Goal: Communication & Community: Share content

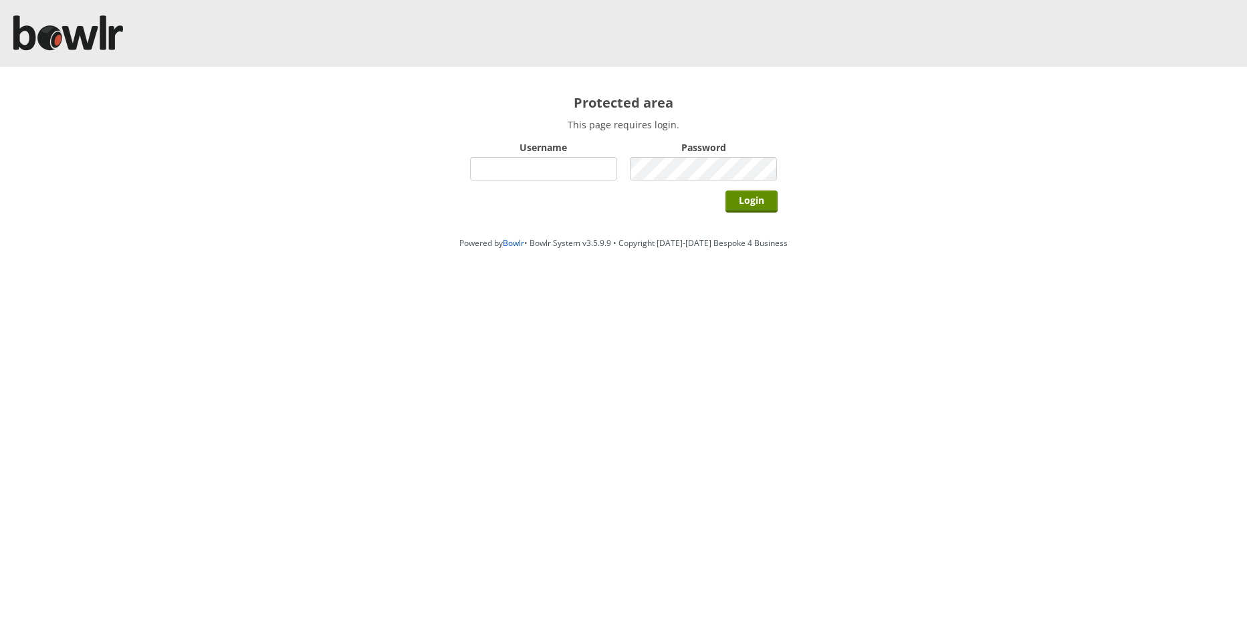
click at [514, 177] on input "Username" at bounding box center [544, 168] width 148 height 23
type input "hornseaindoorbowlsclub"
click at [754, 205] on input "Login" at bounding box center [751, 202] width 52 height 22
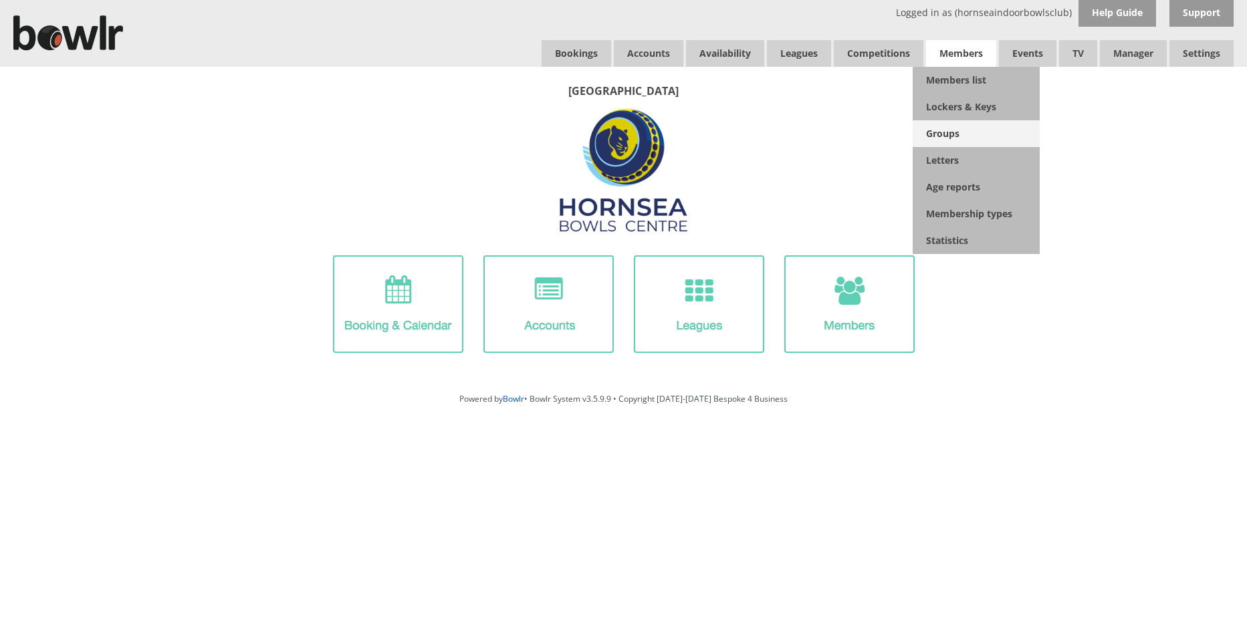
click at [949, 132] on link "Groups" at bounding box center [976, 133] width 127 height 27
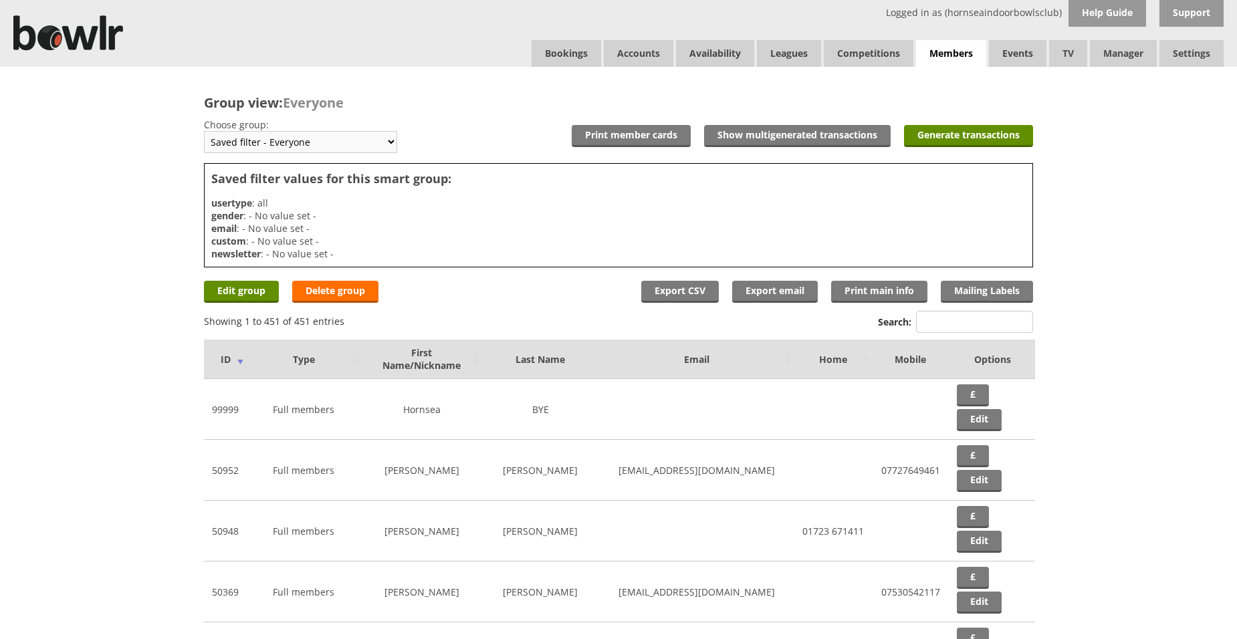
click at [385, 142] on select "Saved filter - Everyone Saved filter - Pending Saved filter - 6 Saved filter - …" at bounding box center [300, 142] width 193 height 22
select select "26"
click at [204, 131] on select "Saved filter - Everyone Saved filter - Pending Saved filter - 6 Saved filter - …" at bounding box center [300, 142] width 193 height 22
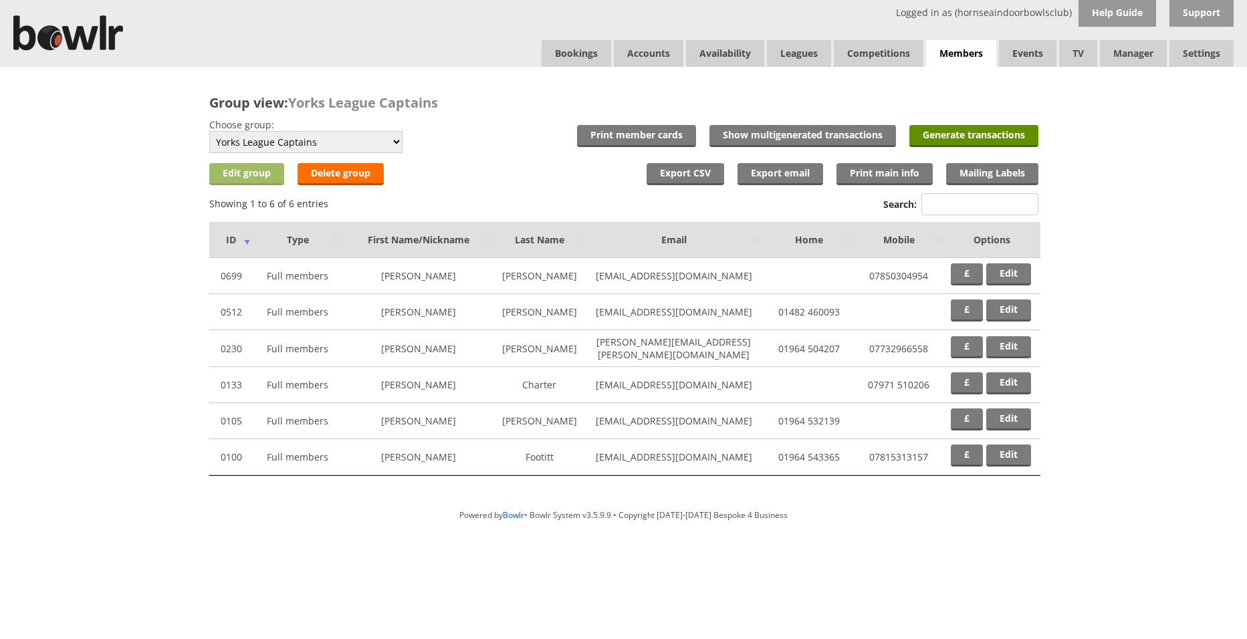
click at [233, 171] on link "Edit group" at bounding box center [246, 174] width 75 height 22
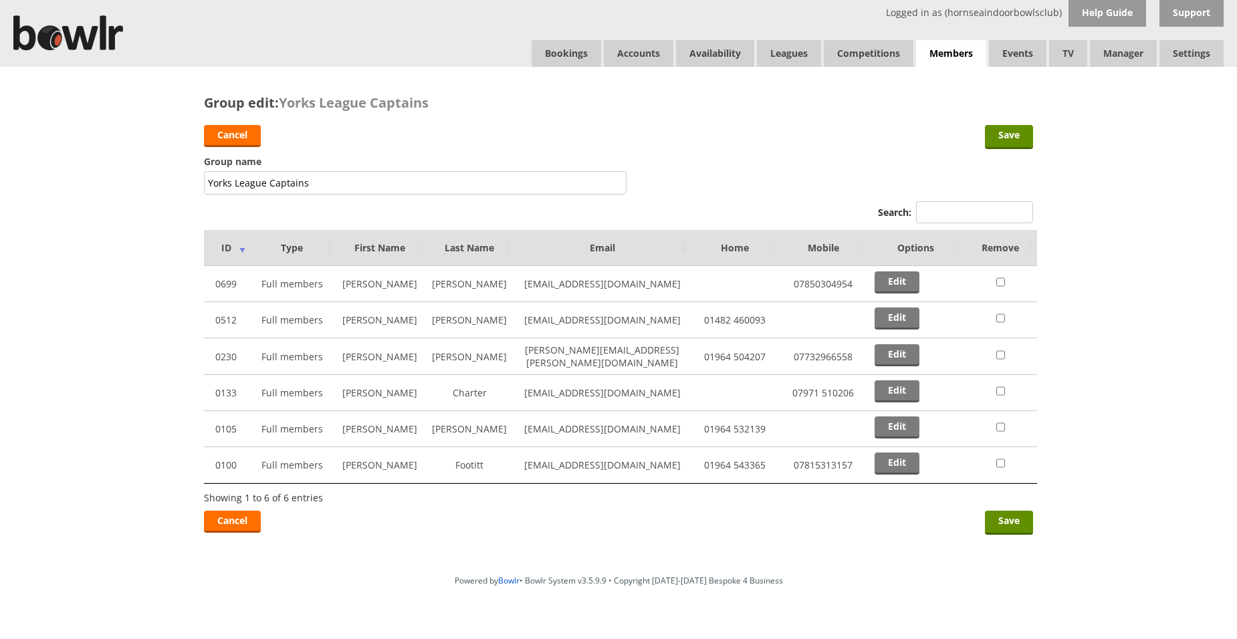
click at [999, 281] on input "checkbox" at bounding box center [1000, 282] width 9 height 16
checkbox input "true"
click at [998, 356] on input "checkbox" at bounding box center [1000, 355] width 9 height 16
checkbox input "true"
click at [1001, 390] on input "checkbox" at bounding box center [1000, 391] width 9 height 16
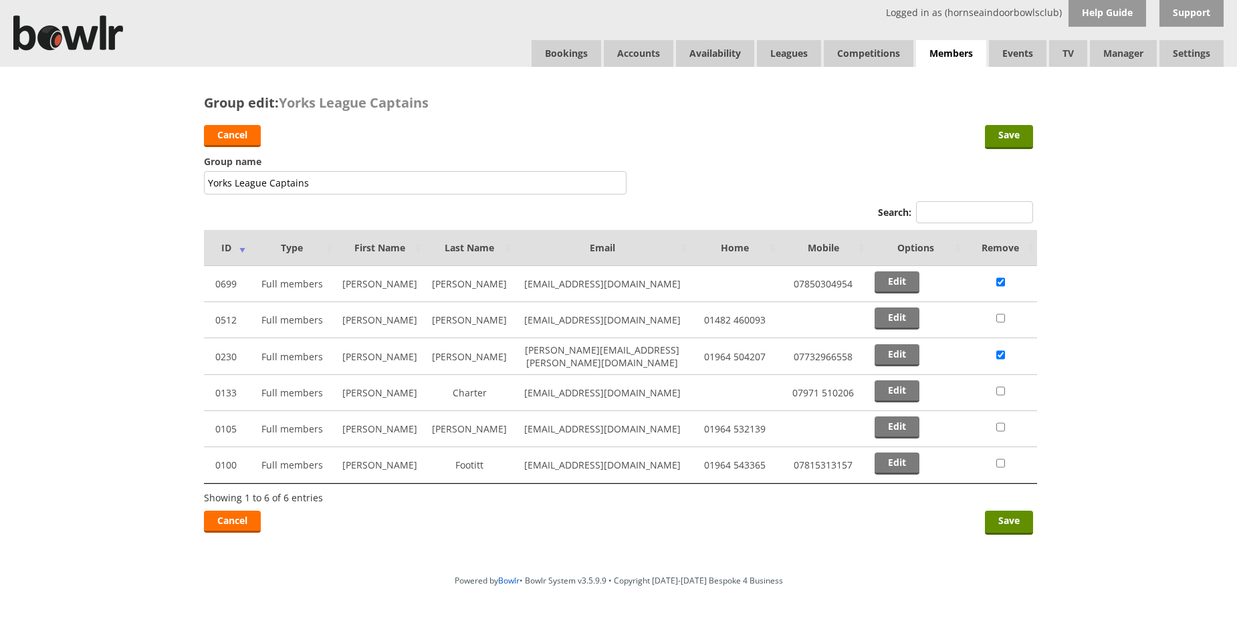
checkbox input "true"
click at [1000, 427] on input "checkbox" at bounding box center [1000, 427] width 9 height 16
checkbox input "true"
click at [1000, 463] on input "checkbox" at bounding box center [1000, 463] width 9 height 16
checkbox input "true"
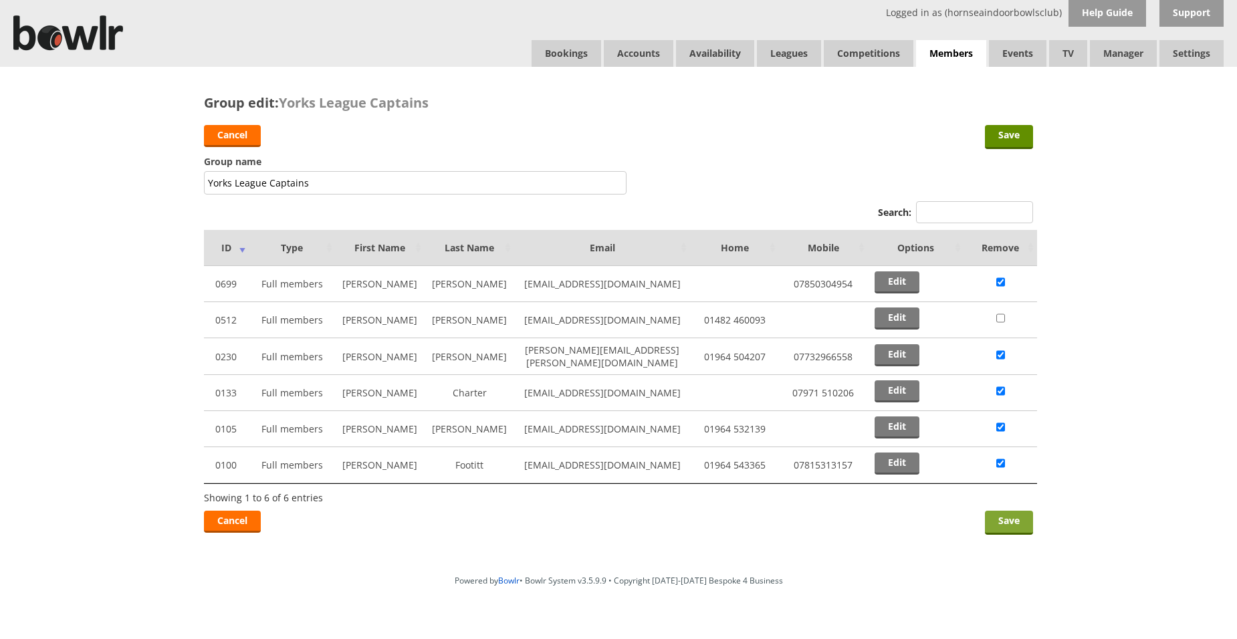
click at [1014, 523] on link "Save" at bounding box center [1009, 523] width 48 height 24
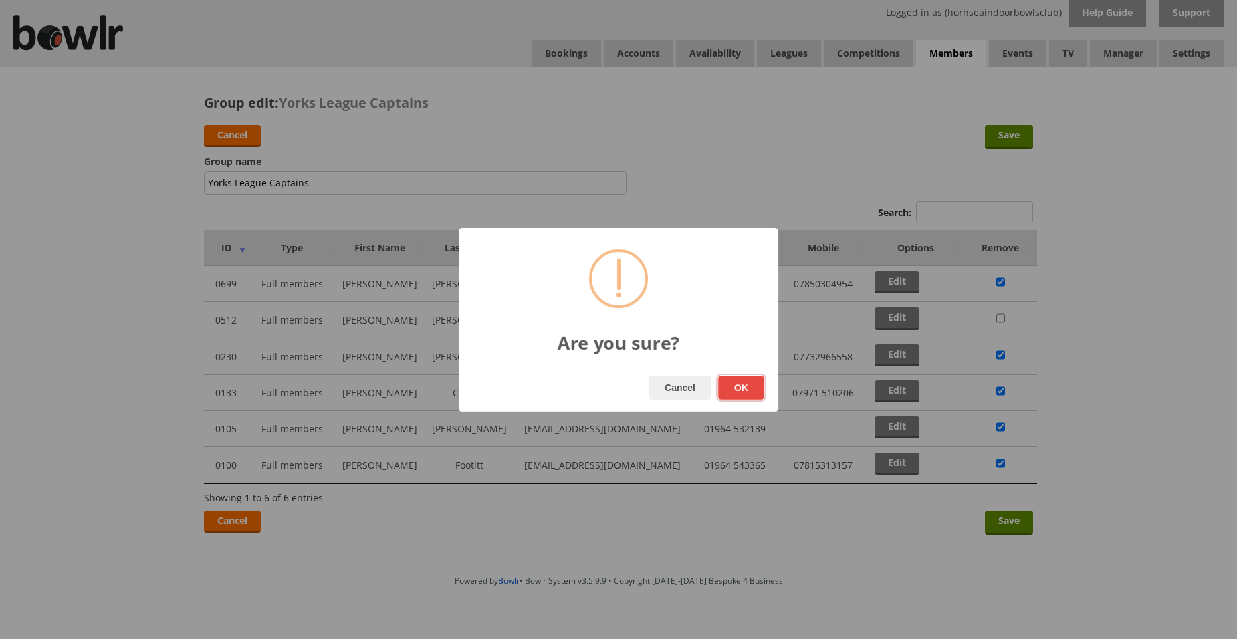
click at [750, 393] on button "OK" at bounding box center [741, 388] width 46 height 24
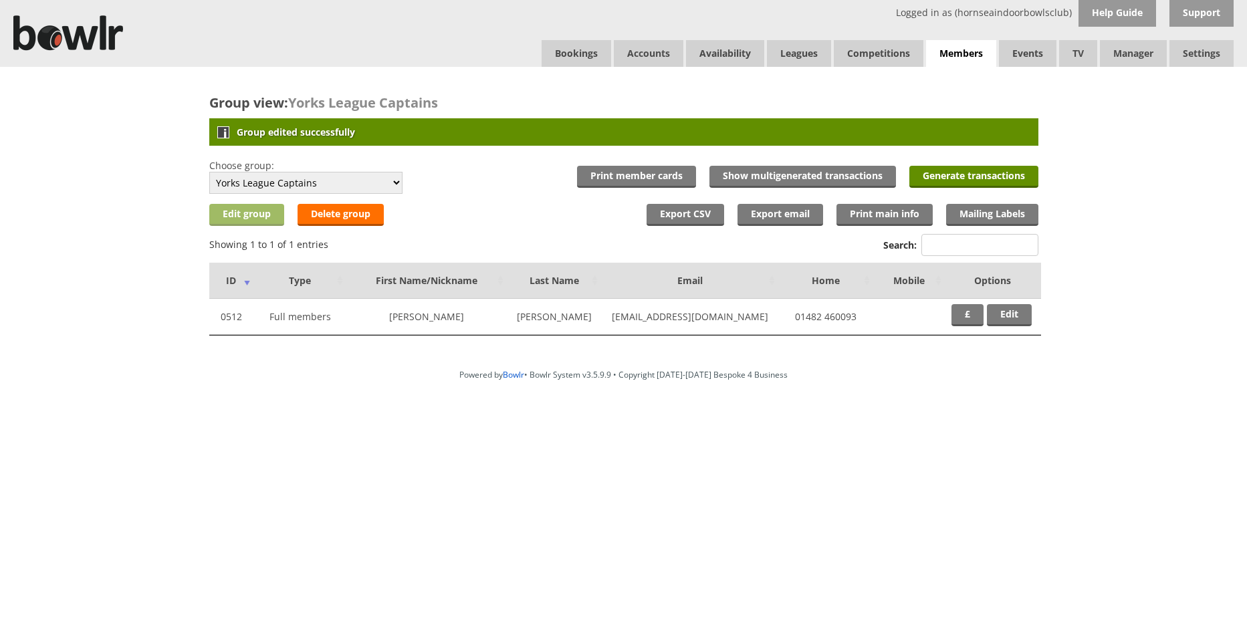
click at [241, 214] on link "Edit group" at bounding box center [246, 215] width 75 height 22
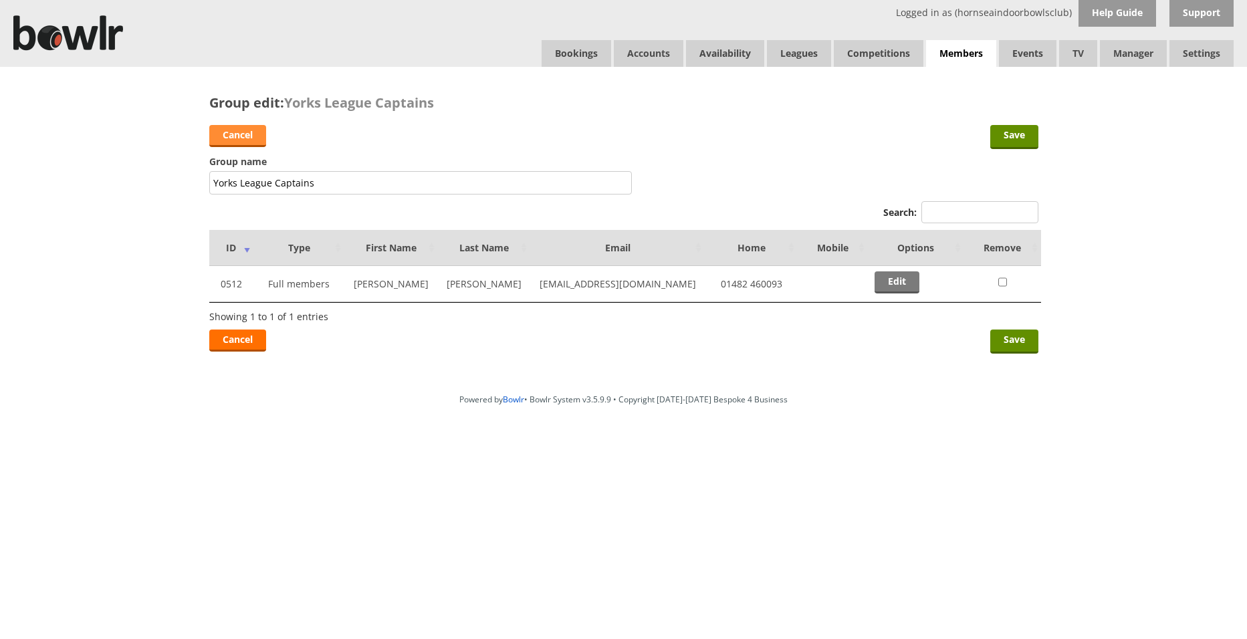
click at [219, 139] on link "Cancel" at bounding box center [237, 136] width 57 height 22
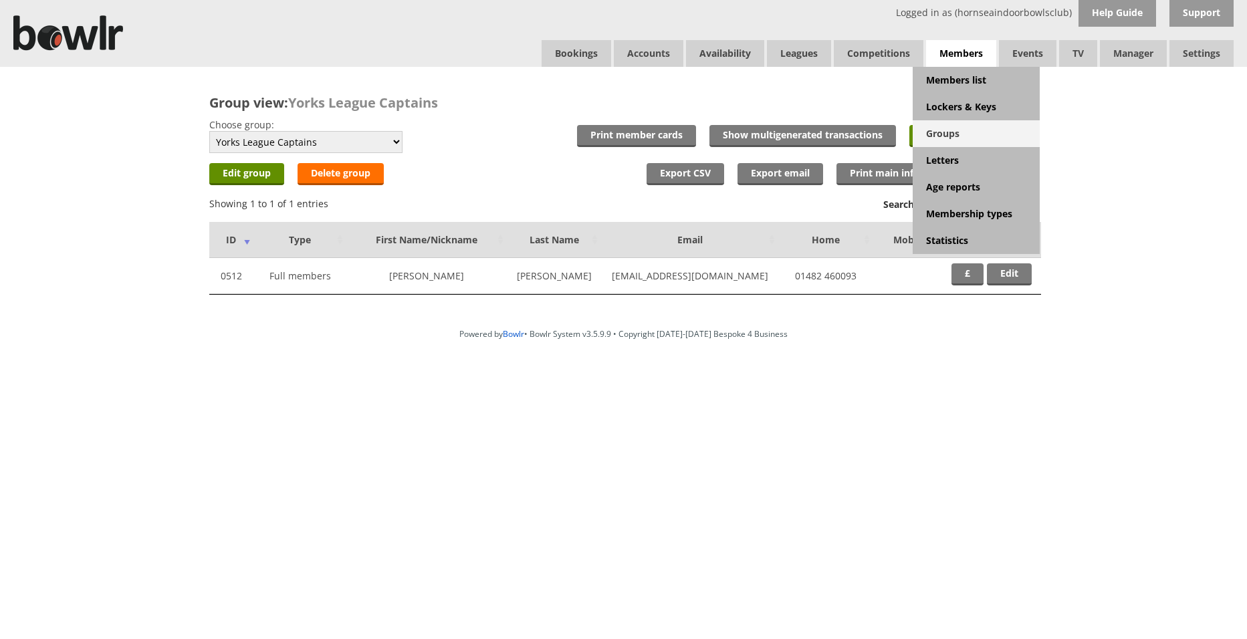
click at [945, 135] on link "Groups" at bounding box center [976, 133] width 127 height 27
click at [949, 84] on link "Members list" at bounding box center [976, 80] width 127 height 27
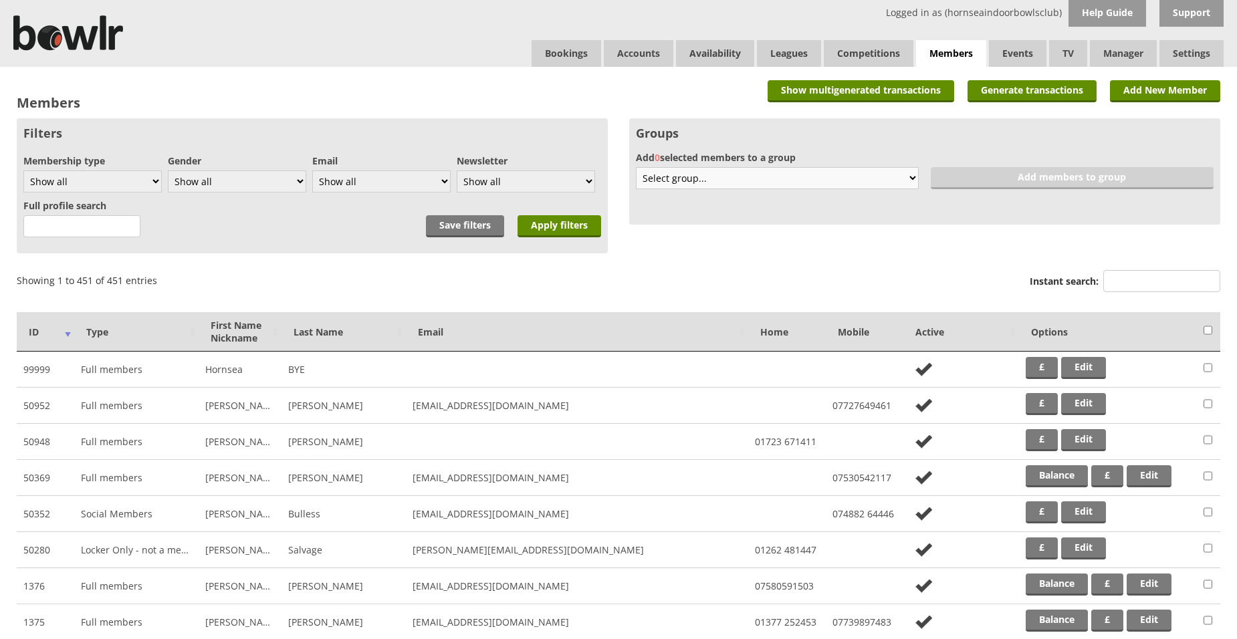
click at [911, 179] on select "Select group... Create new 6 without email Bowlr Support Test Club Competitions…" at bounding box center [777, 178] width 283 height 22
select select "26"
click at [636, 167] on select "Select group... Create new 6 without email Bowlr Support Test Club Competitions…" at bounding box center [777, 178] width 283 height 22
click at [768, 177] on select "Select group... Create new 6 without email Bowlr Support Test Club Competitions…" at bounding box center [777, 178] width 283 height 22
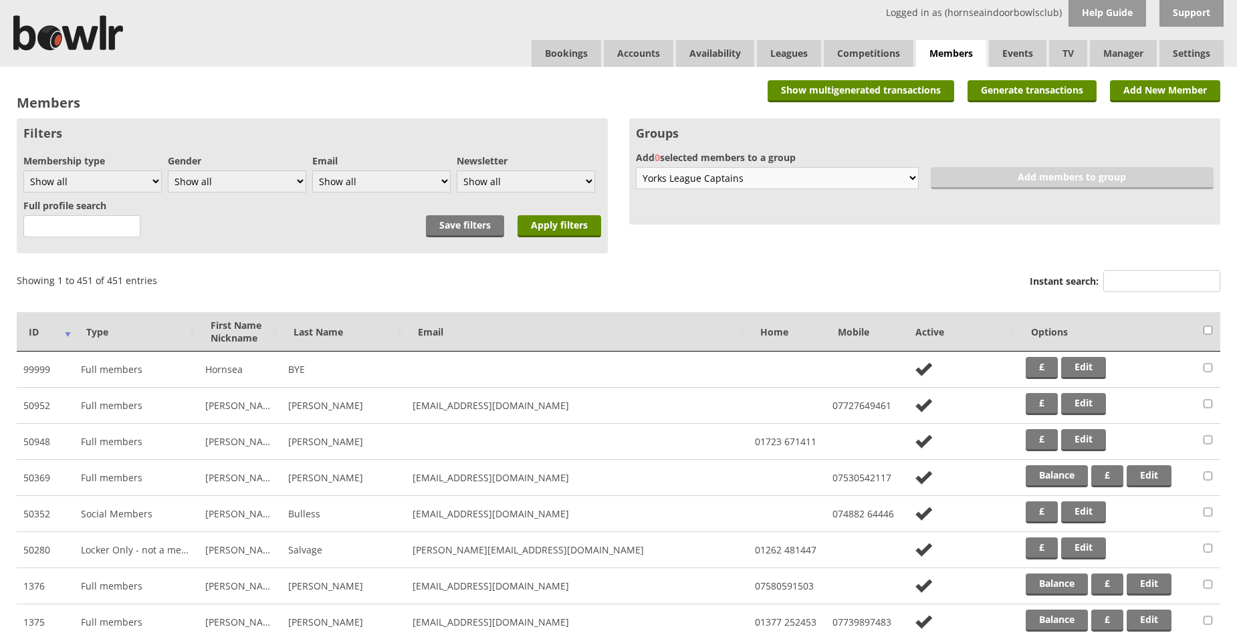
click at [910, 175] on select "Select group... Create new 6 without email Bowlr Support Test Club Competitions…" at bounding box center [777, 178] width 283 height 22
click at [1003, 176] on div "Groups Add 0 selected members to a group Select group... Create new 6 without e…" at bounding box center [924, 171] width 591 height 106
click at [310, 333] on th "Last Name" at bounding box center [343, 331] width 124 height 39
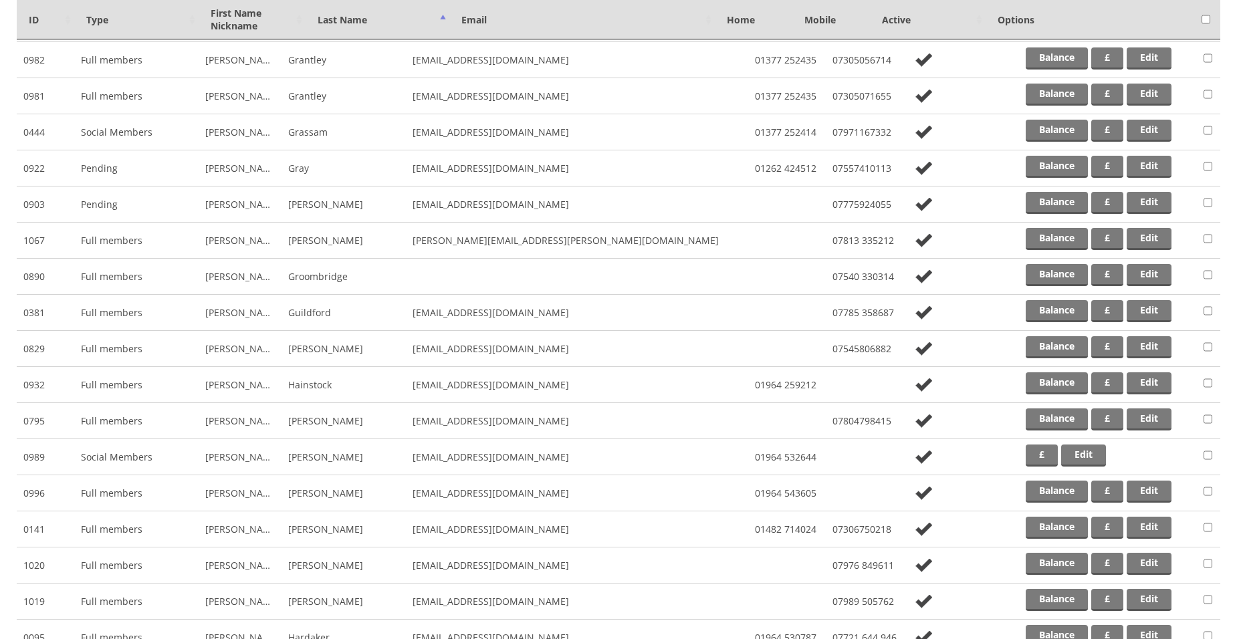
scroll to position [6739, 0]
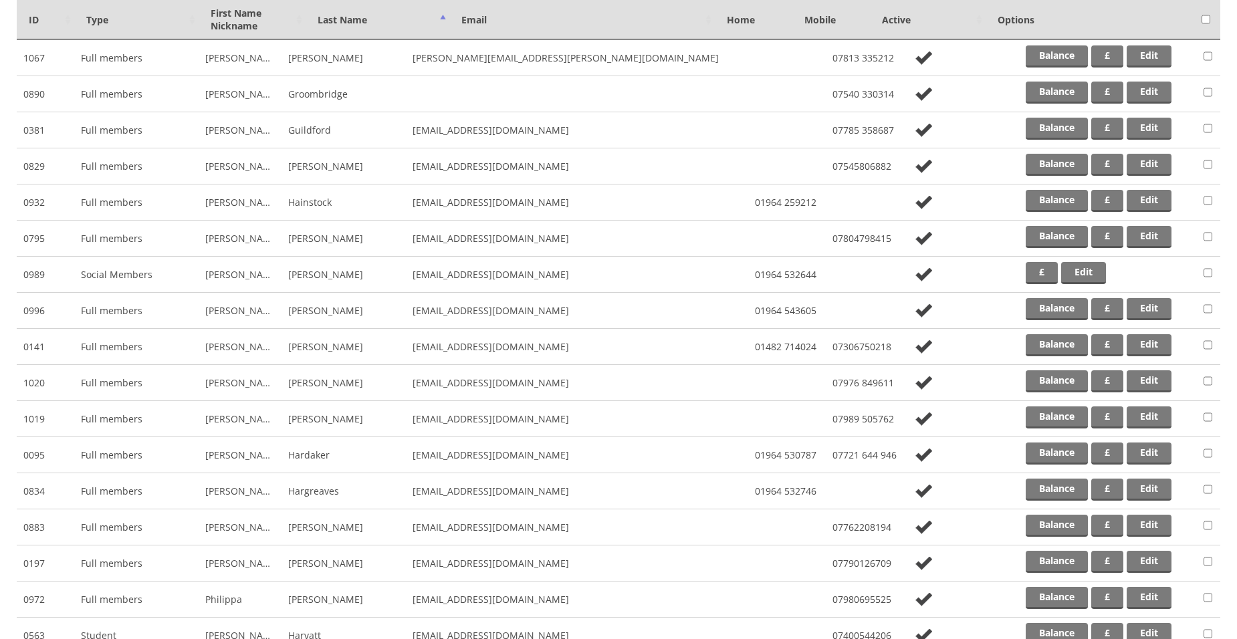
click at [1209, 344] on input "checkbox" at bounding box center [1208, 345] width 9 height 16
checkbox input "true"
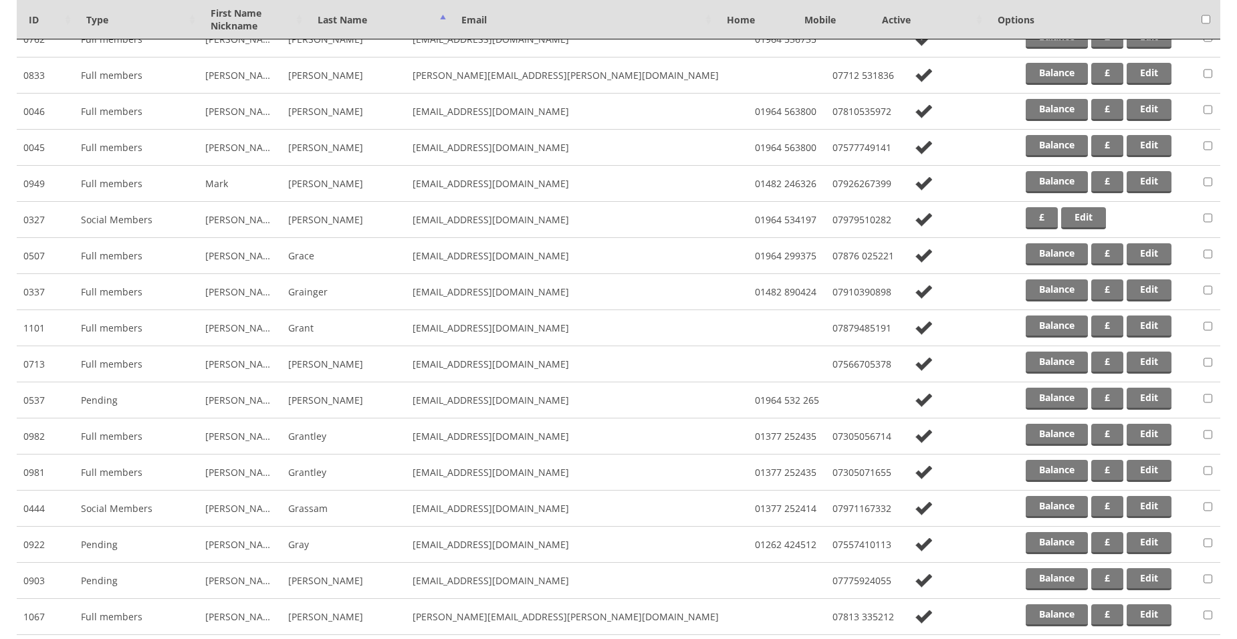
click at [1209, 184] on input "checkbox" at bounding box center [1208, 182] width 9 height 16
checkbox input "true"
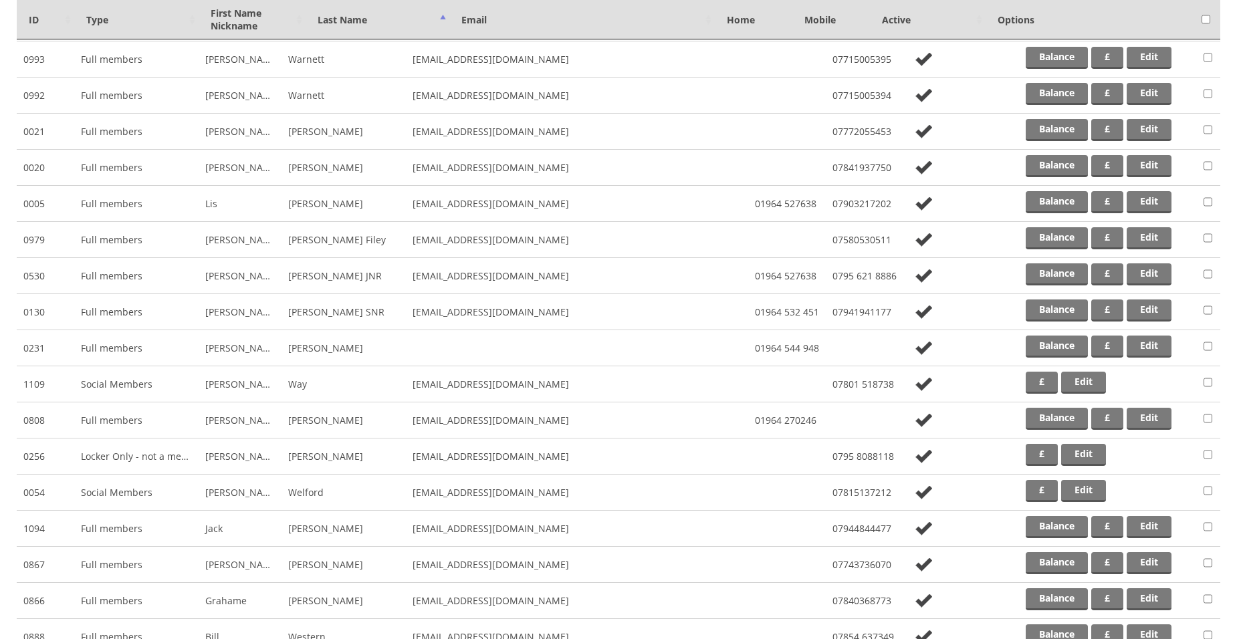
scroll to position [14824, 0]
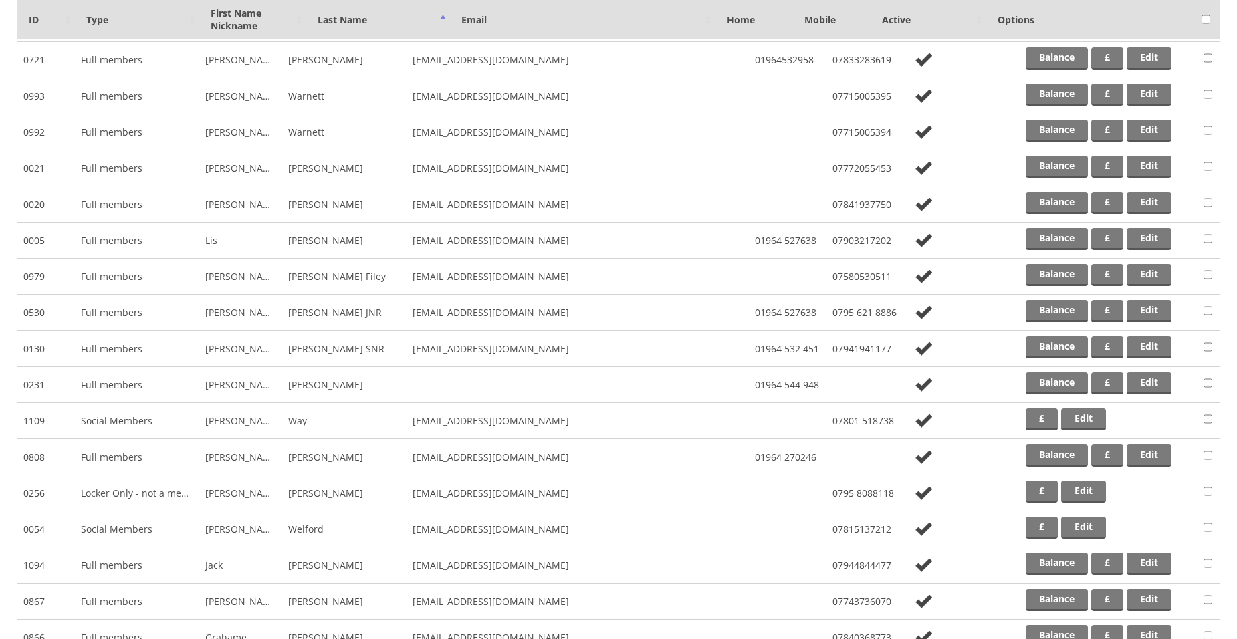
click at [1204, 310] on input "checkbox" at bounding box center [1208, 311] width 9 height 16
checkbox input "true"
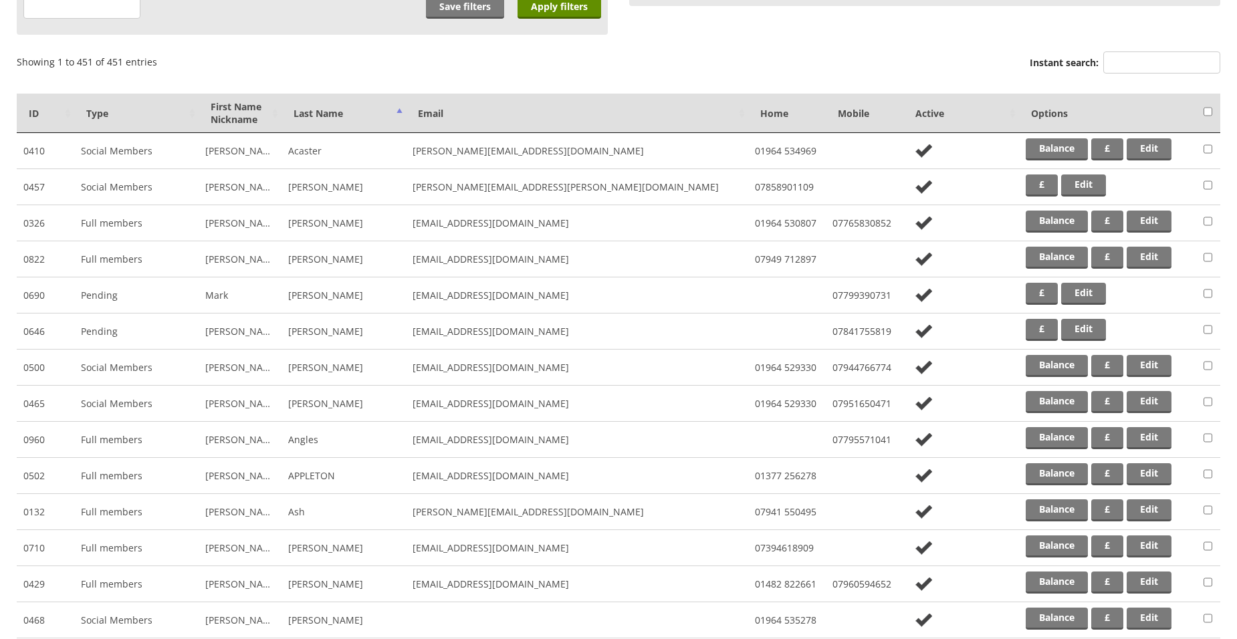
scroll to position [0, 0]
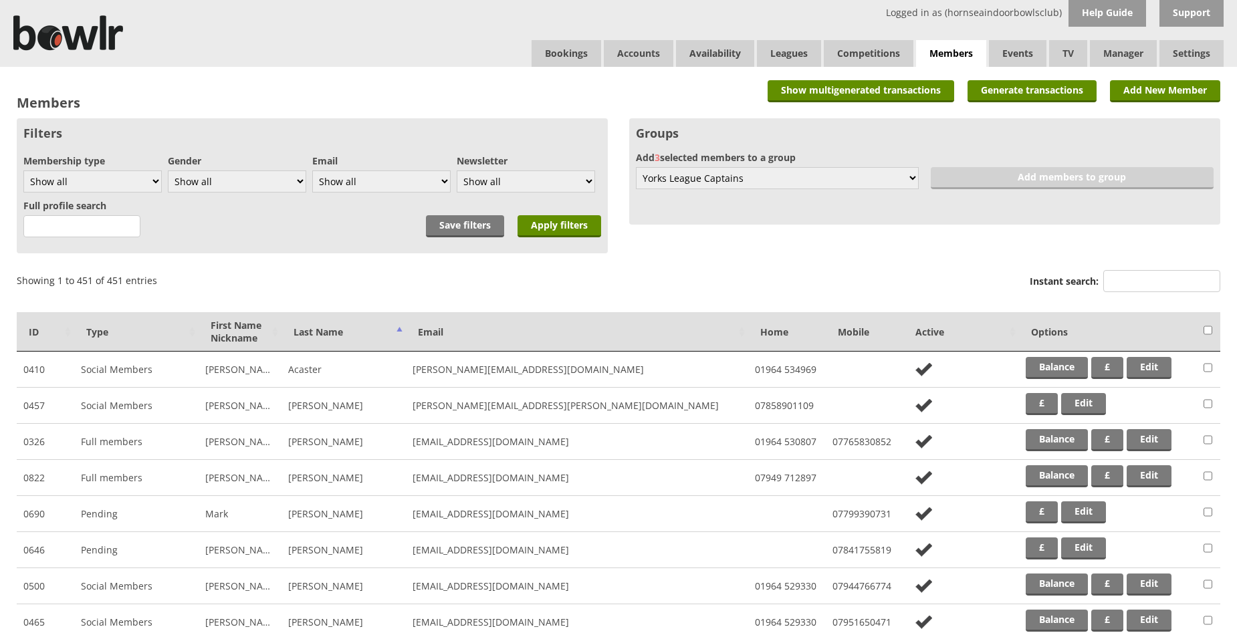
click at [1064, 179] on div "Groups Add 3 selected members to a group Select group... Create new 6 without e…" at bounding box center [924, 171] width 591 height 106
click at [1064, 178] on div "Groups Add 3 selected members to a group Select group... Create new 6 without e…" at bounding box center [924, 171] width 591 height 106
click at [913, 179] on select "Select group... Create new 6 without email Bowlr Support Test Club Competitions…" at bounding box center [777, 178] width 283 height 22
click at [636, 167] on select "Select group... Create new 6 without email Bowlr Support Test Club Competitions…" at bounding box center [777, 178] width 283 height 22
click at [1022, 181] on div "Groups Add 3 selected members to a group Select group... Create new 6 without e…" at bounding box center [924, 171] width 591 height 106
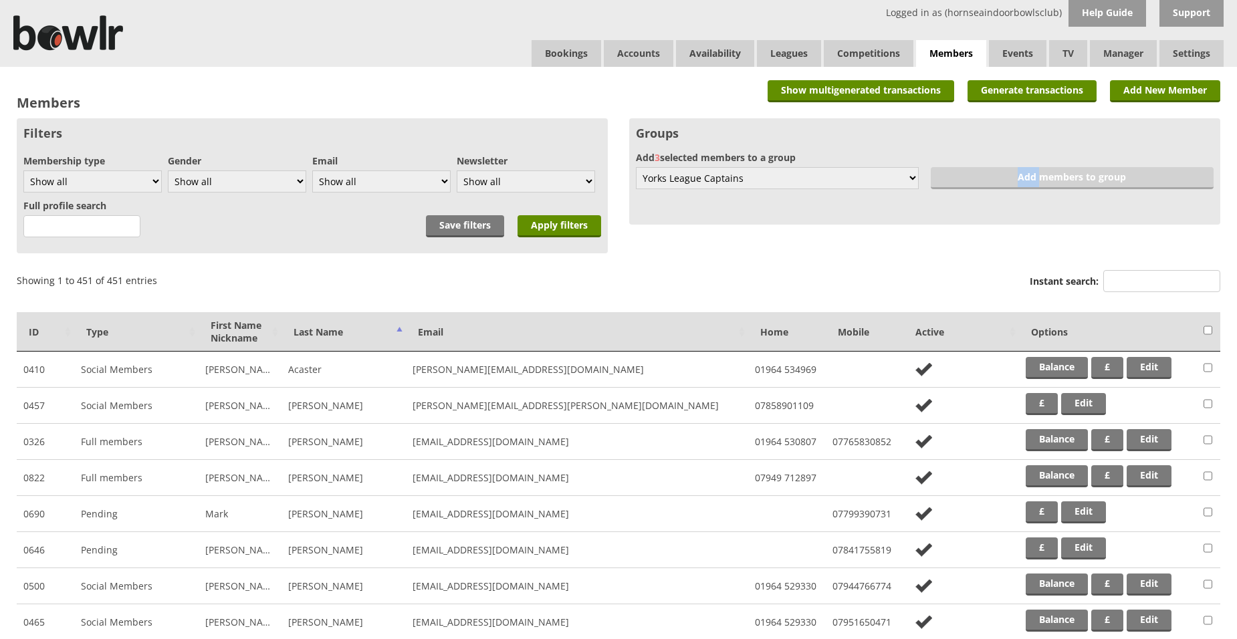
click at [1022, 181] on div "Groups Add 3 selected members to a group Select group... Create new 6 without e…" at bounding box center [924, 171] width 591 height 106
click at [1017, 179] on div "Groups Add 3 selected members to a group Select group... Create new 6 without e…" at bounding box center [924, 171] width 591 height 106
click at [1032, 183] on div "Groups Add 3 selected members to a group Select group... Create new 6 without e…" at bounding box center [924, 171] width 591 height 106
drag, startPoint x: 1032, startPoint y: 182, endPoint x: 976, endPoint y: 182, distance: 56.2
click at [976, 182] on div "Groups Add 3 selected members to a group Select group... Create new 6 without e…" at bounding box center [924, 171] width 591 height 106
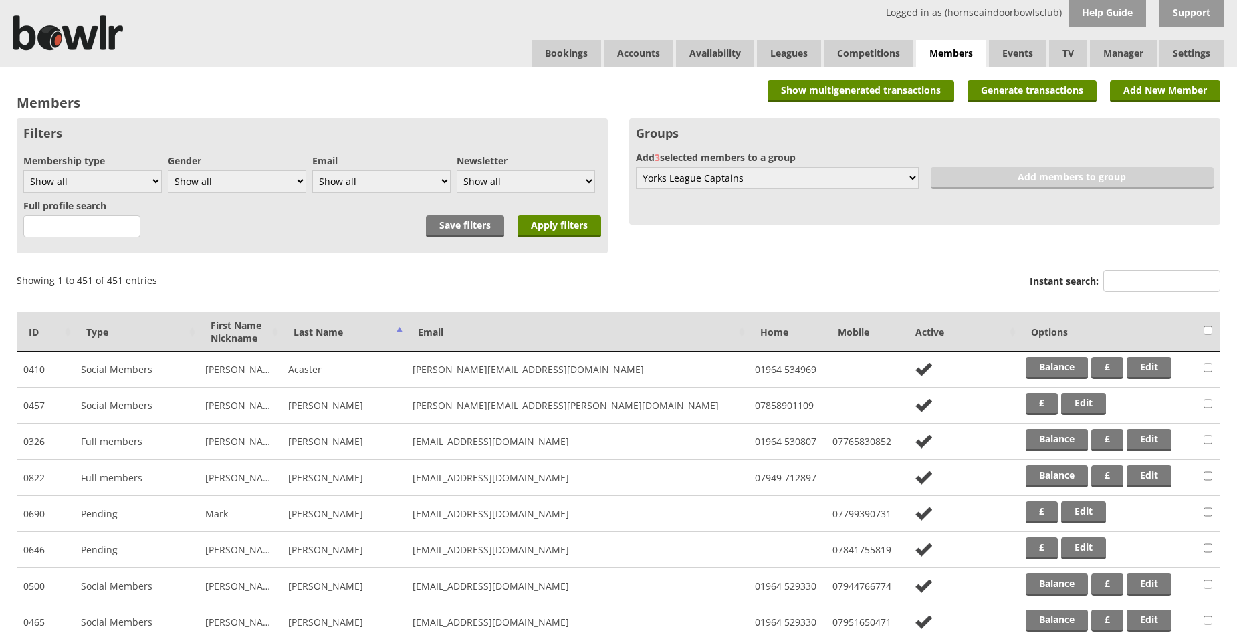
click at [700, 157] on label "Add 3 selected members to a group" at bounding box center [925, 157] width 578 height 13
click at [1144, 92] on link "Add New Member" at bounding box center [1165, 91] width 110 height 22
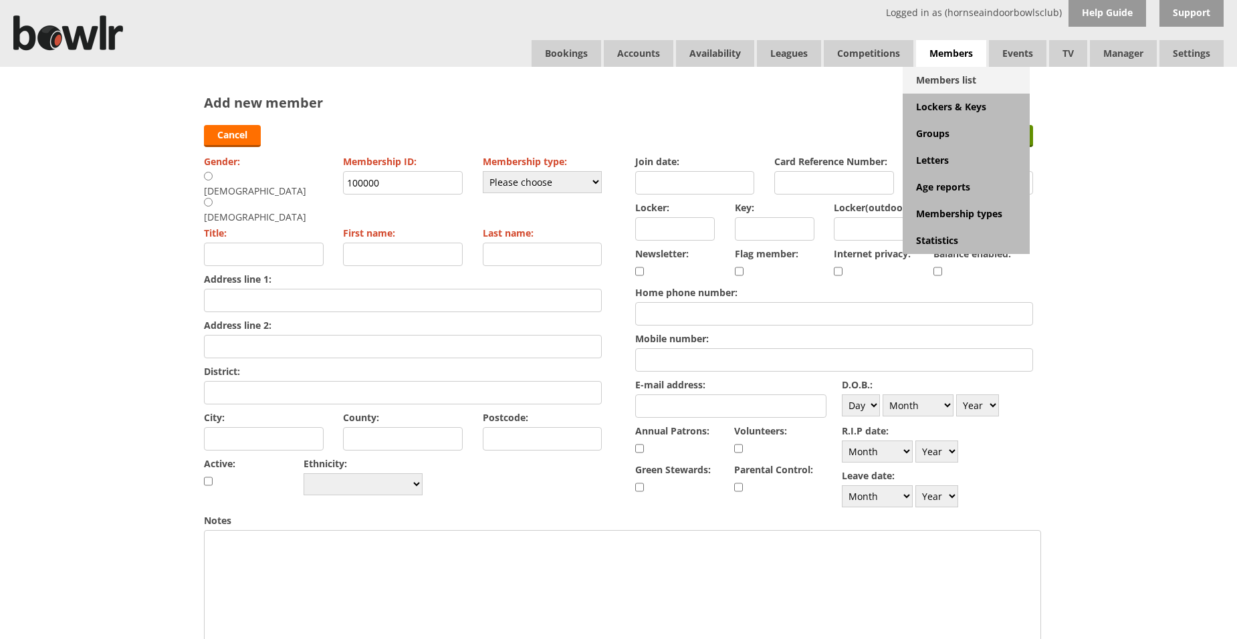
click at [935, 79] on link "Members list" at bounding box center [966, 80] width 127 height 27
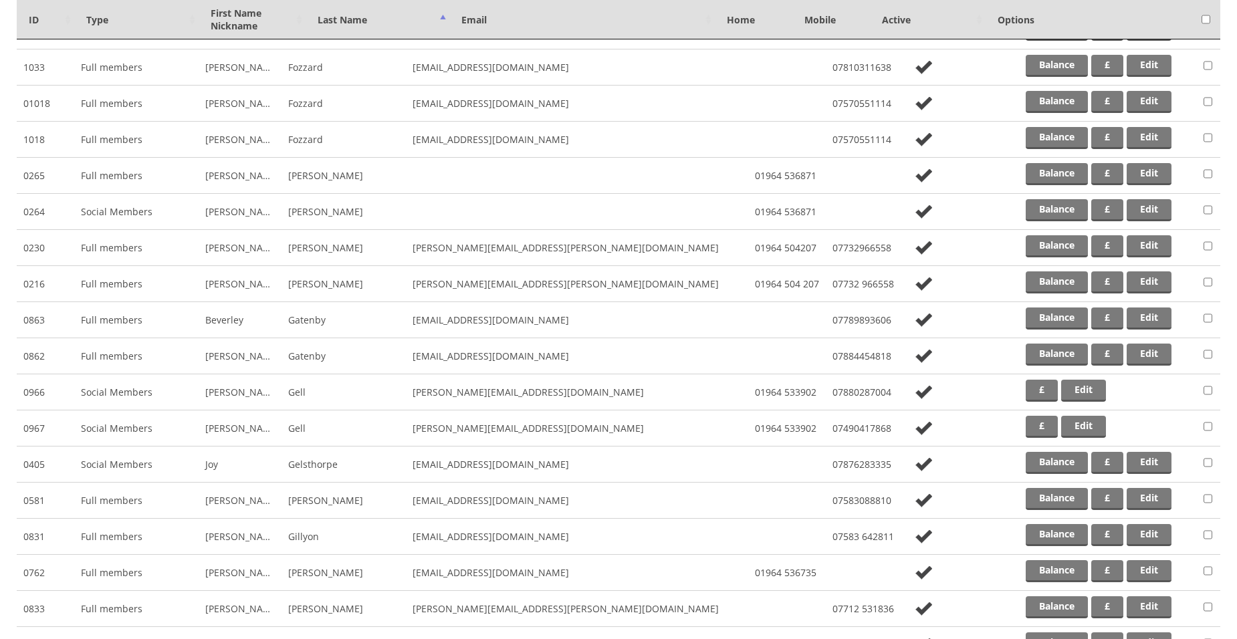
scroll to position [5737, 0]
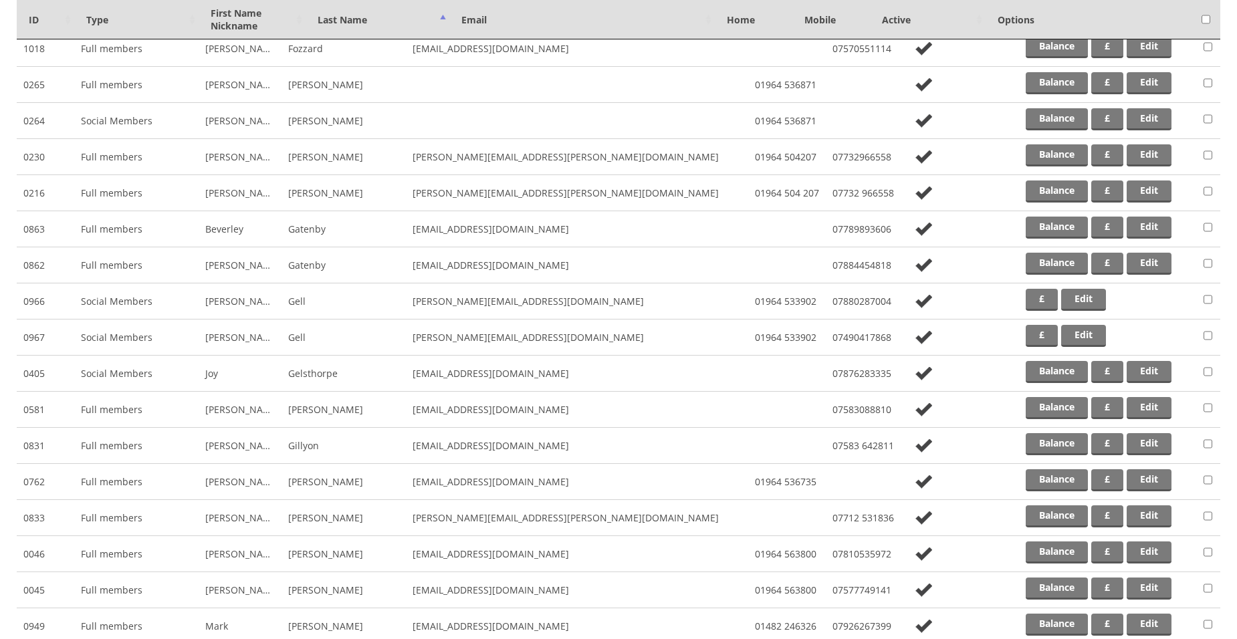
click at [1208, 625] on input "checkbox" at bounding box center [1208, 624] width 9 height 16
checkbox input "true"
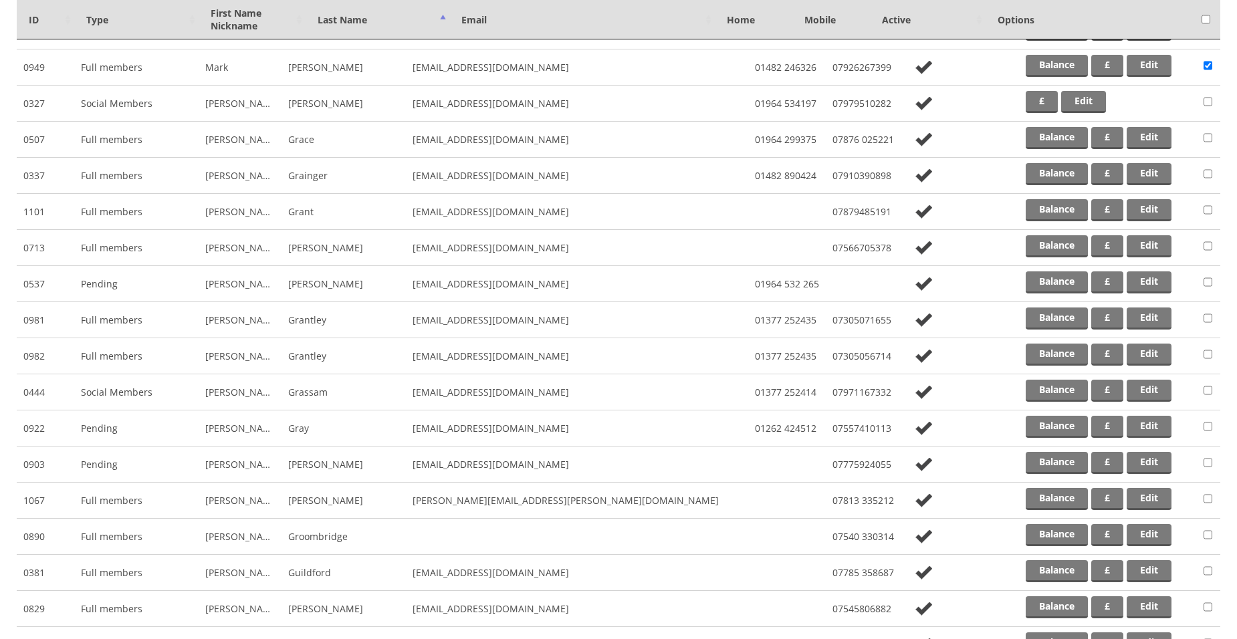
scroll to position [6855, 0]
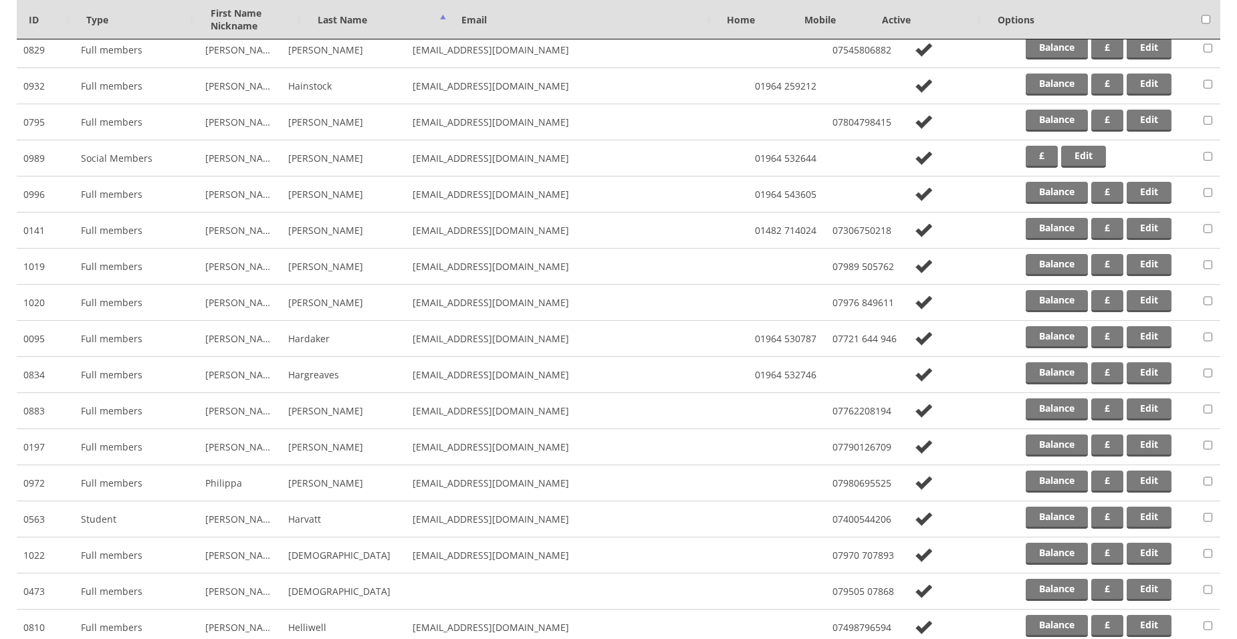
click at [1208, 231] on input "checkbox" at bounding box center [1208, 229] width 9 height 16
checkbox input "true"
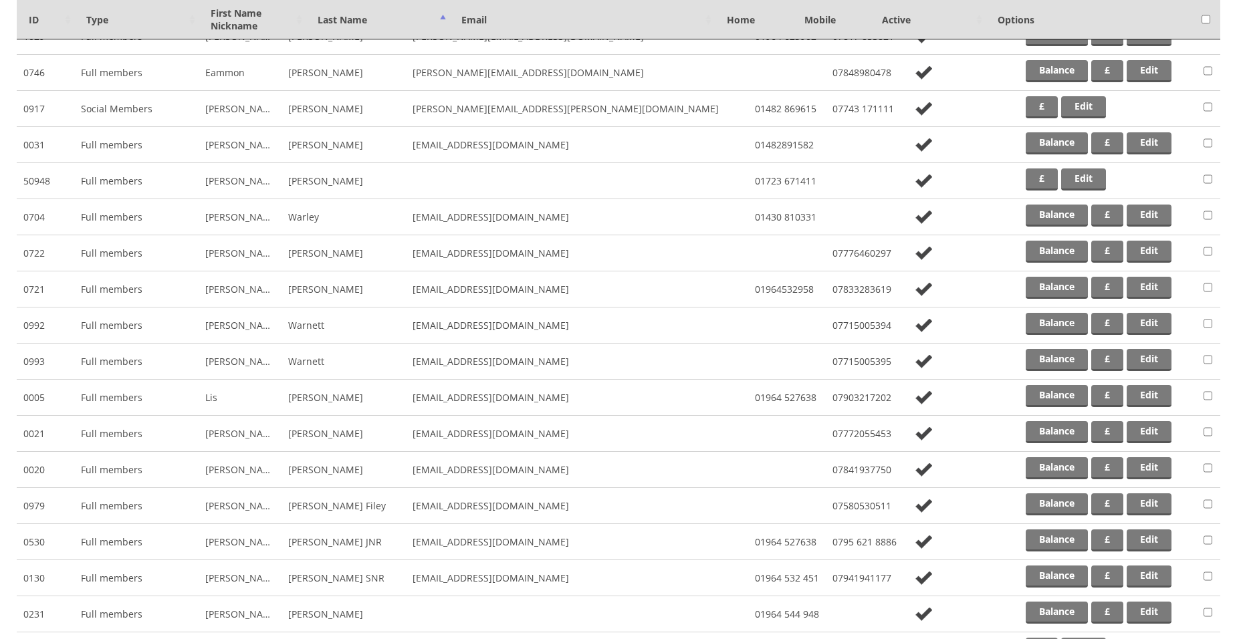
scroll to position [14613, 0]
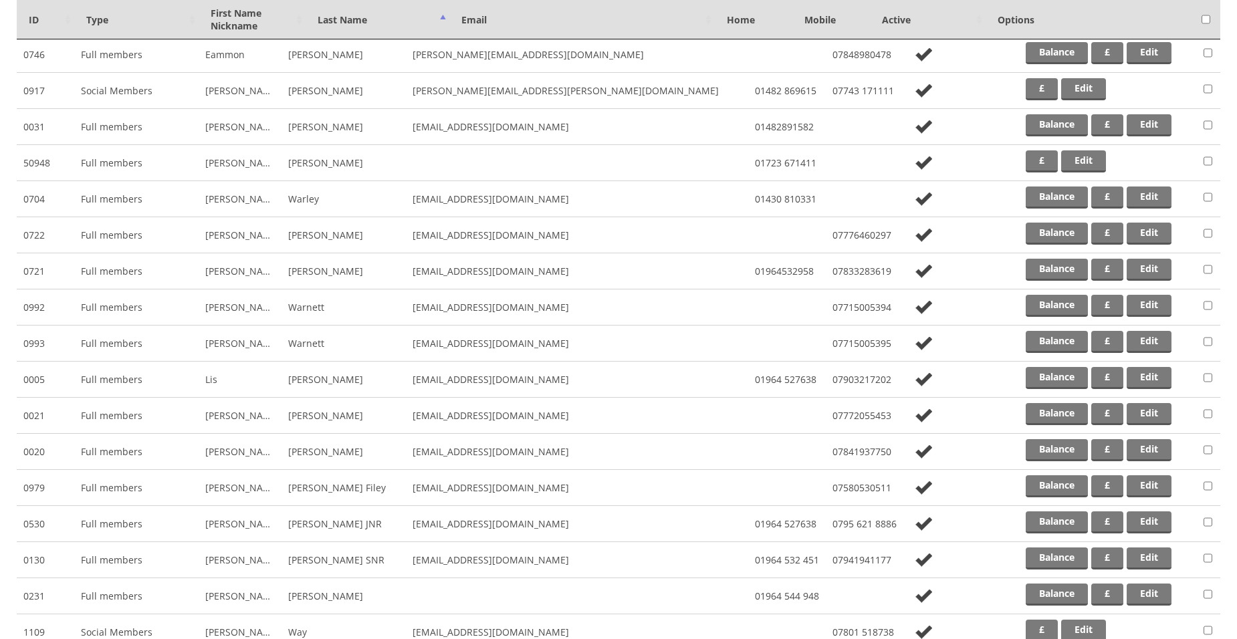
click at [1205, 524] on input "checkbox" at bounding box center [1208, 522] width 9 height 16
checkbox input "true"
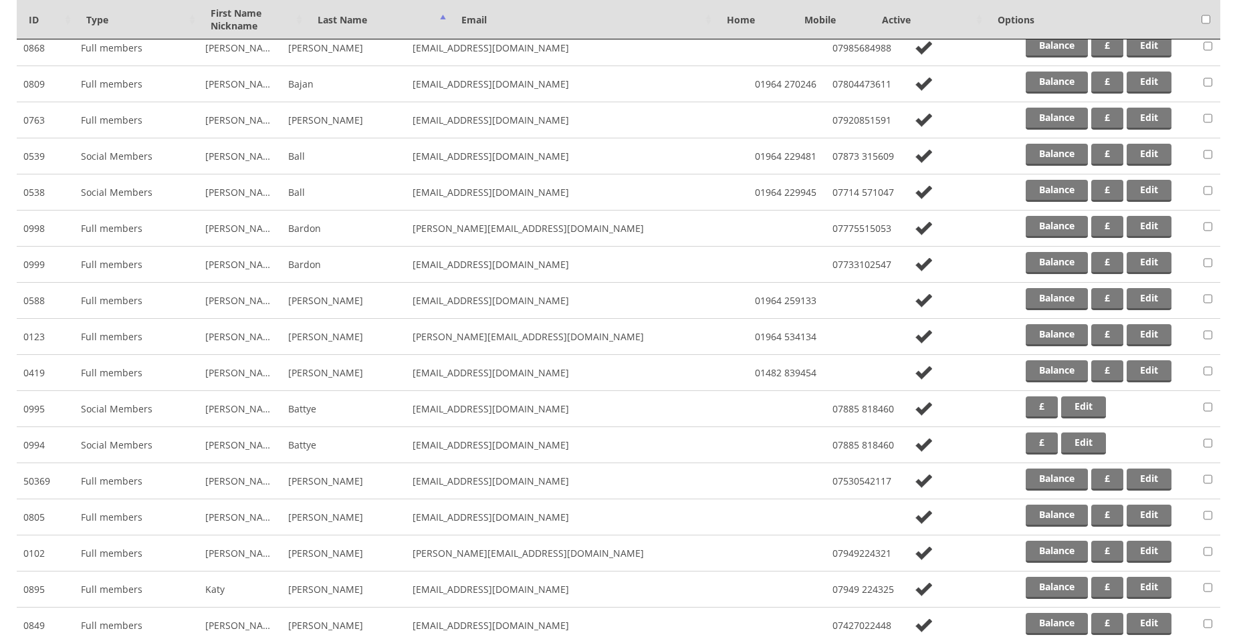
scroll to position [0, 0]
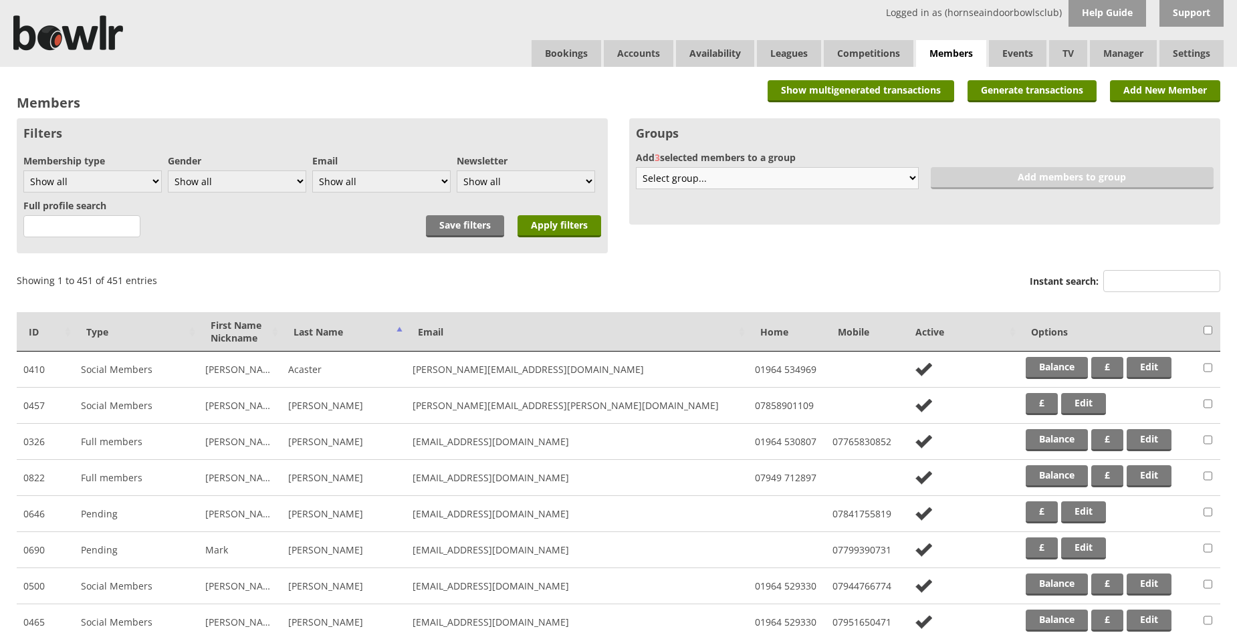
click at [912, 179] on select "Select group... Create new 6 without email Bowlr Support Test Club Competitions…" at bounding box center [777, 178] width 283 height 22
select select "26"
click at [636, 167] on select "Select group... Create new 6 without email Bowlr Support Test Club Competitions…" at bounding box center [777, 178] width 283 height 22
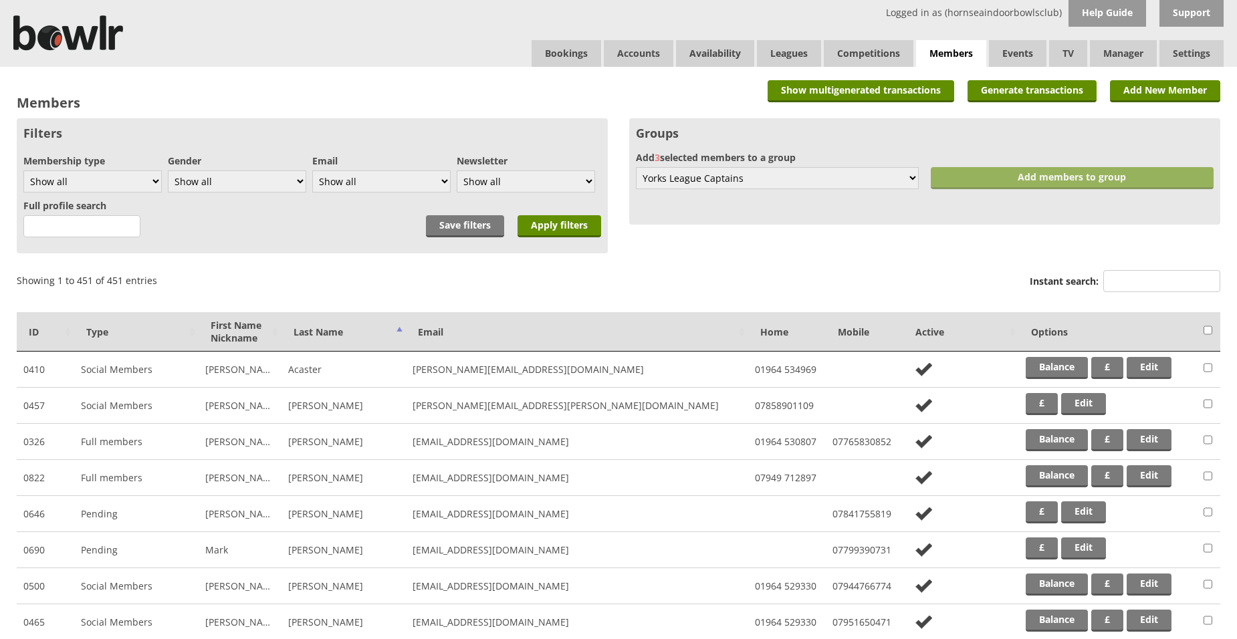
click at [1039, 170] on link "Add members to group" at bounding box center [1072, 178] width 283 height 22
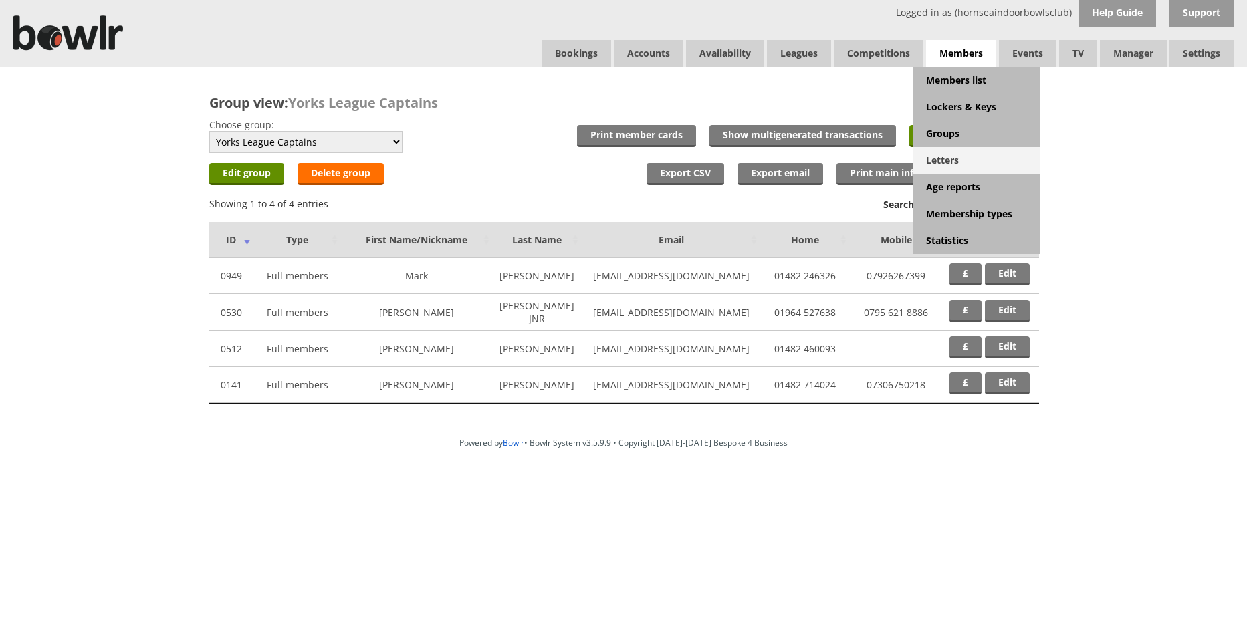
click at [947, 162] on link "Letters" at bounding box center [976, 160] width 127 height 27
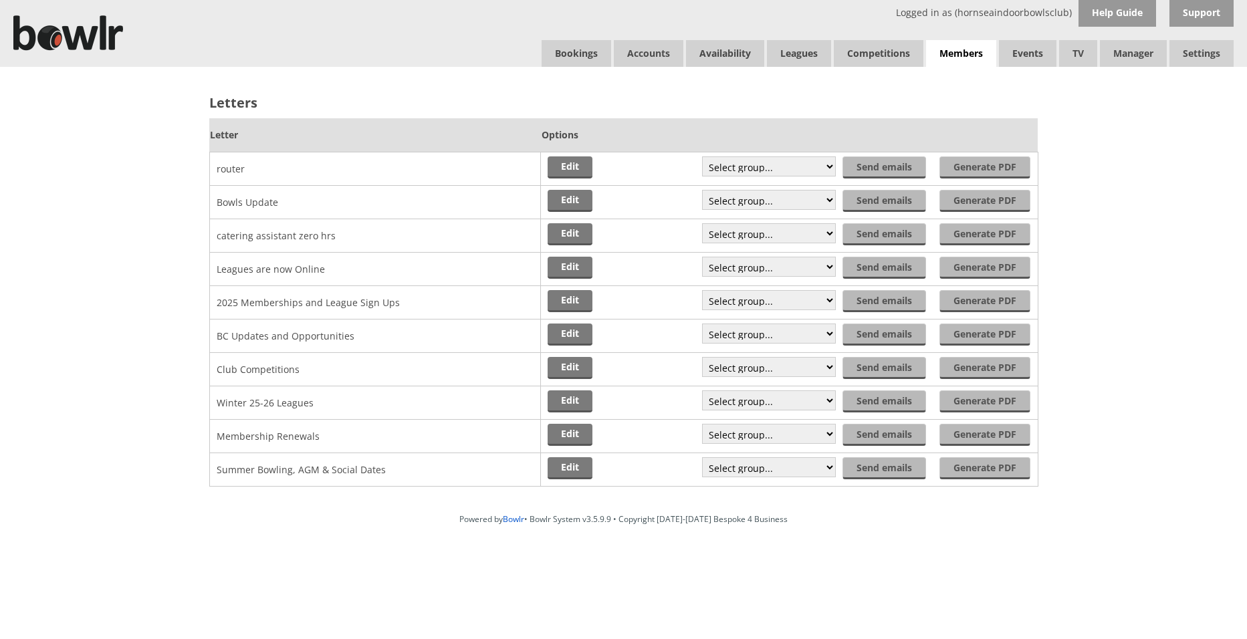
click at [248, 369] on td "Club Competitions" at bounding box center [375, 368] width 332 height 33
click at [576, 302] on link "Edit" at bounding box center [570, 301] width 45 height 22
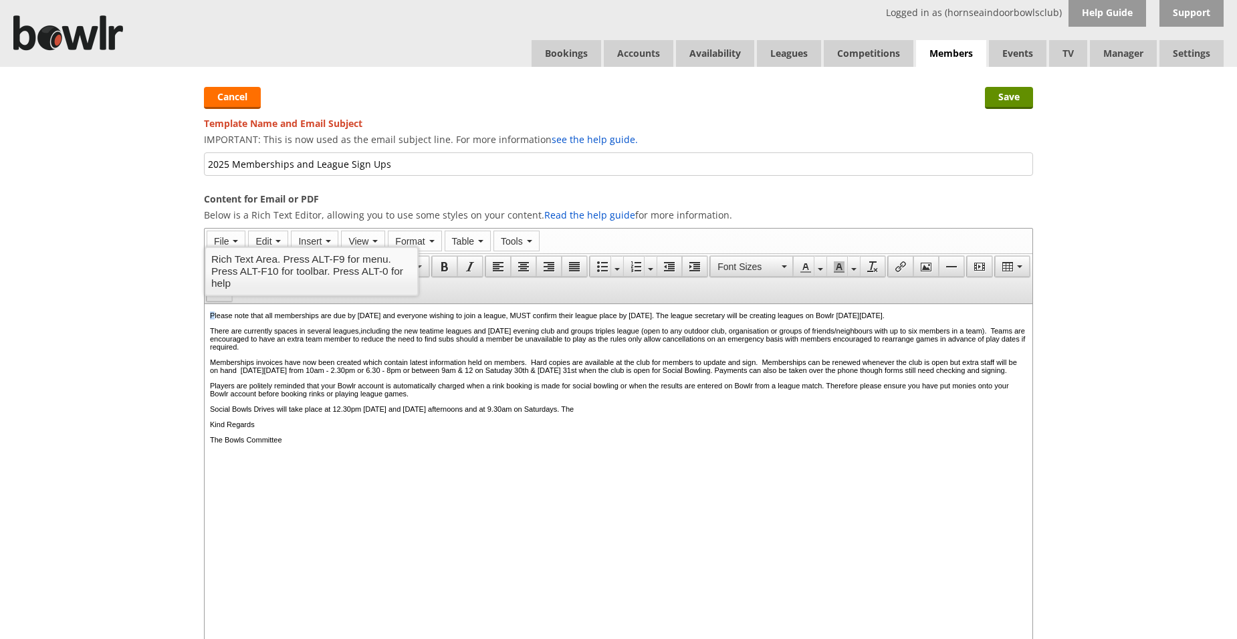
click at [213, 317] on p "Please note that all memberships are due by [DATE] and everyone wishing to join…" at bounding box center [618, 316] width 817 height 8
click at [211, 317] on p "Please note that all memberships are due by [DATE] and everyone wishing to join…" at bounding box center [618, 316] width 817 height 8
drag, startPoint x: 209, startPoint y: 316, endPoint x: 213, endPoint y: 336, distance: 19.8
click at [213, 336] on html "Please note that all memberships are due by [DATE] and everyone wishing to join…" at bounding box center [619, 408] width 828 height 209
click at [207, 318] on html "Please note that all memberships are due by [DATE] and everyone wishing to join…" at bounding box center [619, 408] width 828 height 209
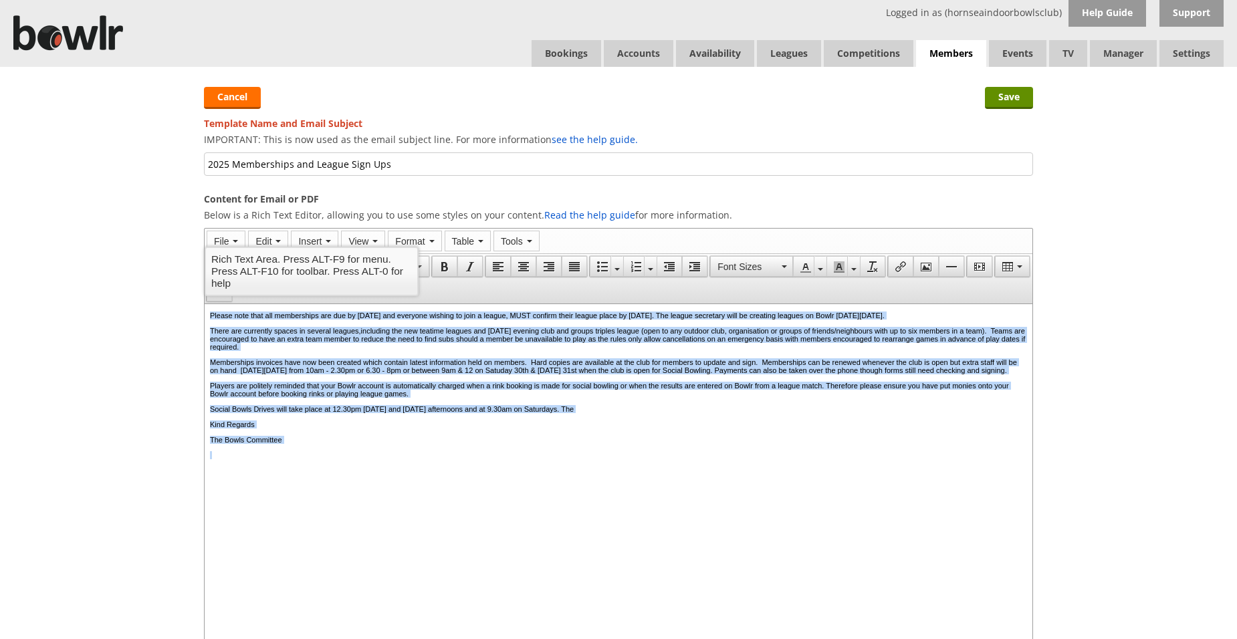
drag, startPoint x: 211, startPoint y: 314, endPoint x: 331, endPoint y: 479, distance: 203.8
click at [331, 479] on body "Please note that all memberships are due by 31st August and everyone wishing to…" at bounding box center [618, 409] width 817 height 194
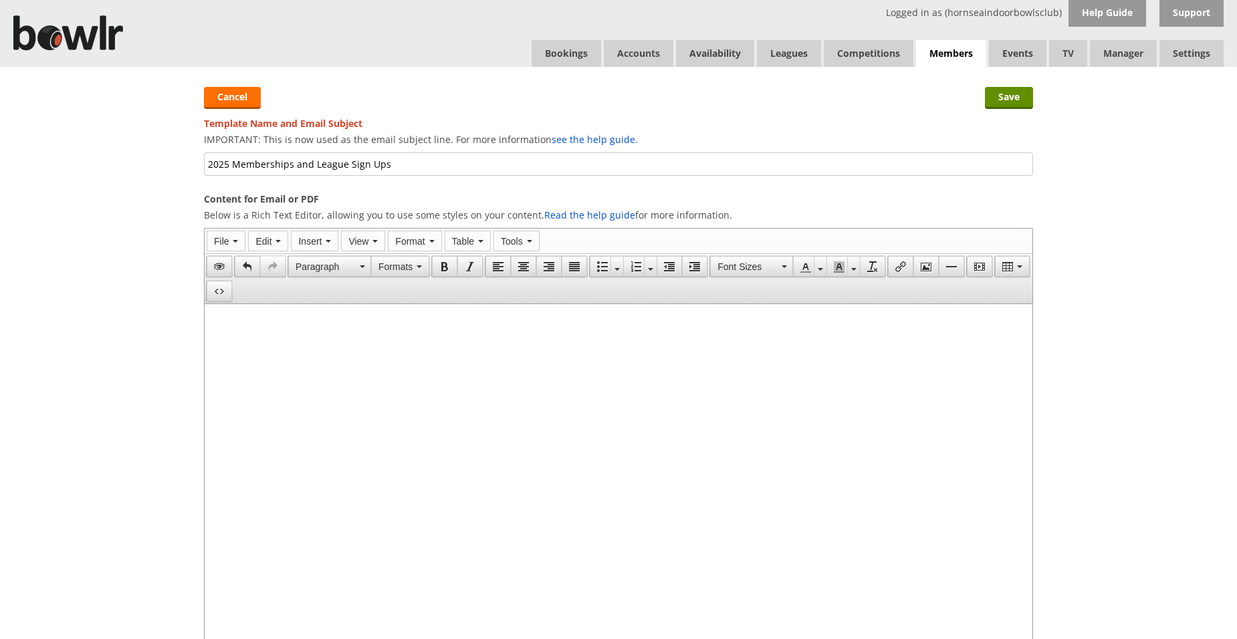
drag, startPoint x: 394, startPoint y: 165, endPoint x: 137, endPoint y: 174, distance: 257.6
click at [137, 174] on div "Save Cancel Template Name and Email Subject IMPORTANT: This is now used as the …" at bounding box center [618, 406] width 1237 height 679
type input "Yorks League Captains"
click at [288, 346] on p at bounding box center [618, 346] width 817 height 8
click at [248, 328] on p at bounding box center [618, 331] width 817 height 8
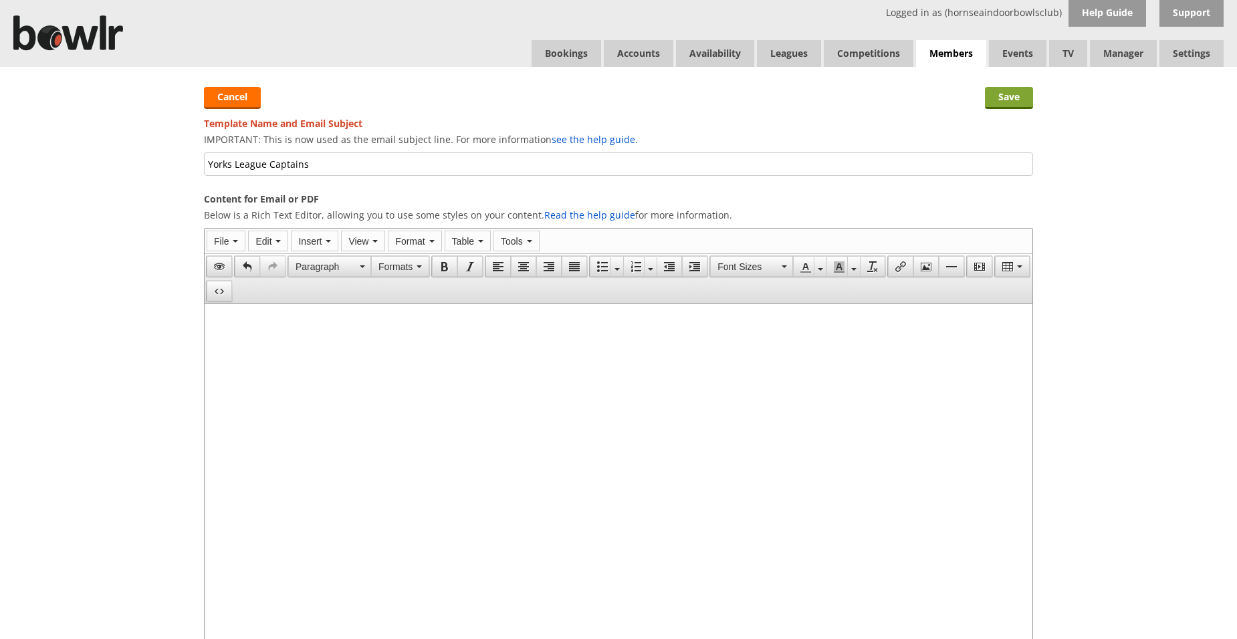
click at [1000, 98] on input "Save" at bounding box center [1009, 98] width 48 height 22
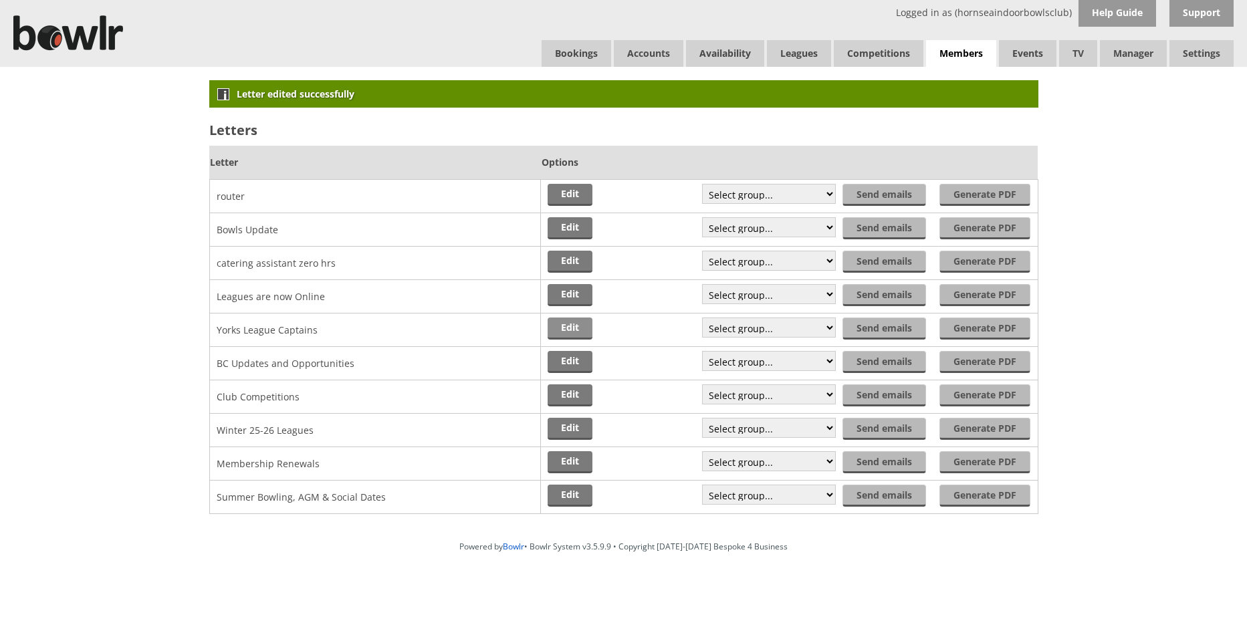
click at [584, 333] on link "Edit" at bounding box center [570, 329] width 45 height 22
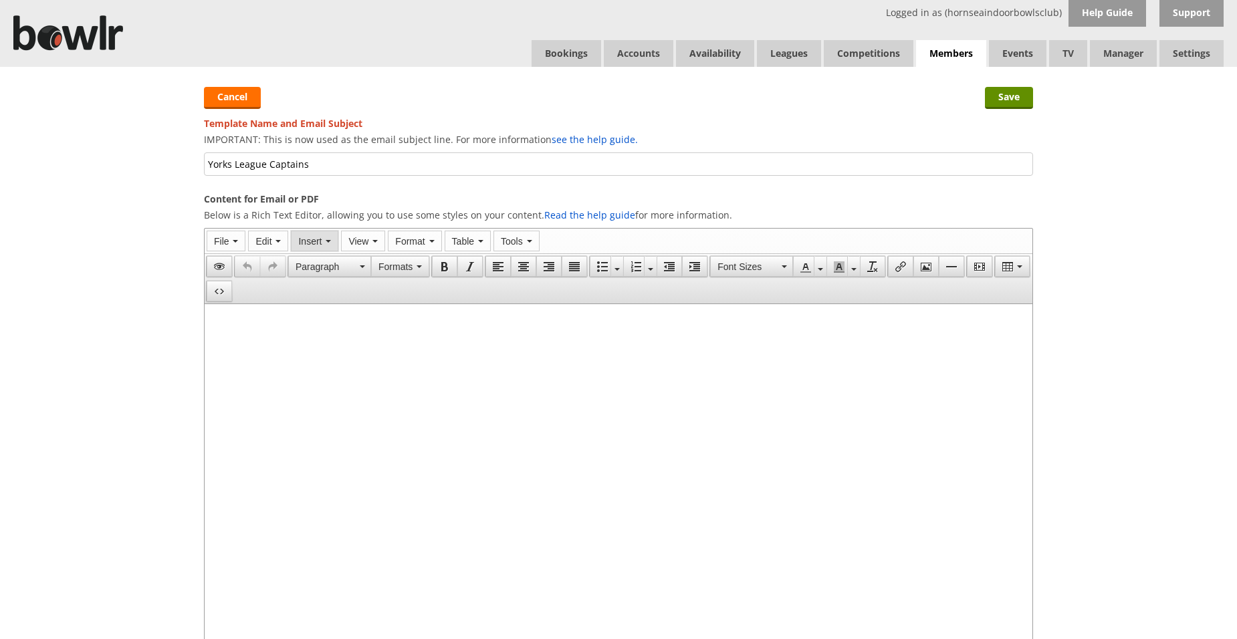
click at [328, 241] on icon "button" at bounding box center [328, 241] width 5 height 3
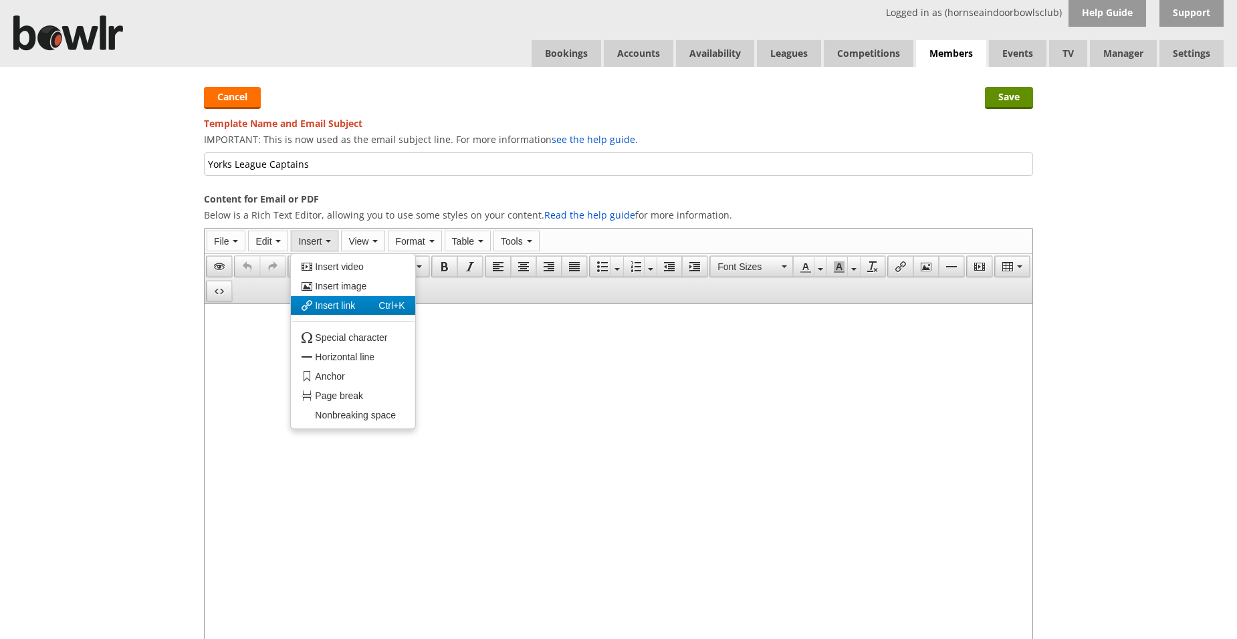
click at [332, 306] on span "Insert link" at bounding box center [335, 305] width 40 height 11
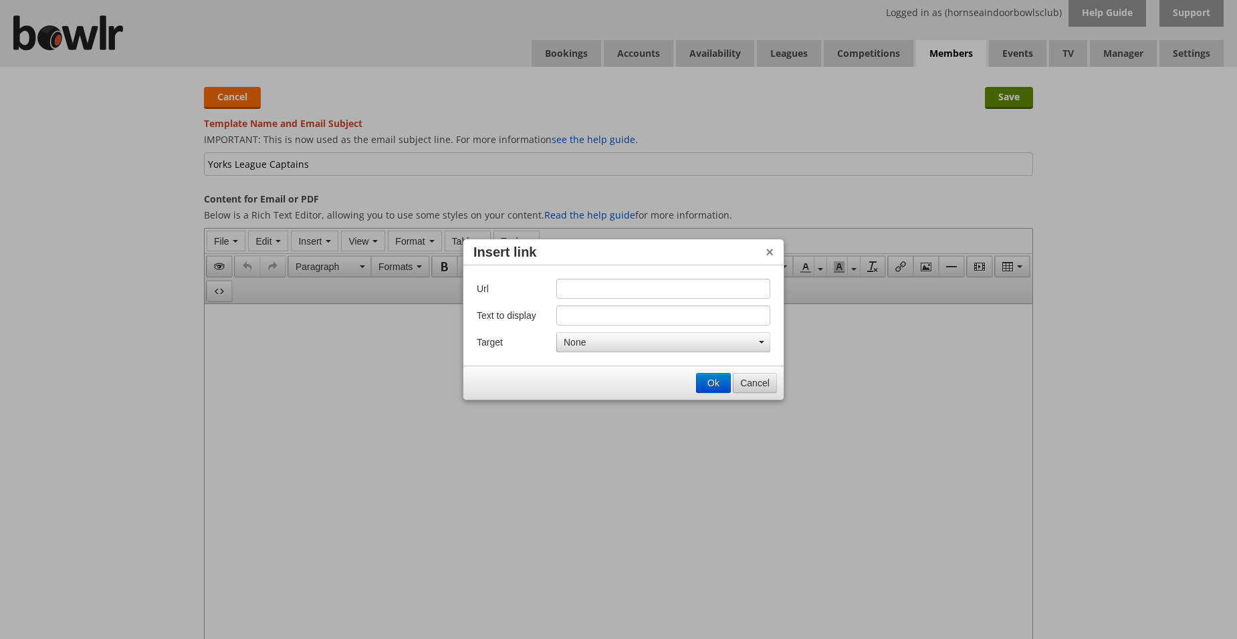
click at [754, 380] on button "Cancel" at bounding box center [754, 383] width 43 height 19
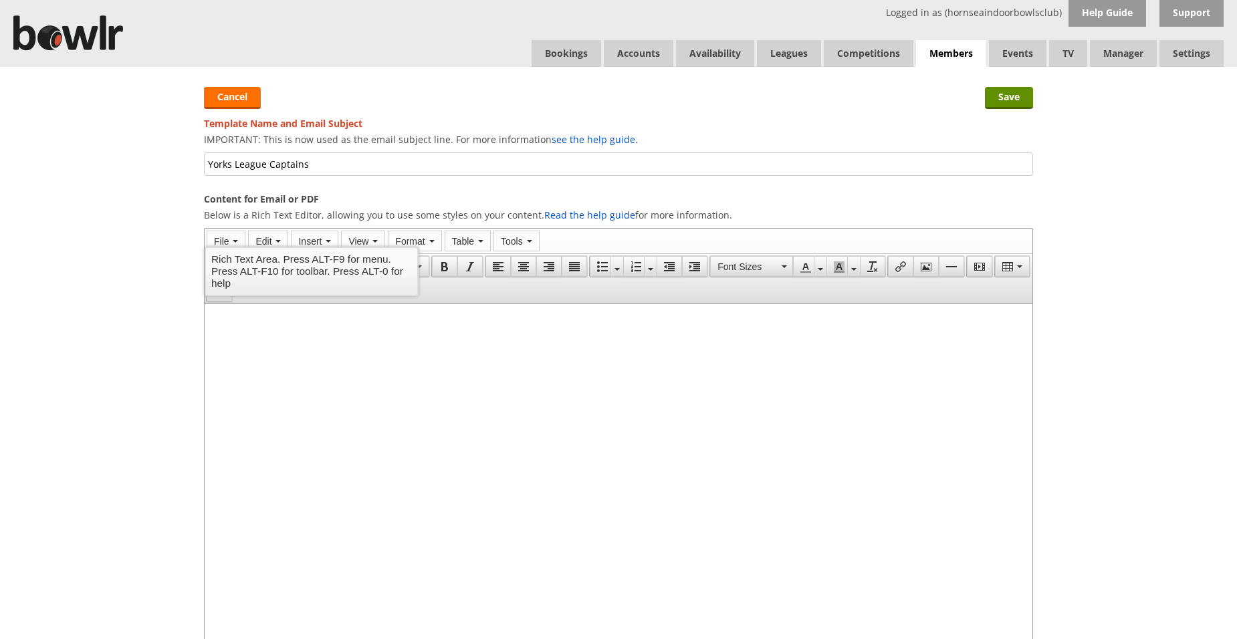
click at [284, 347] on p at bounding box center [618, 346] width 817 height 8
click at [232, 373] on html at bounding box center [619, 338] width 828 height 69
click at [215, 327] on body at bounding box center [618, 339] width 817 height 54
click at [416, 381] on p "At yesterday's County AGM, it was voted through to make the County League (Satu…" at bounding box center [618, 377] width 817 height 8
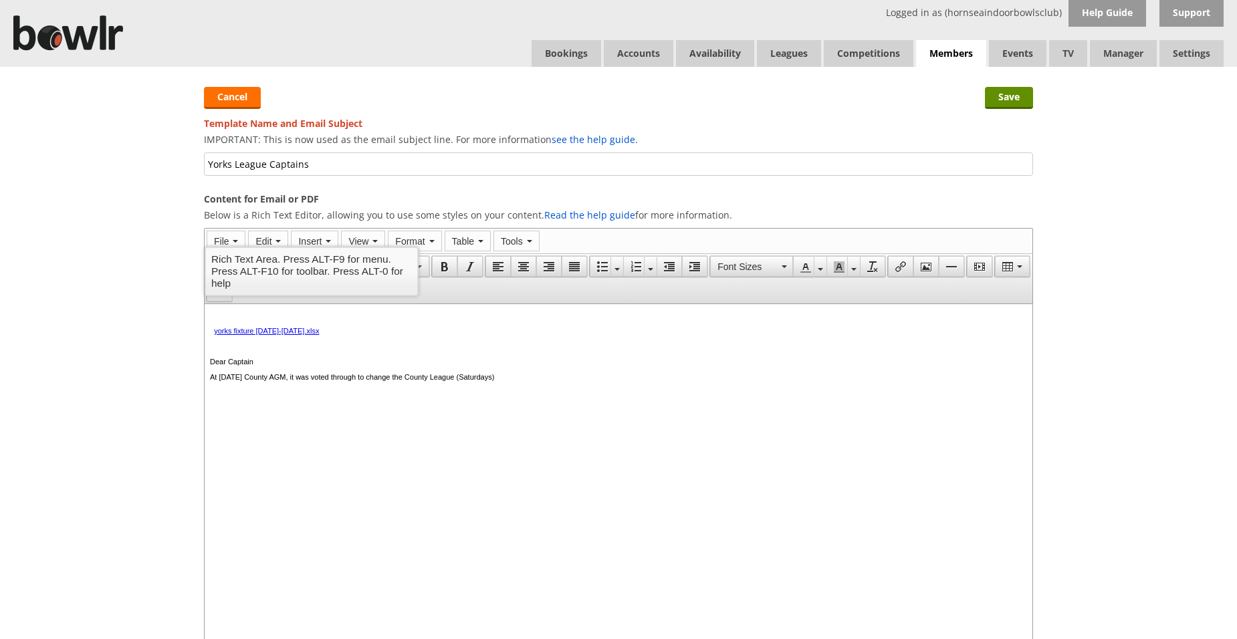
click at [558, 381] on p "At yesterday's County AGM, it was voted through to change the County League (Sa…" at bounding box center [618, 377] width 817 height 8
click at [457, 397] on p "All fixtures can be found using the link above and then selecting yuour relevan…" at bounding box center [618, 392] width 817 height 8
click at [460, 401] on body "yorks fixture 2025-2026.xlsx Dear Captain At yesterday's County AGM, it was vot…" at bounding box center [618, 370] width 817 height 116
click at [460, 397] on p "All fixtures can be found using the link above and then selecting yuour relevan…" at bounding box center [618, 392] width 817 height 8
click at [523, 397] on p "All fixtures can be found using the link above and then selecting your relevant…" at bounding box center [618, 392] width 817 height 8
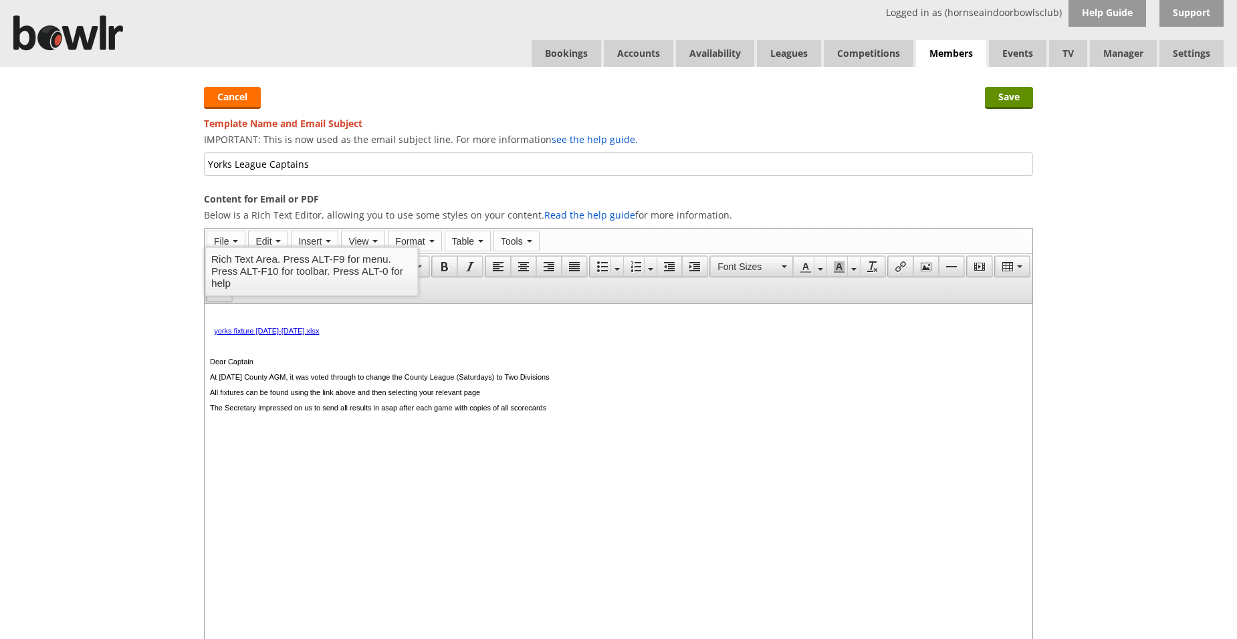
click at [528, 412] on p "The Secretary impressed on us to send all results in asap after each game with …" at bounding box center [618, 408] width 817 height 8
click at [633, 409] on p "The Secretary impressed on us to send all results in asap after each game with …" at bounding box center [618, 408] width 817 height 8
click at [708, 412] on p "The Secretary impressed on us to send all results in asap after each game with …" at bounding box center [618, 408] width 817 height 8
click at [710, 412] on p "The Secretary impressed on us to send all results in asap after each game with …" at bounding box center [618, 408] width 817 height 8
click at [739, 411] on p "The Secretary impressed on us to send all results in asap after each game with …" at bounding box center [618, 408] width 817 height 8
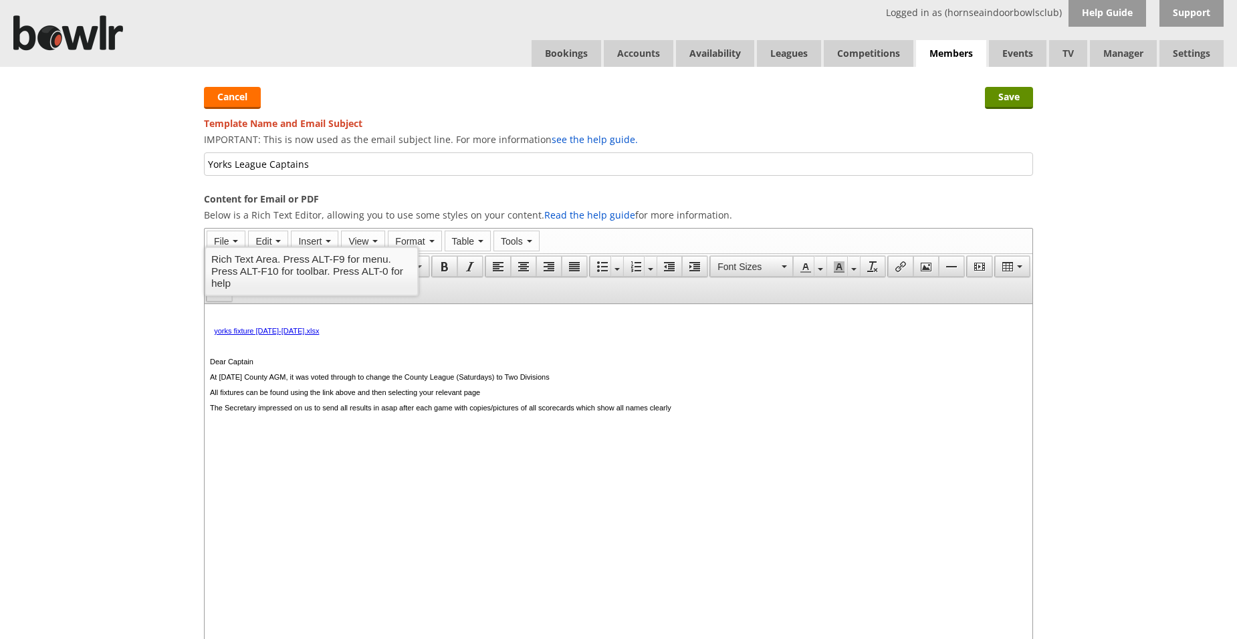
click at [711, 412] on p "The Secretary impressed on us to send all results in asap after each game with …" at bounding box center [618, 408] width 817 height 8
click at [773, 412] on p "The Secretary impressed on us to send all results in asap after each game with …" at bounding box center [618, 408] width 817 height 8
click at [286, 427] on p "As a reminder any pkayer" at bounding box center [618, 423] width 817 height 8
click at [259, 427] on p "As a reminder any player" at bounding box center [618, 423] width 817 height 8
click at [261, 427] on p "As a reminder any player" at bounding box center [618, 423] width 817 height 8
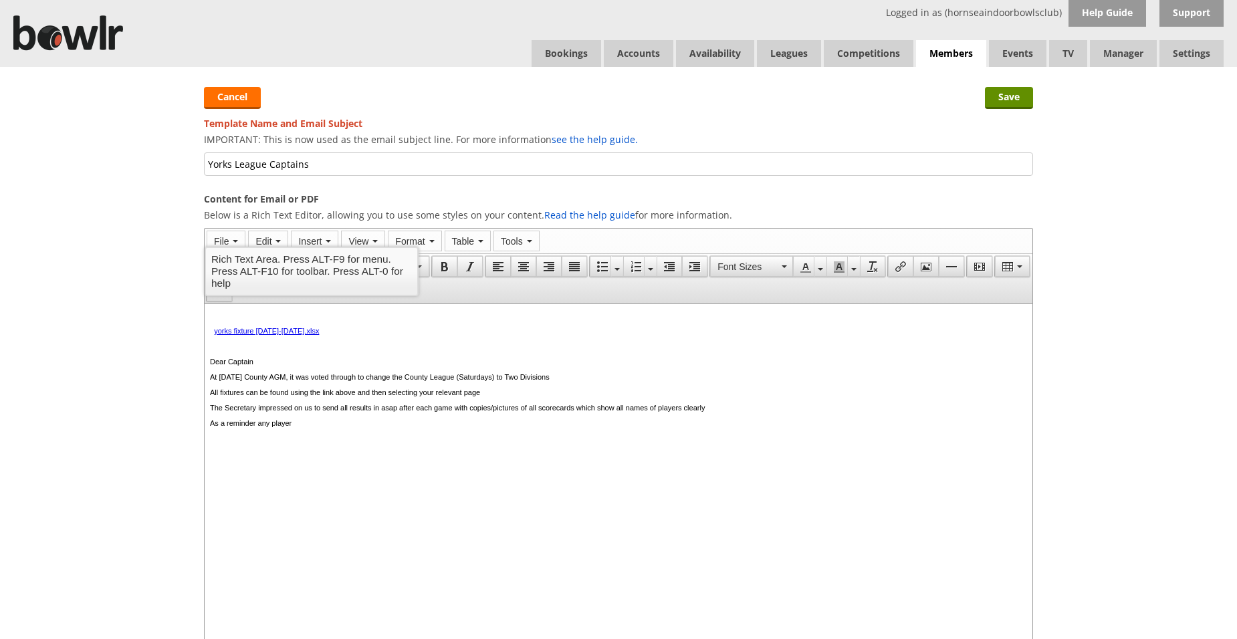
click at [264, 427] on p "As a reminder any player" at bounding box center [618, 423] width 817 height 8
drag, startPoint x: 278, startPoint y: 431, endPoint x: 267, endPoint y: 431, distance: 10.7
click at [267, 427] on p "As a reminder, any player" at bounding box center [618, 423] width 817 height 8
click at [333, 427] on p "As a reminder, once any player" at bounding box center [618, 423] width 817 height 8
click at [221, 443] on p at bounding box center [618, 439] width 817 height 8
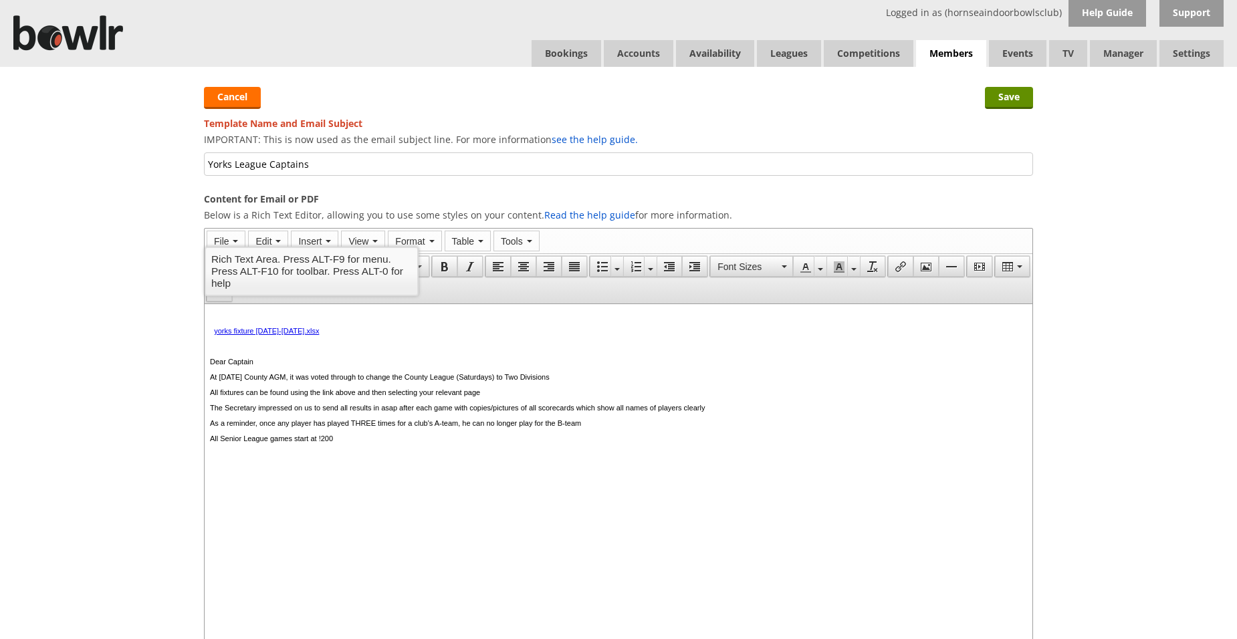
click at [337, 443] on p "All Senior League games start at !200" at bounding box center [618, 439] width 817 height 8
drag, startPoint x: 353, startPoint y: 443, endPoint x: 344, endPoint y: 445, distance: 8.9
click at [344, 443] on p "All Senior League games start at 1200" at bounding box center [618, 439] width 817 height 8
drag, startPoint x: 368, startPoint y: 461, endPoint x: 335, endPoint y: 464, distance: 32.9
click at [335, 458] on p "All Saturday games star at 1200 (no ealier" at bounding box center [618, 454] width 817 height 8
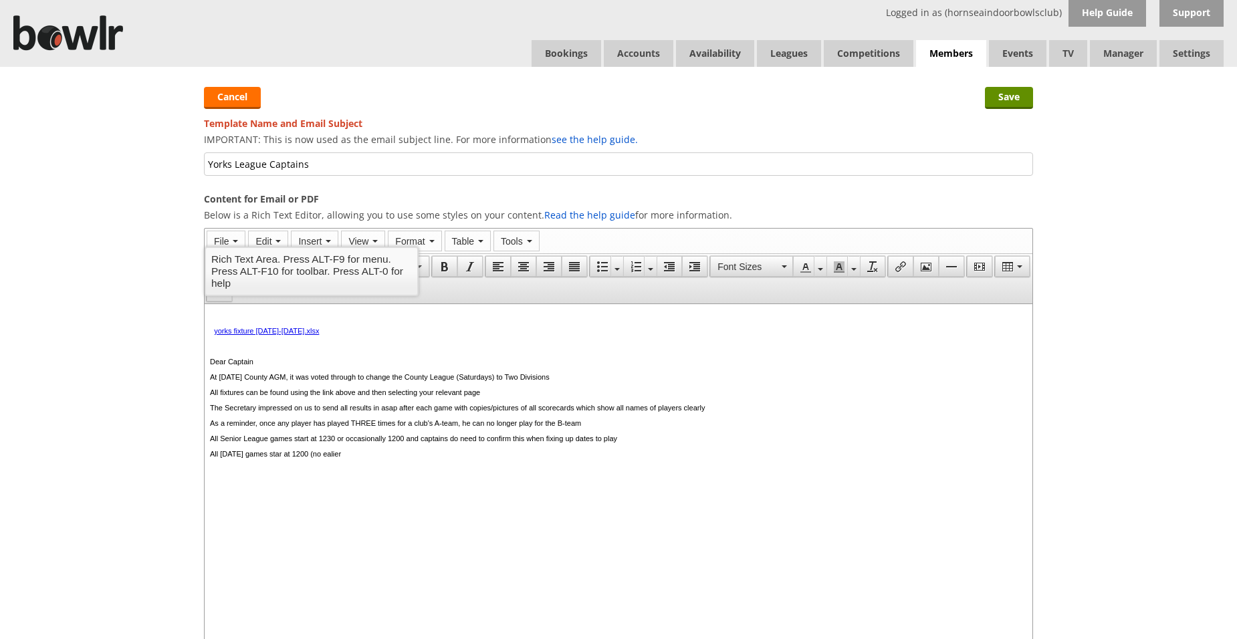
click at [300, 458] on p "All Saturday games star at 1200 (no ealier" at bounding box center [618, 454] width 817 height 8
drag, startPoint x: 372, startPoint y: 463, endPoint x: 336, endPoint y: 463, distance: 35.4
click at [336, 458] on p "All Saturday games start at 1200 (no ealier" at bounding box center [618, 454] width 817 height 8
click at [258, 458] on p "All Saturday games start at 1200 and in the c" at bounding box center [618, 454] width 817 height 8
click at [267, 458] on p "All Saturday league games start at 1200 and in the c" at bounding box center [618, 454] width 817 height 8
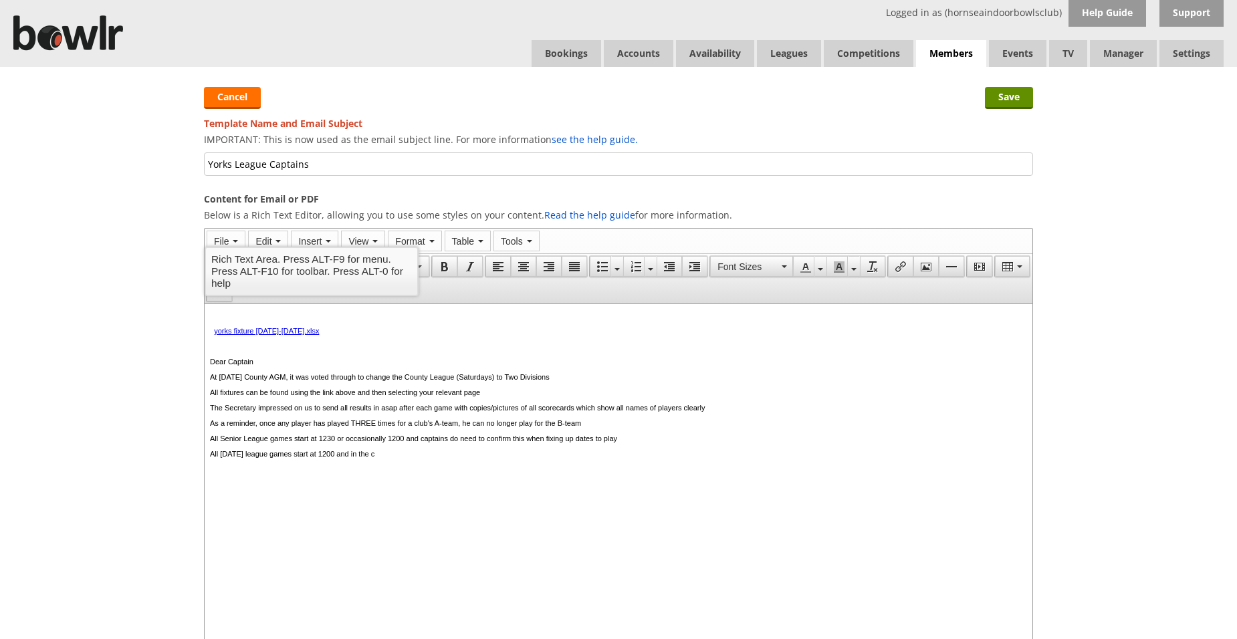
drag, startPoint x: 362, startPoint y: 462, endPoint x: 408, endPoint y: 462, distance: 45.5
click at [408, 458] on p "All Saturday league games start at 1200 and in the c" at bounding box center [618, 454] width 817 height 8
click at [362, 458] on p "All Saturday league games start at 1200 and in the c" at bounding box center [618, 454] width 817 height 8
click at [379, 458] on p "All Saturday league games start at 1200 and in the c" at bounding box center [618, 454] width 817 height 8
click at [1010, 98] on input "Save" at bounding box center [1009, 98] width 48 height 22
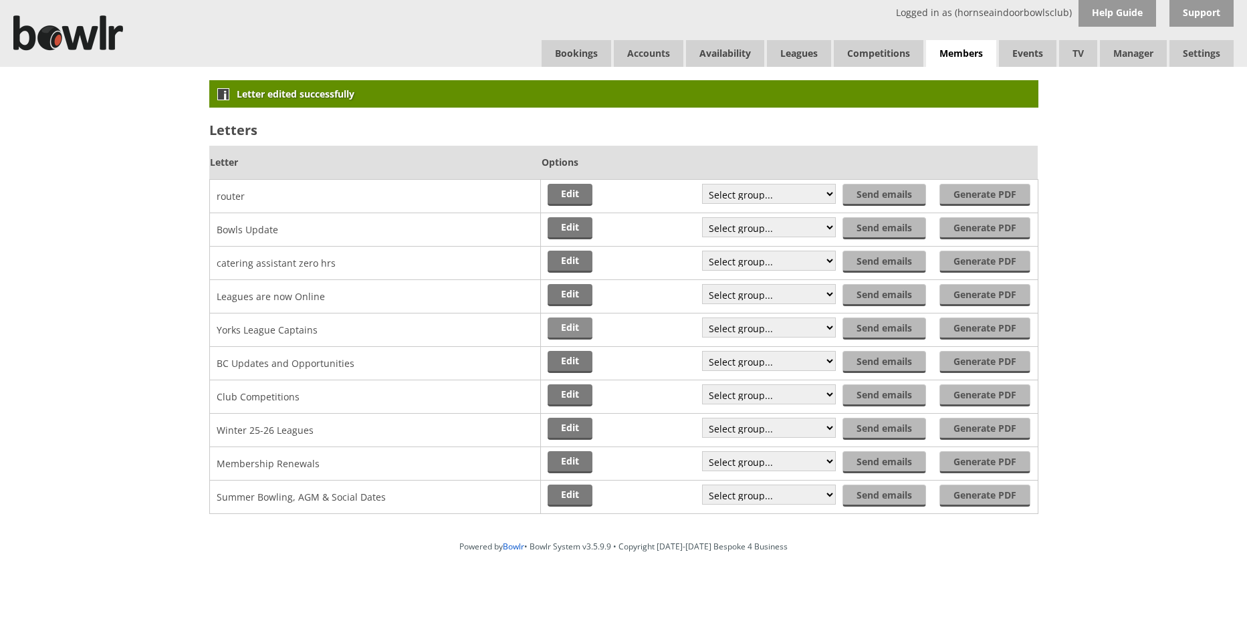
click at [562, 324] on link "Edit" at bounding box center [570, 329] width 45 height 22
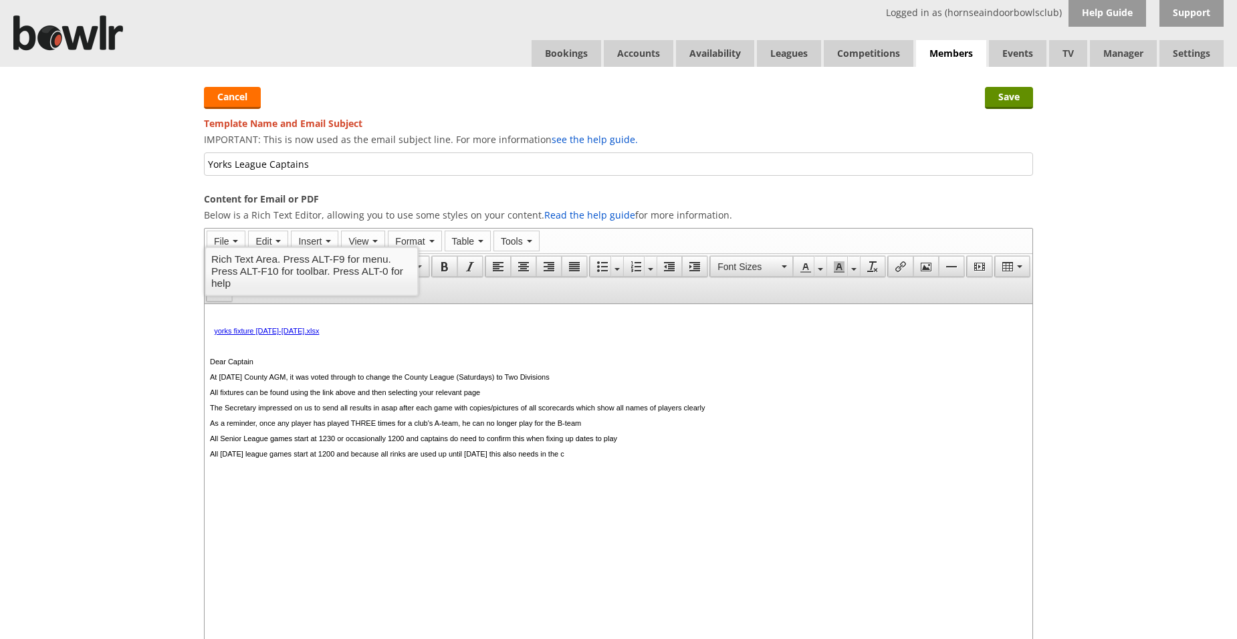
click at [622, 458] on p "All [DATE] league games start at 1200 and because all rinks are used up until […" at bounding box center [618, 454] width 817 height 8
click at [614, 458] on p "All [DATE] league games start at 1200 and because all rinks are used up until […" at bounding box center [618, 454] width 817 height 8
click at [527, 458] on p "All [DATE] league games start at 1200 and because all rinks are used up until […" at bounding box center [618, 454] width 817 height 8
click at [530, 458] on p "All Saturday league games start at 1200 and because all rinks are used up until…" at bounding box center [618, 454] width 817 height 8
drag, startPoint x: 707, startPoint y: 460, endPoint x: 584, endPoint y: 460, distance: 123.0
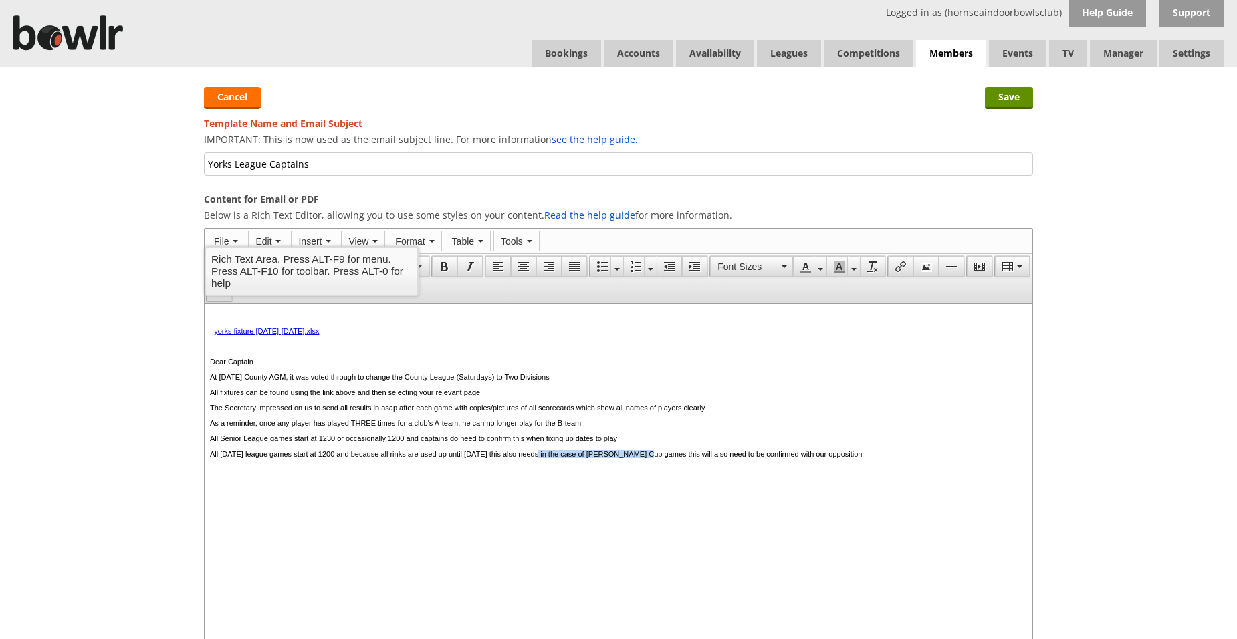
click at [584, 458] on p "All Saturday league games start at 1200 and because all rinks are used up until…" at bounding box center [618, 454] width 817 height 8
click at [529, 458] on p "All Saturday league games start at 1200 and because all rinks are used up until…" at bounding box center [618, 454] width 817 height 8
drag, startPoint x: 580, startPoint y: 457, endPoint x: 554, endPoint y: 461, distance: 26.3
click at [554, 458] on p "All Saturday league games start at 1200 and because all rinks are used up until…" at bounding box center [618, 454] width 817 height 8
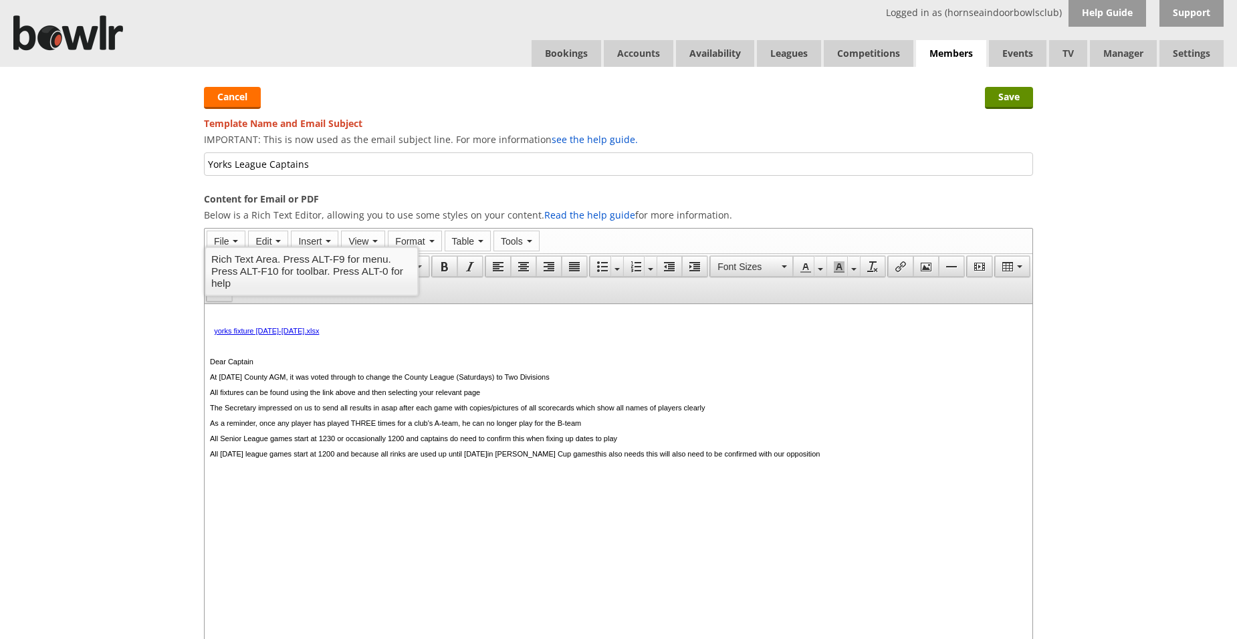
click at [606, 458] on p "All Saturday league games start at 1200 and because all rinks are used up until…" at bounding box center [618, 454] width 817 height 8
drag, startPoint x: 731, startPoint y: 463, endPoint x: 667, endPoint y: 462, distance: 64.2
click at [667, 458] on p "All Saturday league games start at 1200 and because all rinks are used up until…" at bounding box center [618, 454] width 817 height 8
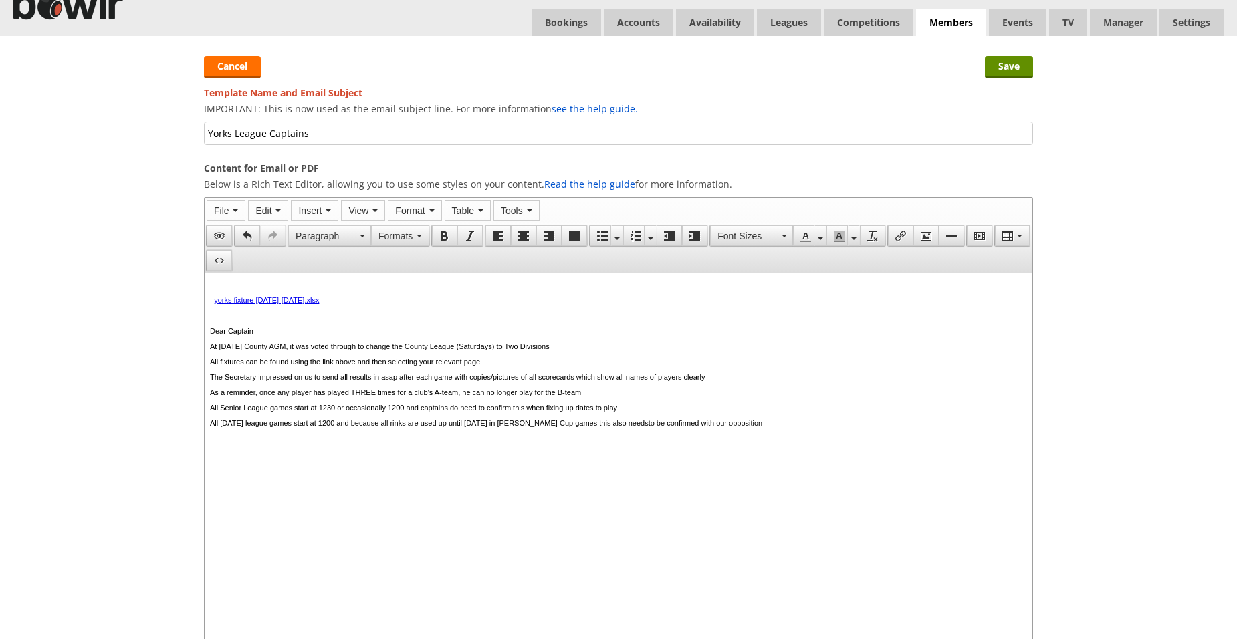
scroll to position [41, 0]
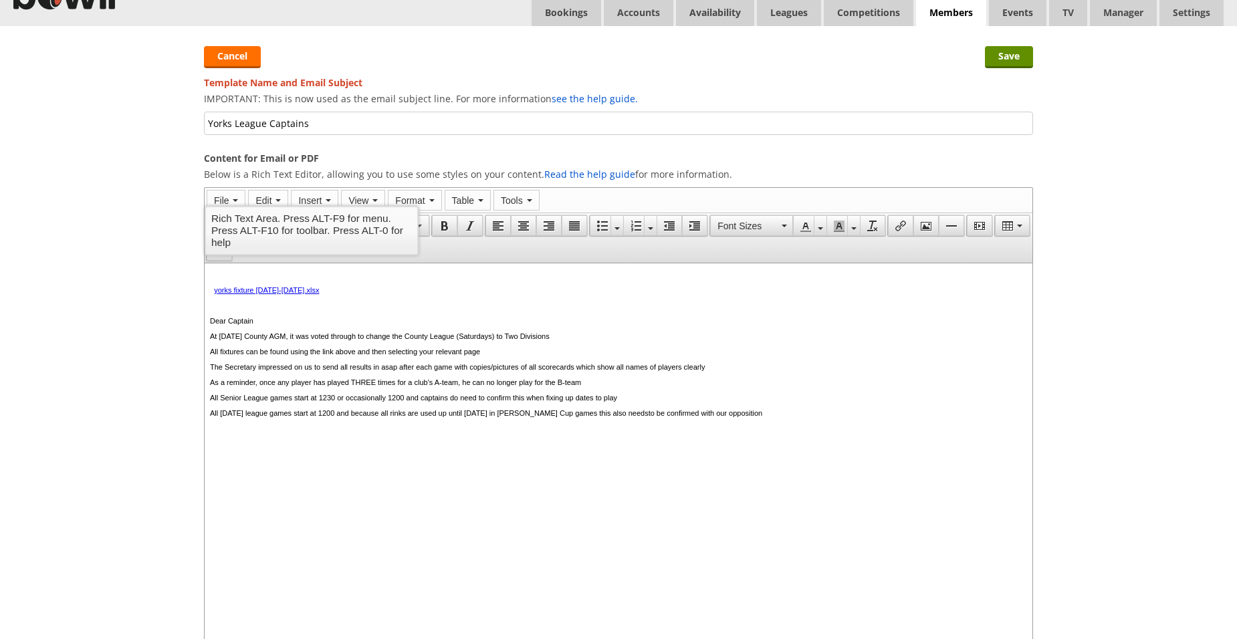
click at [804, 417] on p "All Saturday league games start at 1200 and because all rinks are used up until…" at bounding box center [618, 413] width 817 height 8
click at [239, 433] on p "Once fgixtures have been arranged" at bounding box center [618, 429] width 817 height 8
click at [324, 433] on p "Once fixtures have been arranged" at bounding box center [618, 429] width 817 height 8
click at [215, 292] on link "yorks fixture 2025-2026.xlsx" at bounding box center [266, 290] width 105 height 8
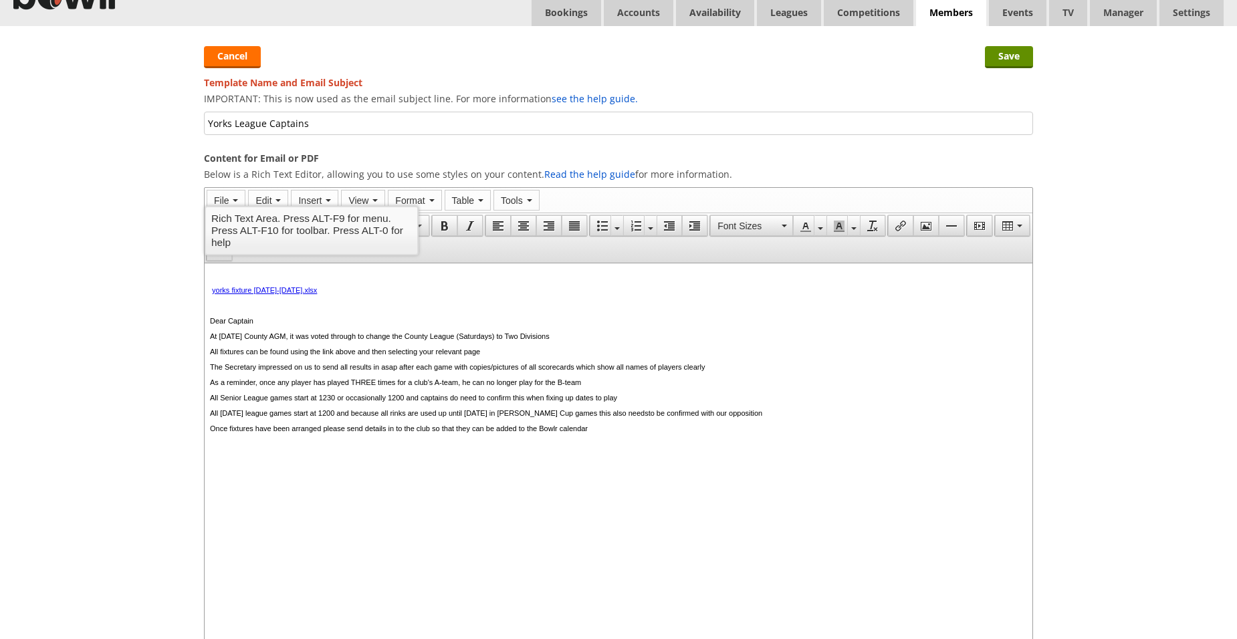
click at [259, 324] on p "Dear Captain" at bounding box center [618, 321] width 817 height 8
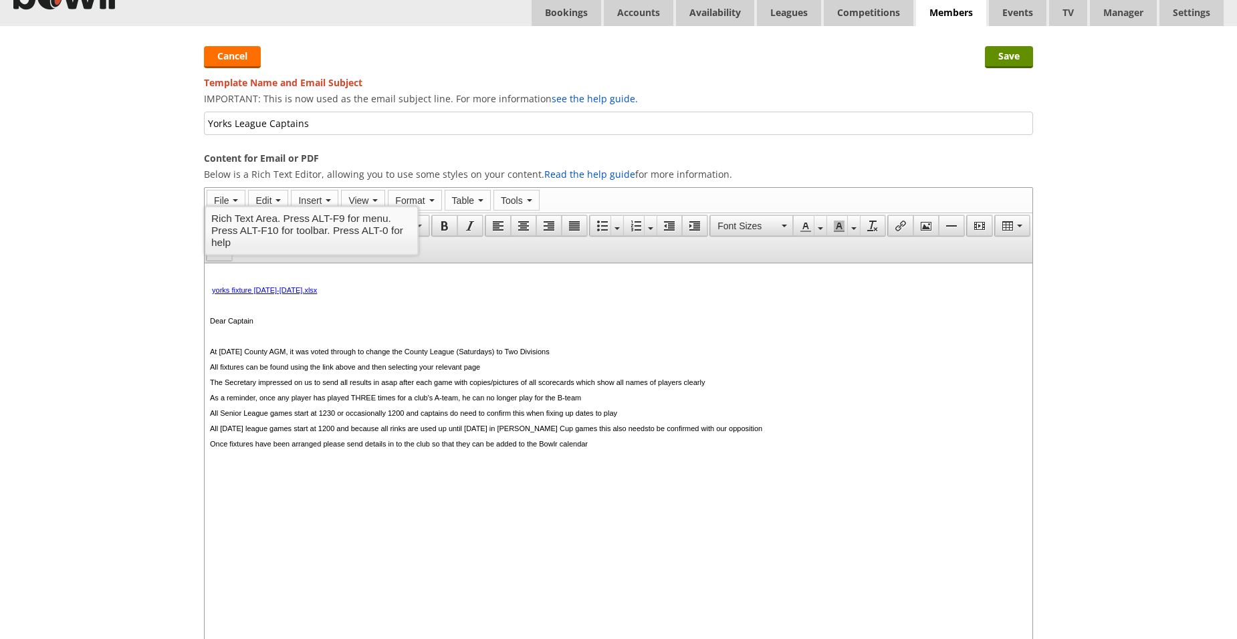
click at [247, 293] on link "yorks fixture 2025-2026.xlsx" at bounding box center [264, 290] width 105 height 8
copy p "yorks fixture 2025-2026.xlsx"
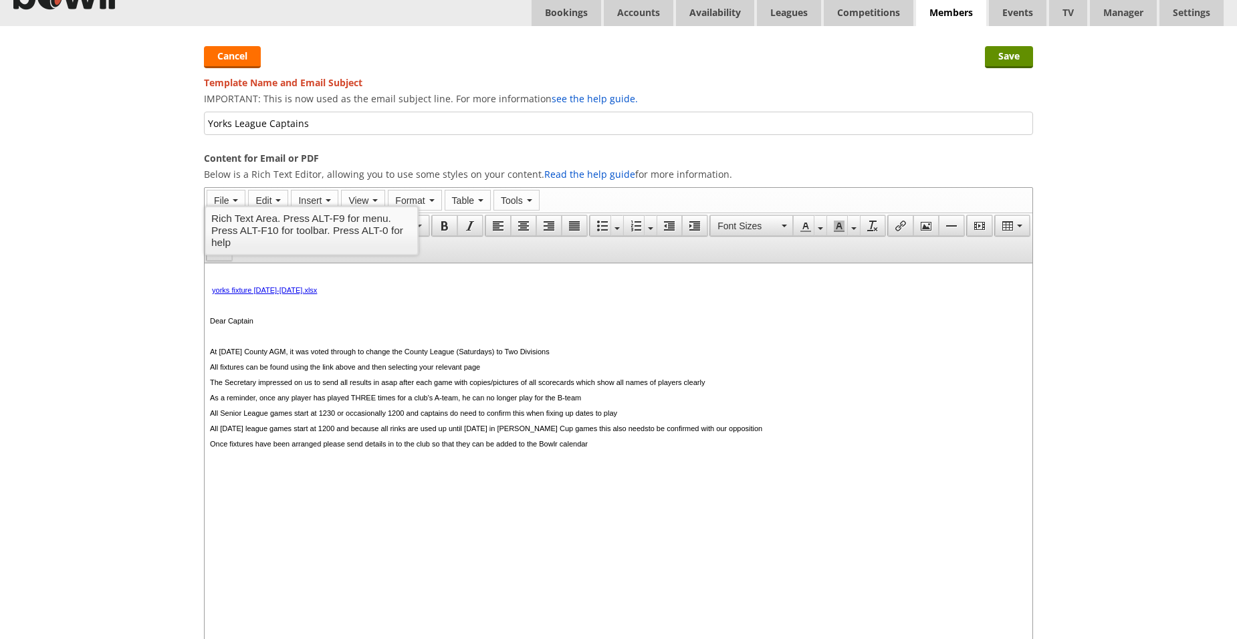
click at [219, 339] on p at bounding box center [618, 336] width 817 height 8
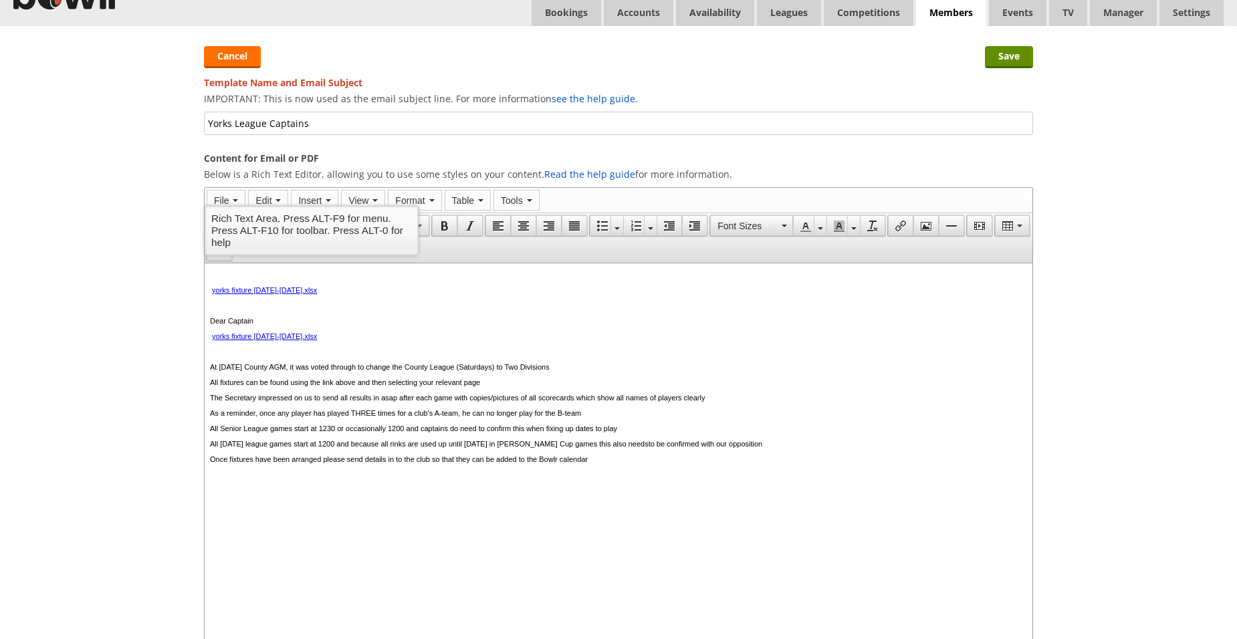
click at [246, 293] on link "yorks fixture 2025-2026.xlsx" at bounding box center [264, 290] width 105 height 8
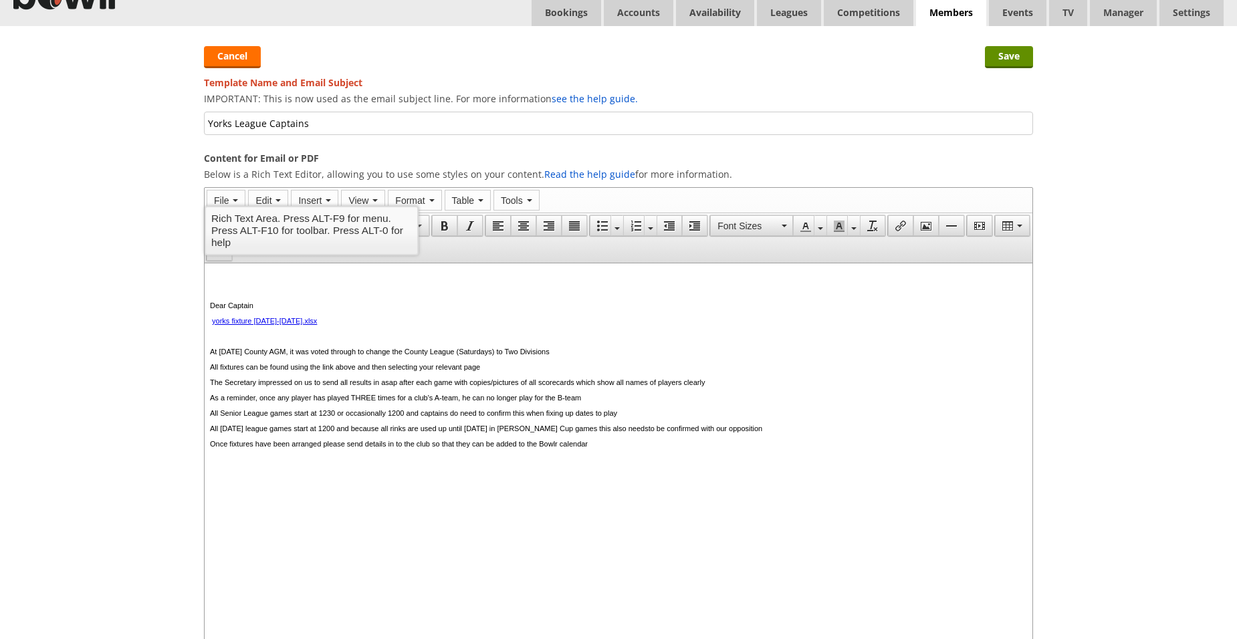
click at [212, 325] on link "yorks fixture 2025-2026.xlsx" at bounding box center [264, 321] width 105 height 8
click at [211, 354] on p "At yesterday's County AGM, it was voted through to change the County League (Sa…" at bounding box center [618, 352] width 817 height 8
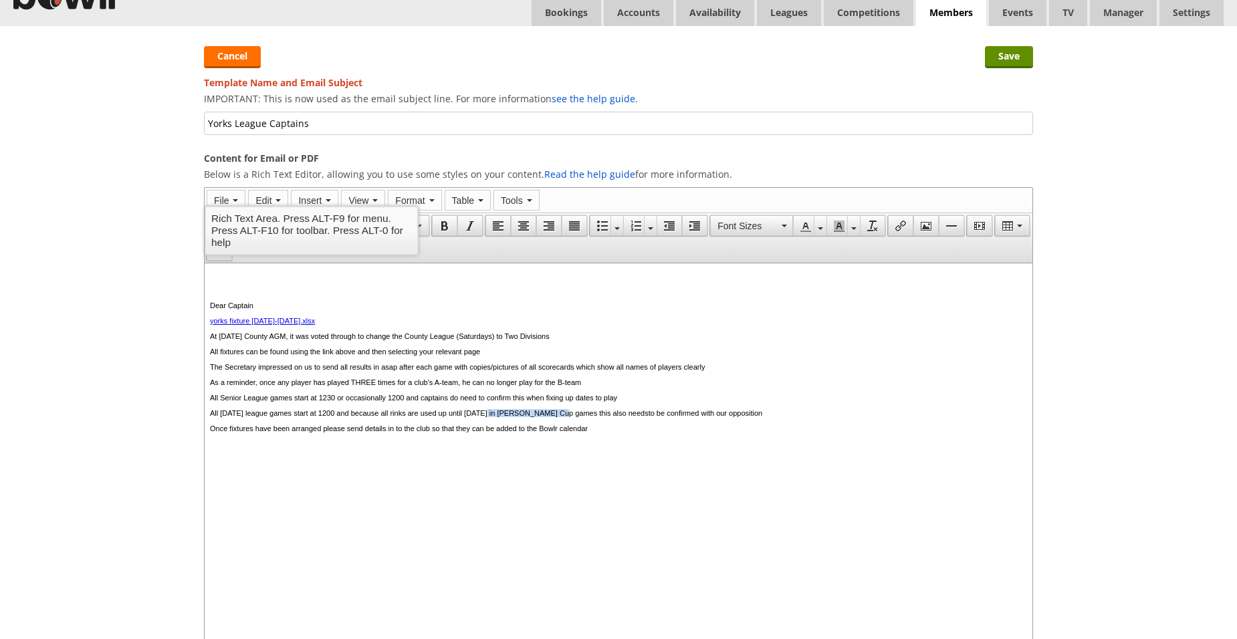
drag, startPoint x: 528, startPoint y: 419, endPoint x: 610, endPoint y: 421, distance: 81.6
click at [610, 417] on p "All Saturday league games start at 1200 and because all rinks are used up until…" at bounding box center [618, 413] width 817 height 8
click at [379, 417] on p "All Saturday league games start at 1200 and because all rinks are used up until…" at bounding box center [618, 413] width 817 height 8
click at [384, 417] on p "All Saturday league games start at 1200 and, in Denny Cup games , because all r…" at bounding box center [618, 413] width 817 height 8
click at [459, 417] on p "All Saturday league games start at 1200 and, in Denny Cup games , because all r…" at bounding box center [618, 413] width 817 height 8
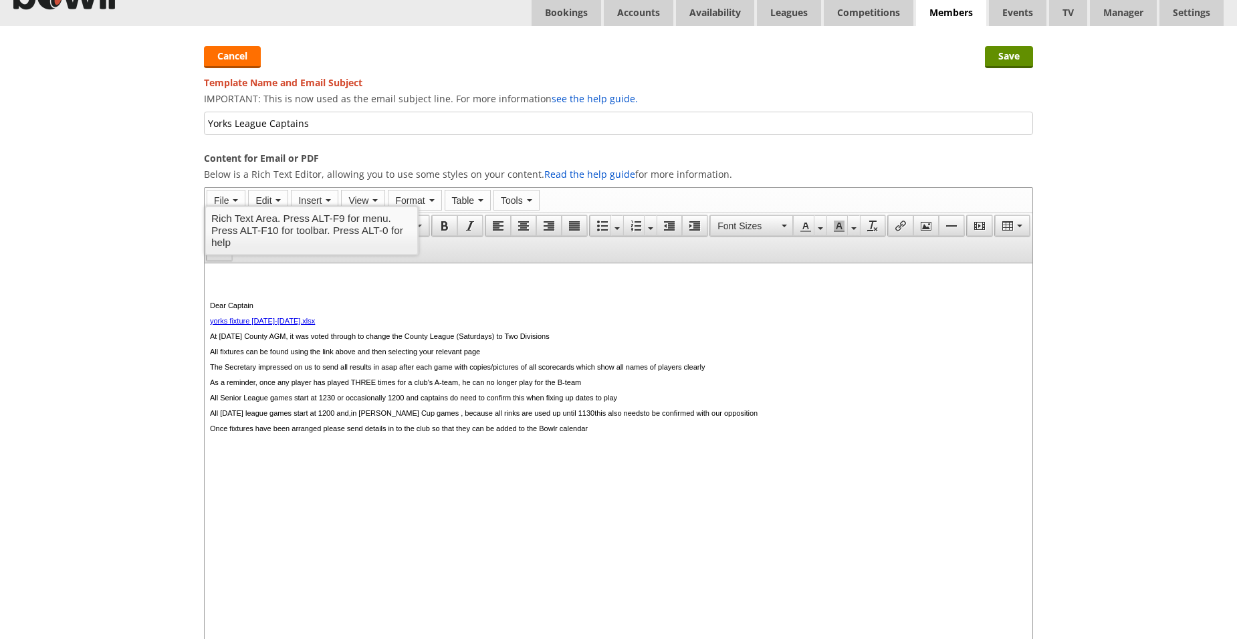
click at [459, 417] on p "All Saturday league games start at 1200 and, in Denny Cup games , because all r…" at bounding box center [618, 413] width 817 height 8
click at [461, 417] on p "All Saturday league games start at 1200 and, in Denny Cup games , because all r…" at bounding box center [618, 413] width 817 height 8
click at [610, 417] on p "All Saturday league games start at 1200 and, in Denny Cup games, because all ri…" at bounding box center [618, 413] width 817 height 8
click at [644, 433] on p "Once fixtures have been arranged please send details in to the club so that the…" at bounding box center [618, 429] width 817 height 8
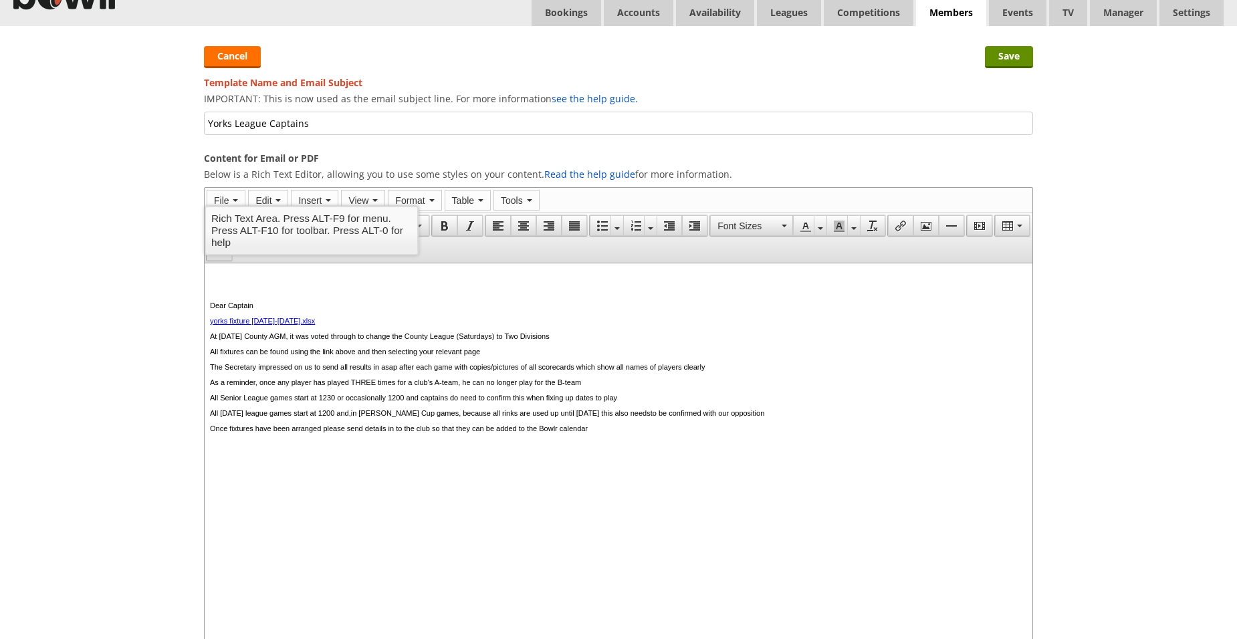
click at [415, 433] on p "Once fixtures have been arranged please send details in to the club so that the…" at bounding box center [618, 429] width 817 height 8
click at [413, 448] on p at bounding box center [618, 444] width 817 height 8
click at [297, 479] on p "Paul Footitt, Club Count Rep" at bounding box center [618, 475] width 817 height 8
click at [271, 479] on p "Paul Footitt, Club County Rep" at bounding box center [618, 475] width 817 height 8
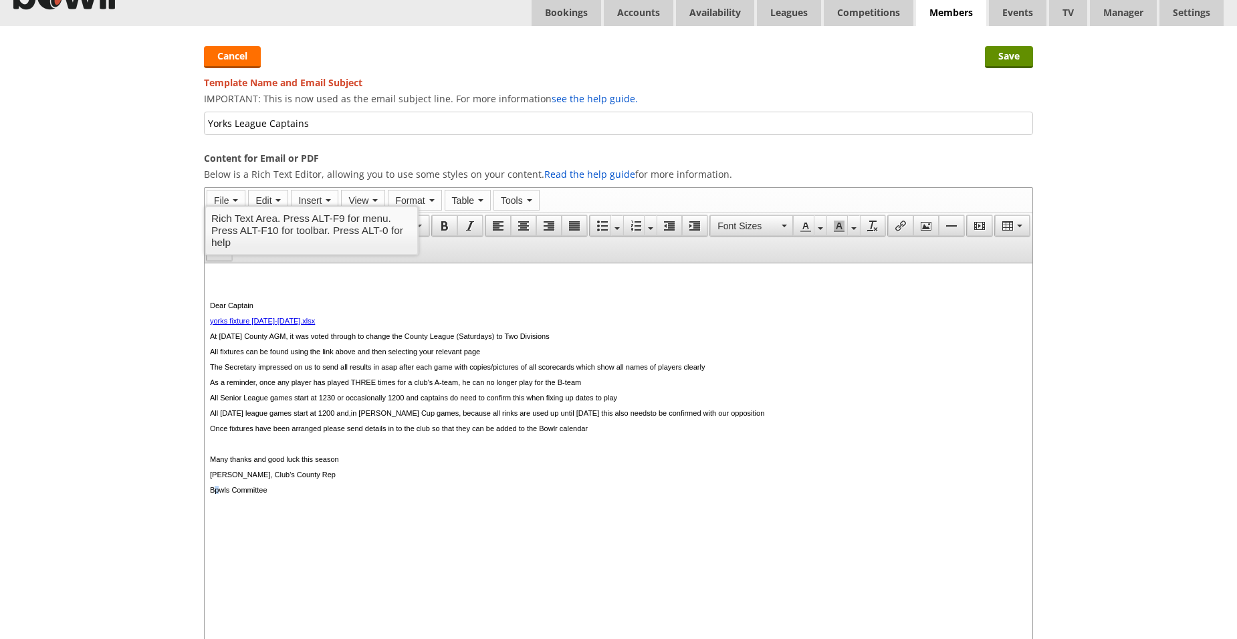
click at [219, 494] on p "Bpwls Committee" at bounding box center [618, 490] width 817 height 8
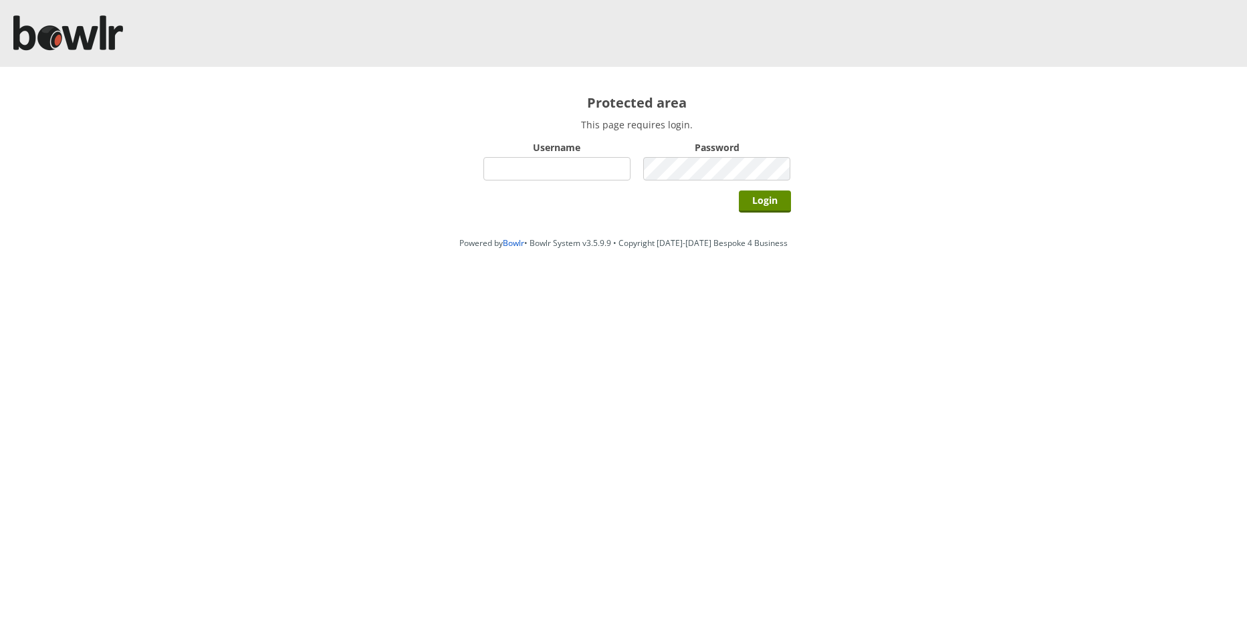
click at [510, 172] on input "Username" at bounding box center [557, 168] width 148 height 23
type input "hornseaindoorbowlsclub"
click at [739, 191] on input "Login" at bounding box center [765, 202] width 52 height 22
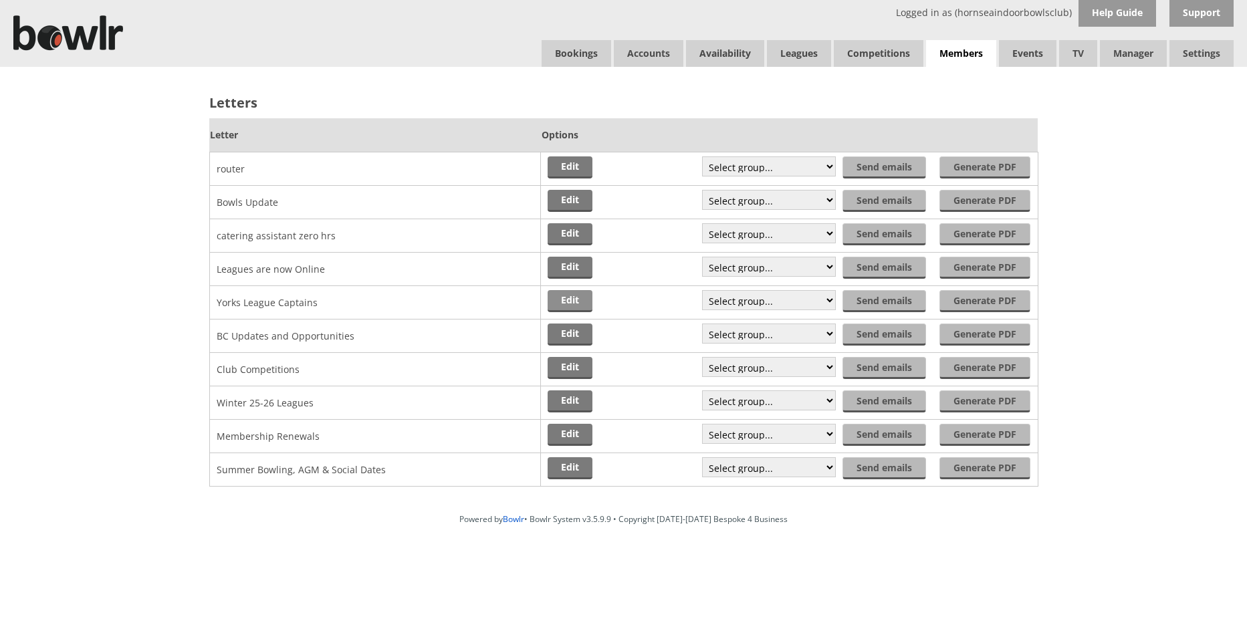
click at [578, 304] on link "Edit" at bounding box center [570, 301] width 45 height 22
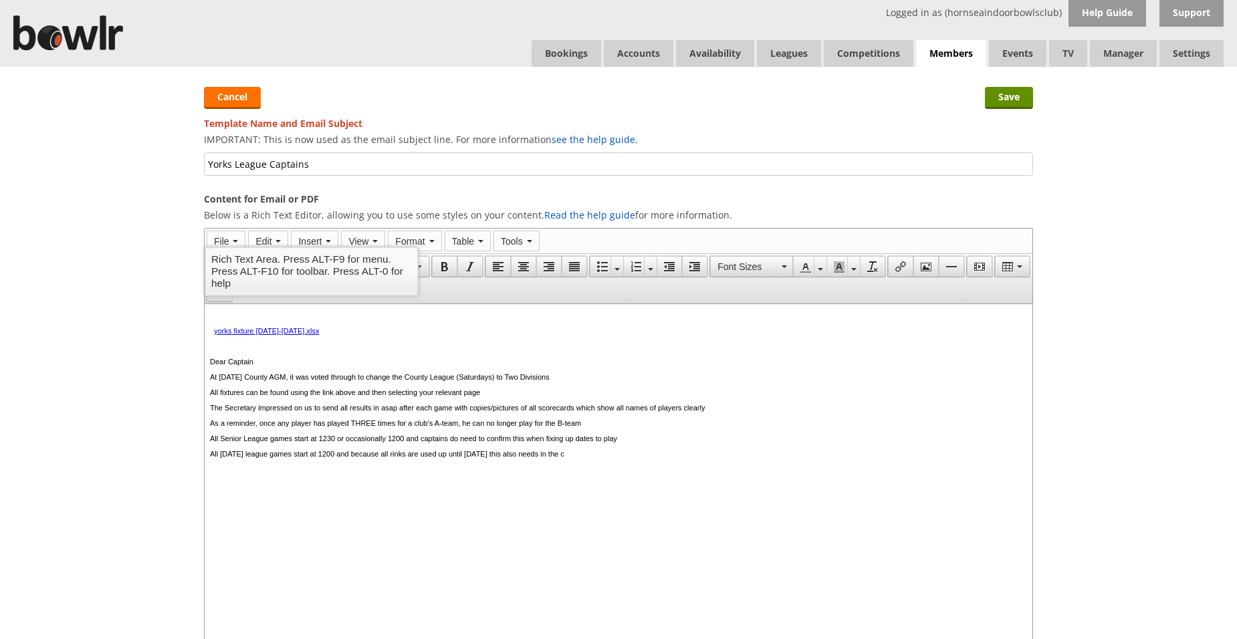
click at [378, 458] on p "All [DATE] league games start at 1200 and because all rinks are used up until […" at bounding box center [618, 454] width 817 height 8
click at [386, 458] on p "All [DATE] league games start at 1200 and, in the [PERSON_NAME] Cup matches, be…" at bounding box center [618, 454] width 817 height 8
click at [637, 458] on p "All [DATE] league games start at 1200 and, for the [PERSON_NAME] Cup matches, b…" at bounding box center [618, 454] width 817 height 8
drag, startPoint x: 658, startPoint y: 461, endPoint x: 671, endPoint y: 461, distance: 12.7
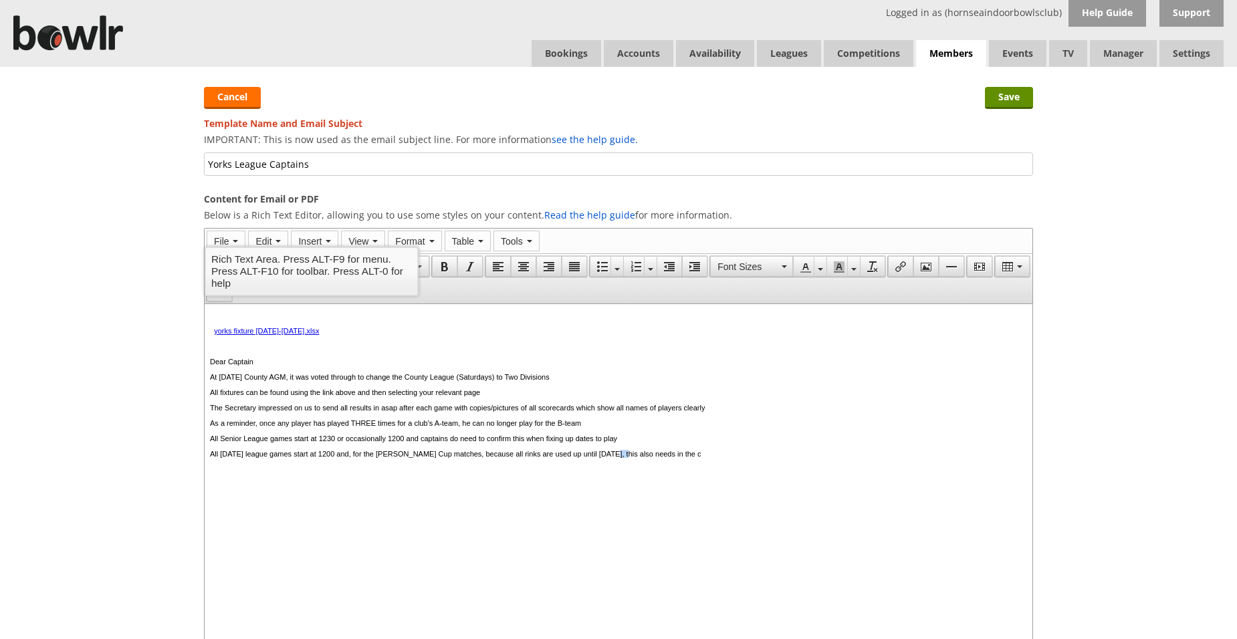
click at [671, 458] on p "All [DATE] league games start at 1200 and, for the [PERSON_NAME] Cup matches, b…" at bounding box center [618, 454] width 817 height 8
click at [700, 458] on p "All [DATE] league games start at 1200 and, for the [PERSON_NAME] Cup matches, b…" at bounding box center [618, 454] width 817 height 8
click at [727, 458] on p "All Saturday league games start at 1200 and, for the Denny Cup matches, because…" at bounding box center [618, 454] width 817 height 8
drag, startPoint x: 697, startPoint y: 459, endPoint x: 734, endPoint y: 459, distance: 36.8
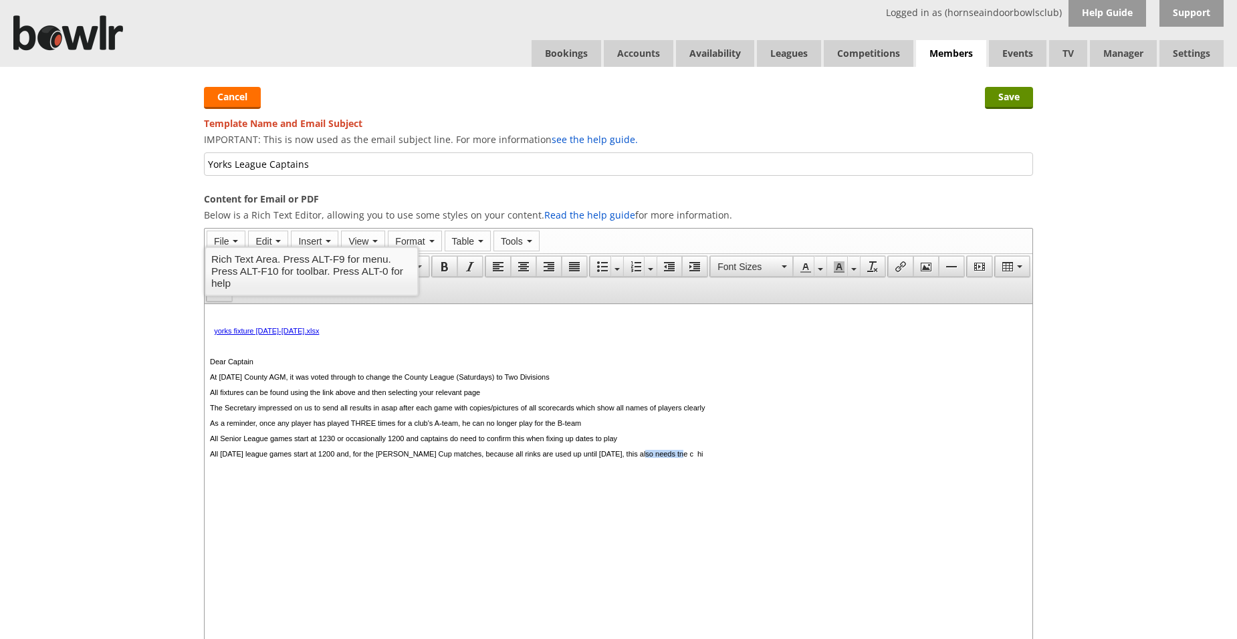
click at [734, 458] on p "All Saturday league games start at 1200 and, for the Denny Cup matches, because…" at bounding box center [618, 454] width 817 height 8
click at [1018, 94] on input "Save" at bounding box center [1009, 98] width 48 height 22
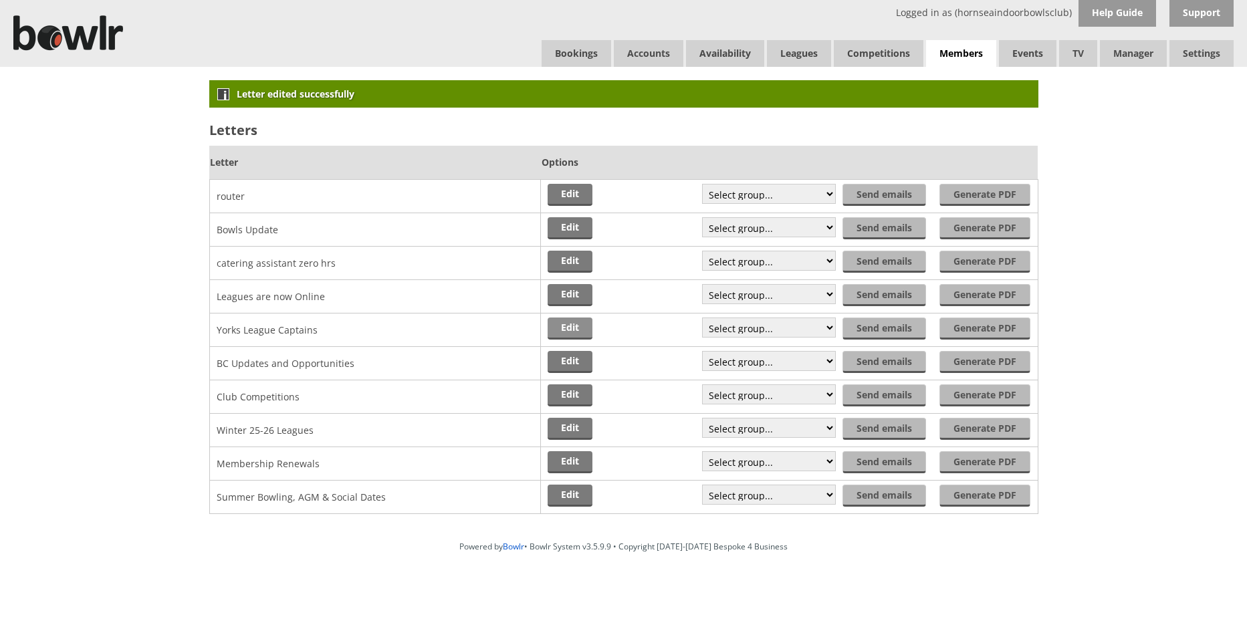
click at [575, 327] on link "Edit" at bounding box center [570, 329] width 45 height 22
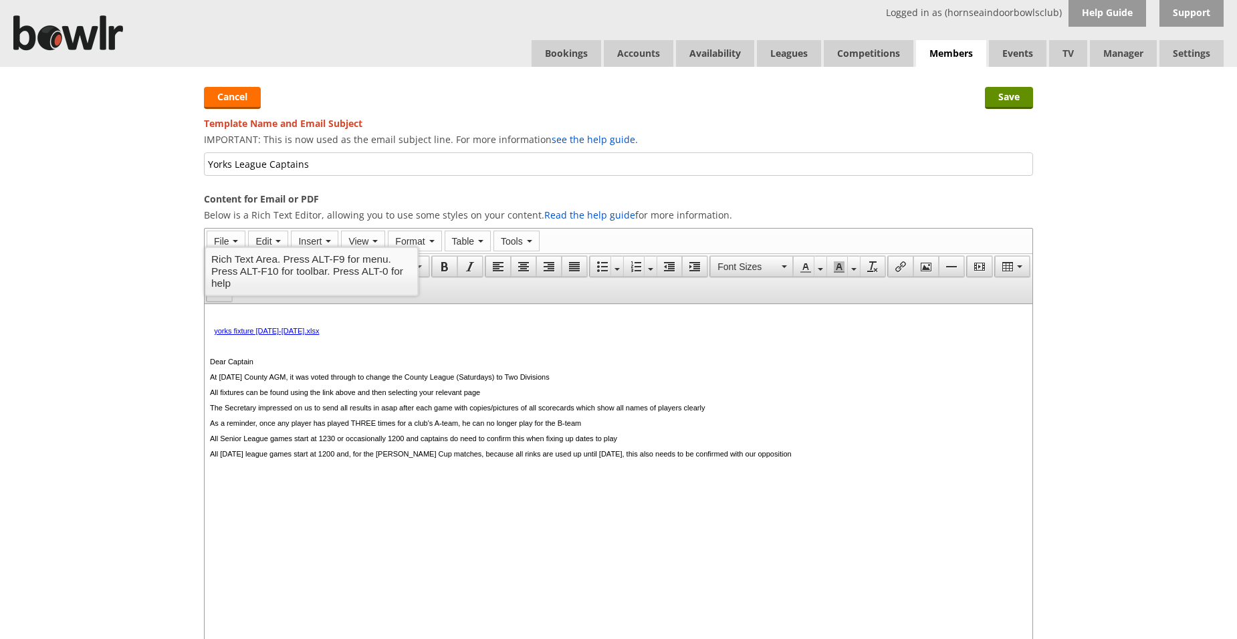
click at [618, 376] on p "At [DATE] County AGM, it was voted through to change the County League (Saturda…" at bounding box center [618, 377] width 817 height 8
click at [518, 397] on p "All fixtures can be found using the link above and then selecting your relevant…" at bounding box center [618, 392] width 817 height 8
click at [520, 397] on p "All fixtures can be found using the link above and then selecting your relevant…" at bounding box center [618, 392] width 817 height 8
click at [773, 412] on p "The Secretary impressed on us to send all results in asap after each game with …" at bounding box center [618, 408] width 817 height 8
click at [632, 427] on p "As a reminder, once any player has played THREE times for a club's A-team, he c…" at bounding box center [618, 423] width 817 height 8
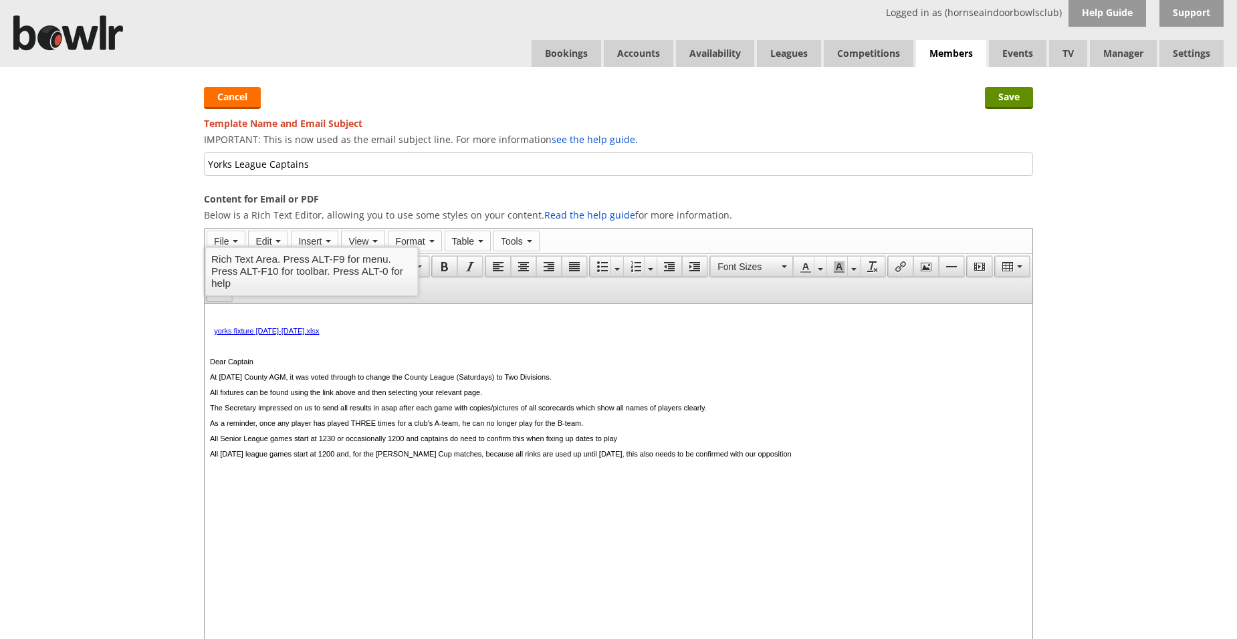
click at [676, 443] on p "All Senior League games start at 1230 or occasionally 1200 and captains do need…" at bounding box center [618, 439] width 817 height 8
click at [831, 458] on p "All Saturday league games start at 1200 and, for the Denny Cup matches, because…" at bounding box center [618, 454] width 817 height 8
click at [249, 363] on p "Dear Captain" at bounding box center [618, 362] width 817 height 8
click at [258, 364] on p "Dear Captain" at bounding box center [618, 362] width 817 height 8
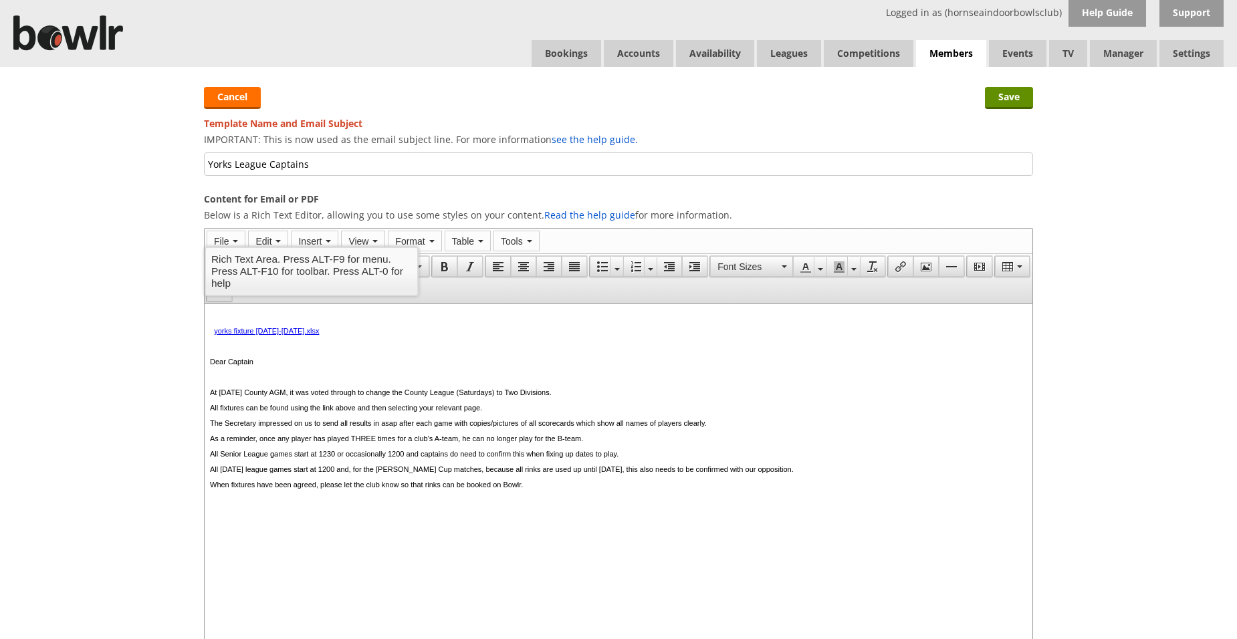
click at [254, 336] on body "yorks fixture 2025-2026.xlsx Dear Captain At yesterday's County AGM, it was vot…" at bounding box center [618, 439] width 817 height 254
click at [255, 334] on link "yorks fixture 2025-2026.xlsx" at bounding box center [266, 331] width 105 height 8
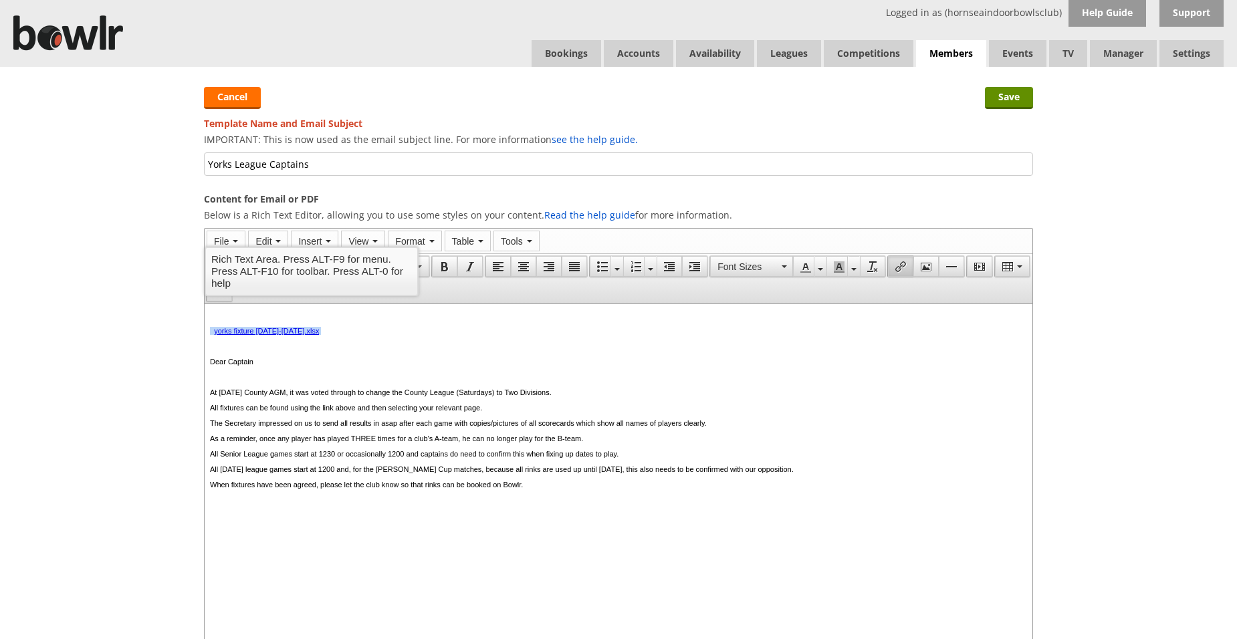
click at [255, 334] on link "yorks fixture 2025-2026.xlsx" at bounding box center [266, 331] width 105 height 8
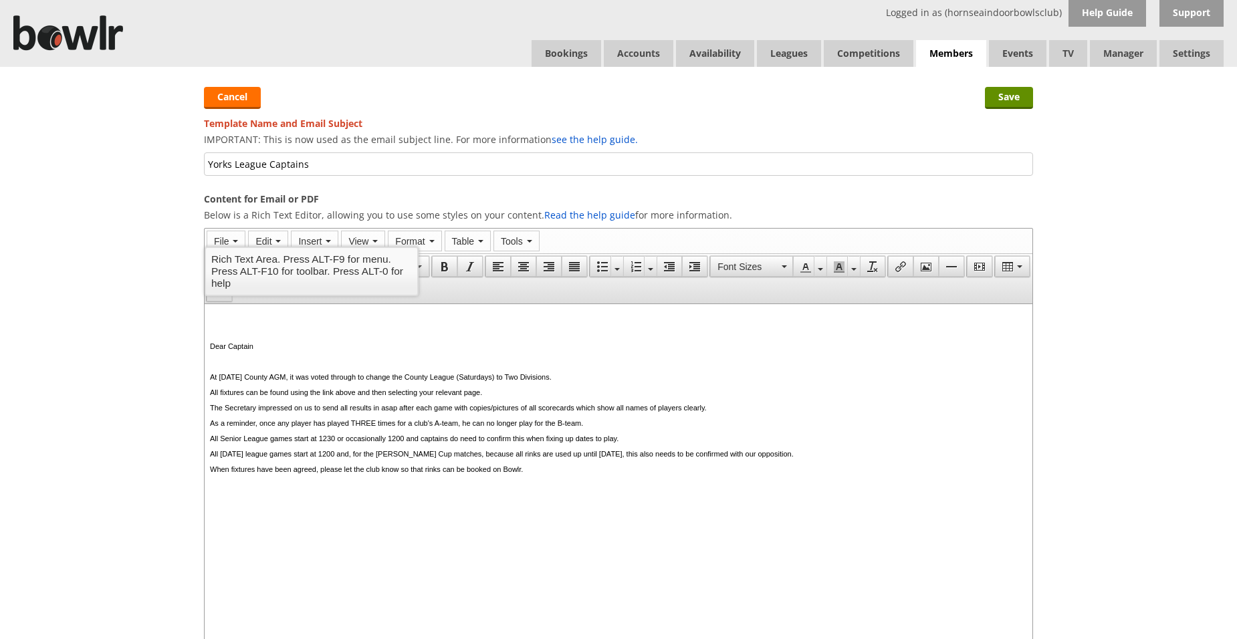
click at [211, 365] on p at bounding box center [618, 362] width 817 height 8
click at [573, 483] on body "Dear Captain yorks fixture 2025-2026.xlsx At yesterday's County AGM, it was vot…" at bounding box center [618, 431] width 817 height 239
drag, startPoint x: 576, startPoint y: 475, endPoint x: 568, endPoint y: 480, distance: 9.6
click at [572, 473] on p "When fixtures have been agreed, please let the club know so that rinks can be b…" at bounding box center [618, 469] width 817 height 8
click at [243, 504] on p "Many thaks and good luck for the season" at bounding box center [618, 500] width 817 height 8
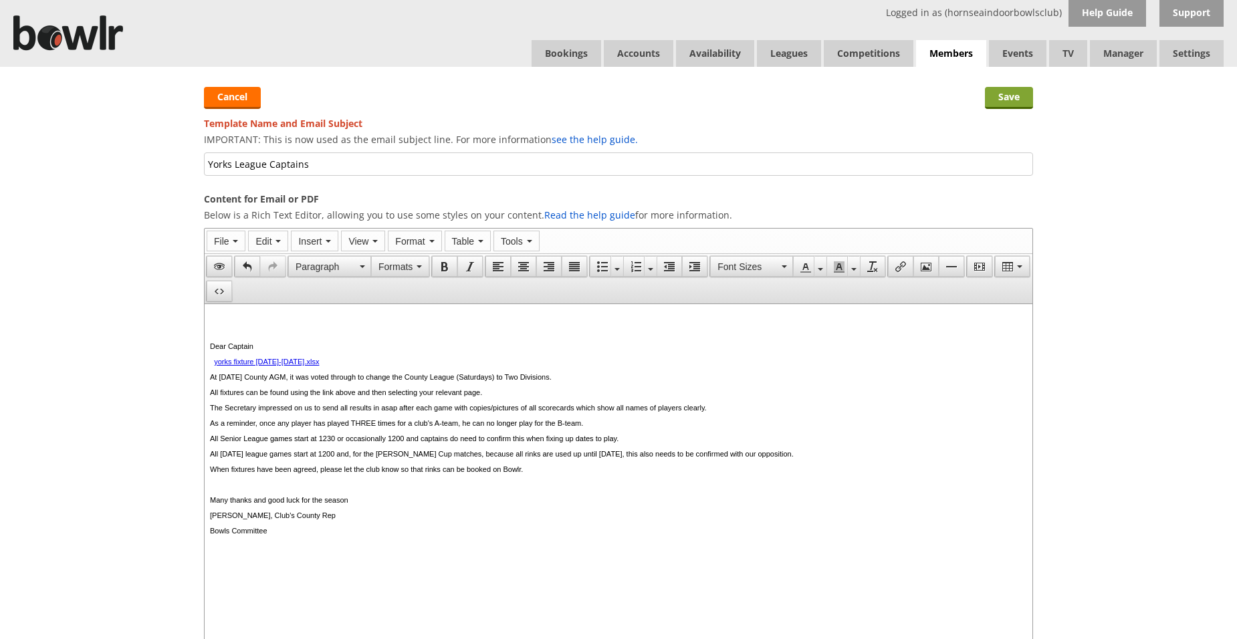
click at [1007, 100] on input "Save" at bounding box center [1009, 98] width 48 height 22
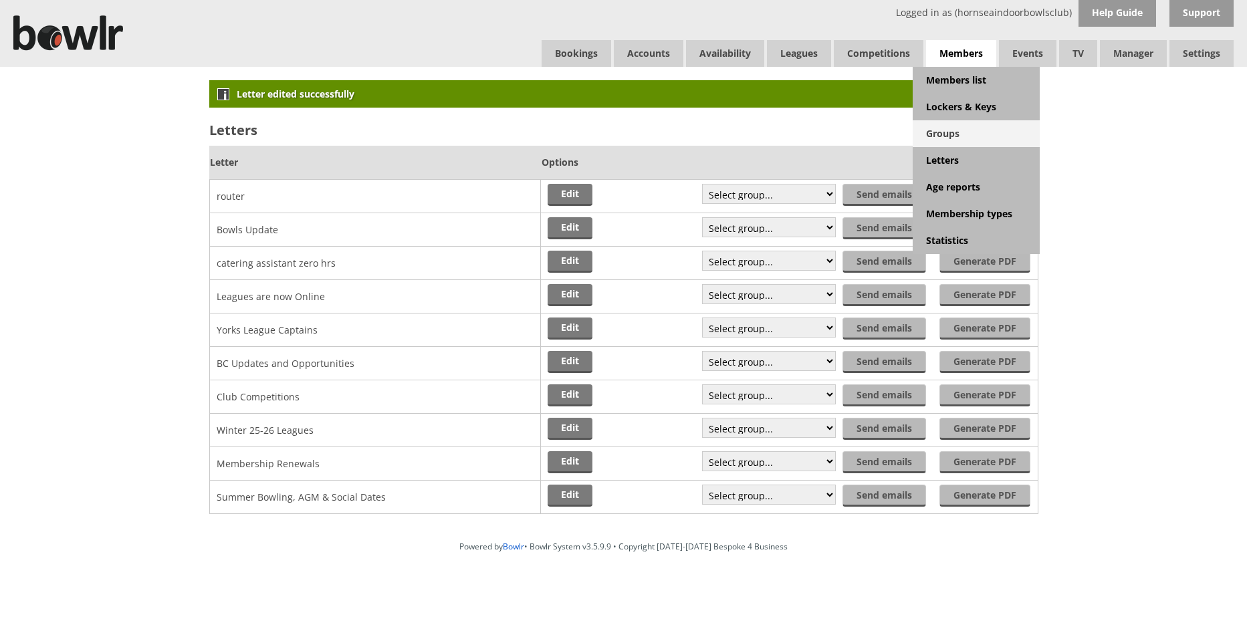
click at [947, 132] on link "Groups" at bounding box center [976, 133] width 127 height 27
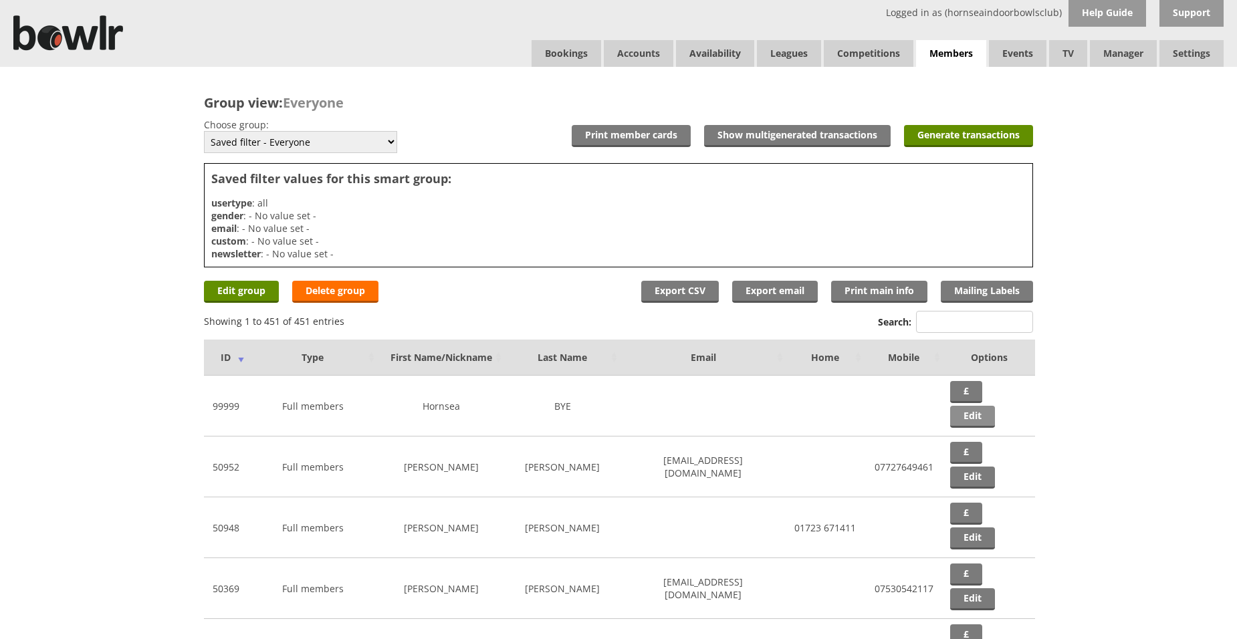
click at [974, 420] on link "Edit" at bounding box center [972, 417] width 45 height 22
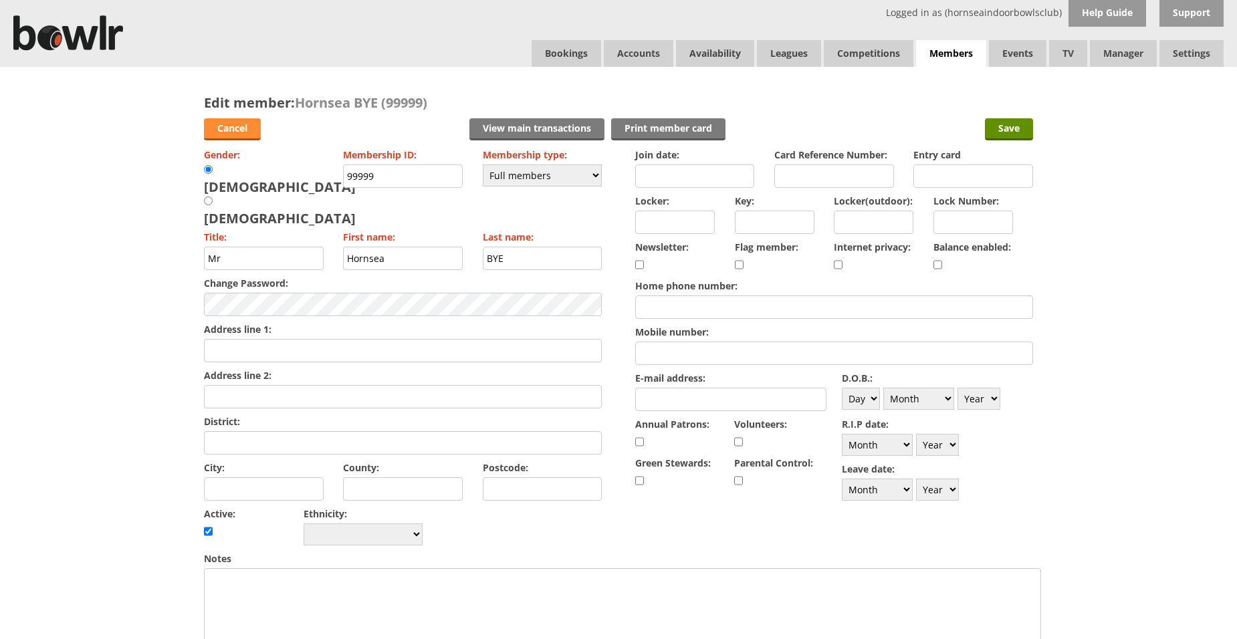
click at [225, 131] on link "Cancel" at bounding box center [232, 129] width 57 height 22
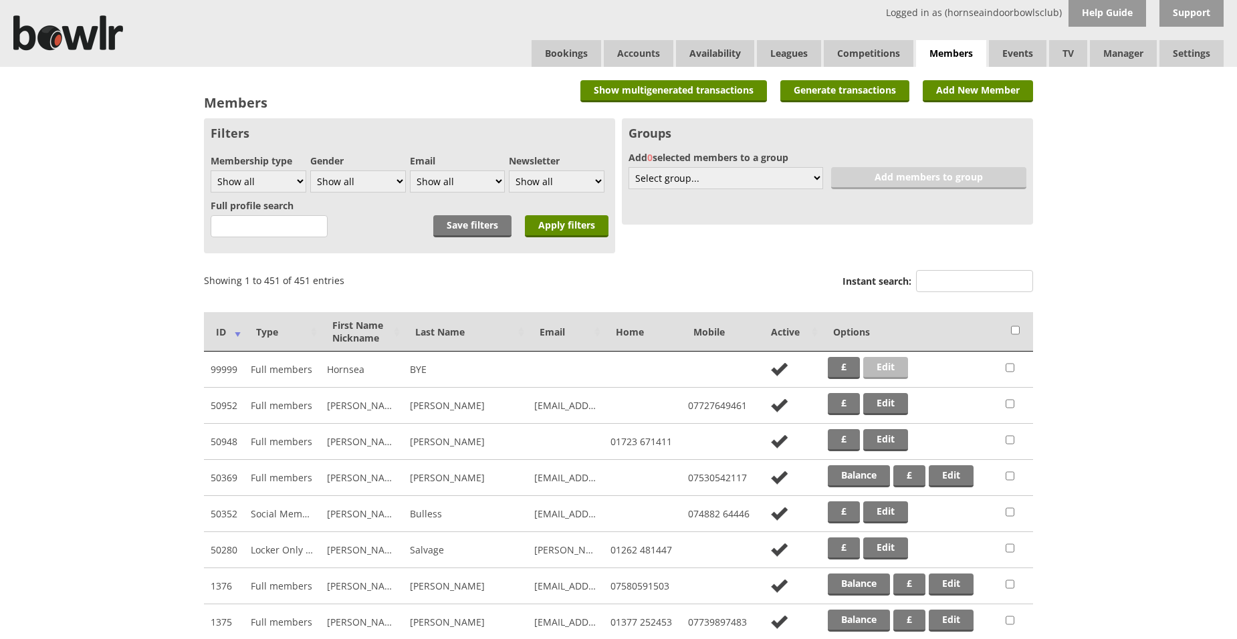
click at [885, 369] on link "Edit" at bounding box center [885, 368] width 45 height 22
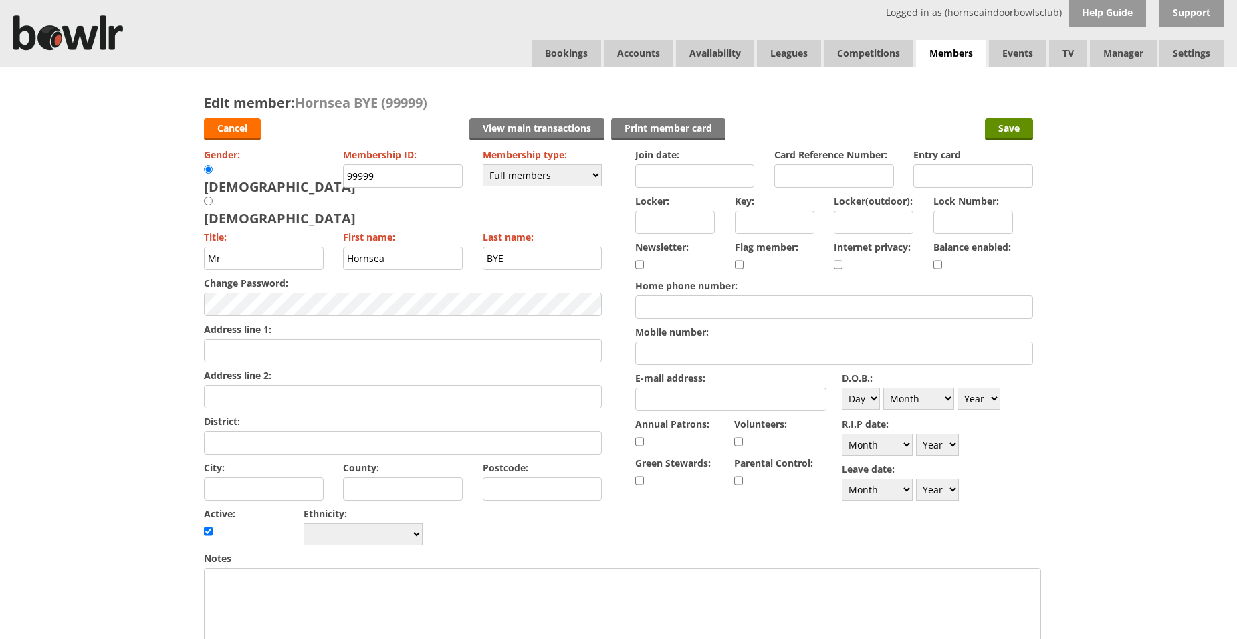
click at [640, 397] on input "E-mail address:" at bounding box center [730, 399] width 191 height 23
type input "[EMAIL_ADDRESS][DOMAIN_NAME]"
click at [1002, 132] on input "Save" at bounding box center [1009, 129] width 48 height 22
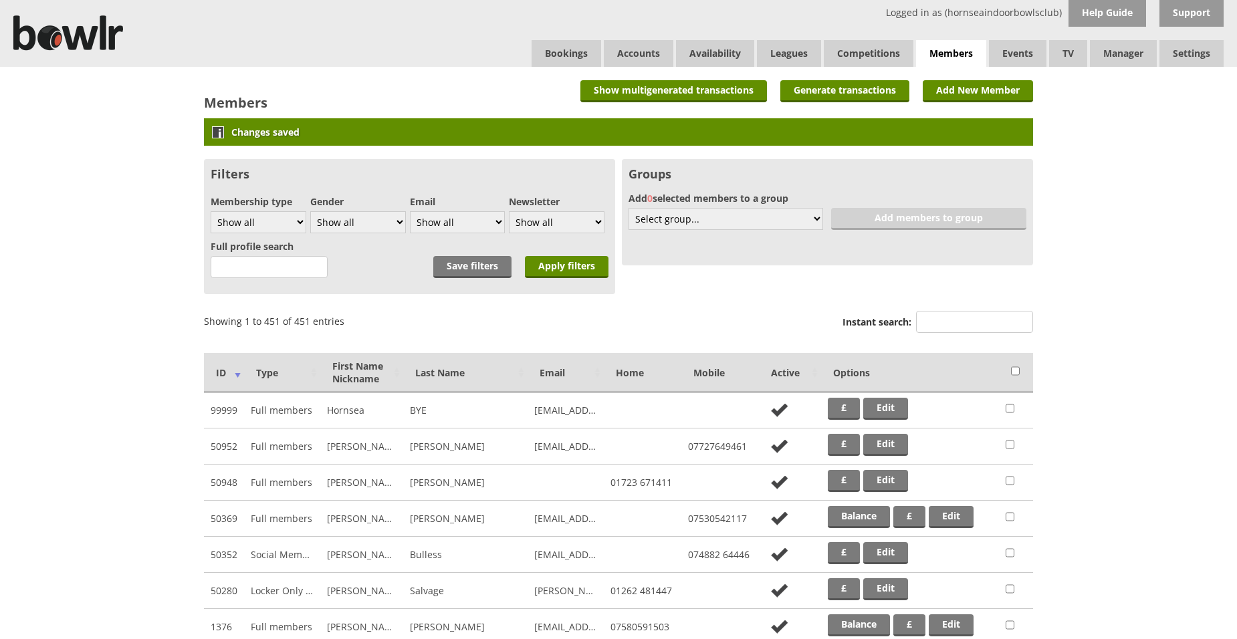
click at [1010, 410] on input "checkbox" at bounding box center [1010, 409] width 9 height 16
checkbox input "true"
click at [815, 219] on select "Select group... Create new 6 without email Bowlr Support Test Club Competitions…" at bounding box center [726, 219] width 195 height 22
select select "26"
click at [629, 208] on select "Select group... Create new 6 without email Bowlr Support Test Club Competitions…" at bounding box center [726, 219] width 195 height 22
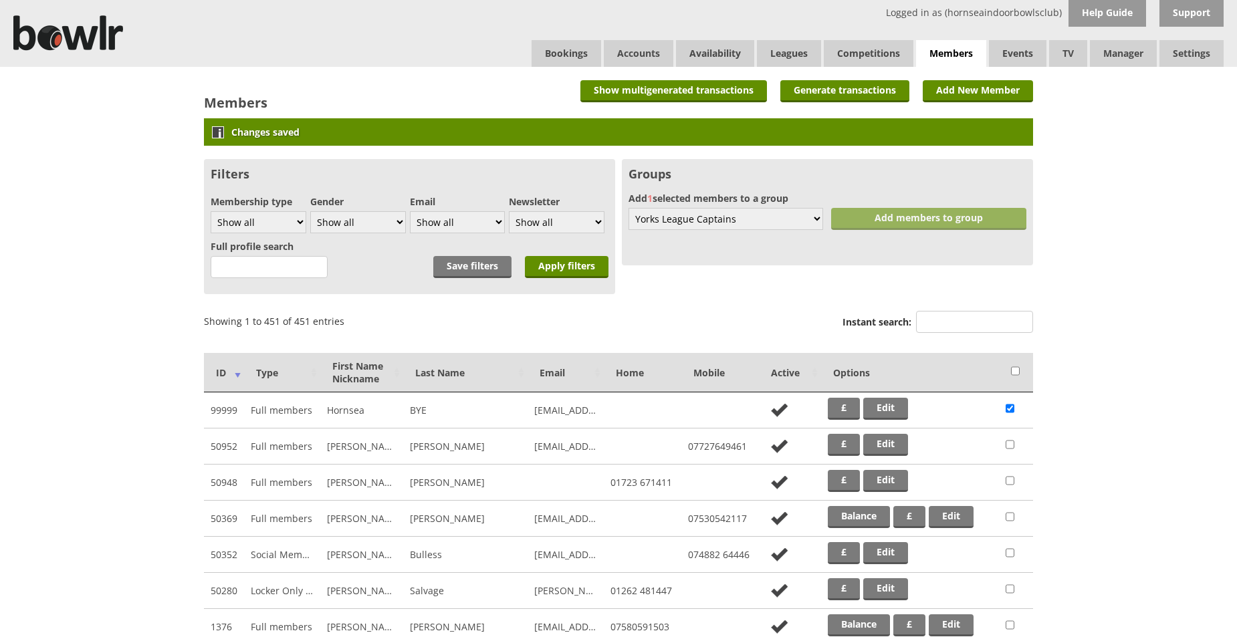
click at [946, 216] on link "Add members to group" at bounding box center [928, 219] width 195 height 22
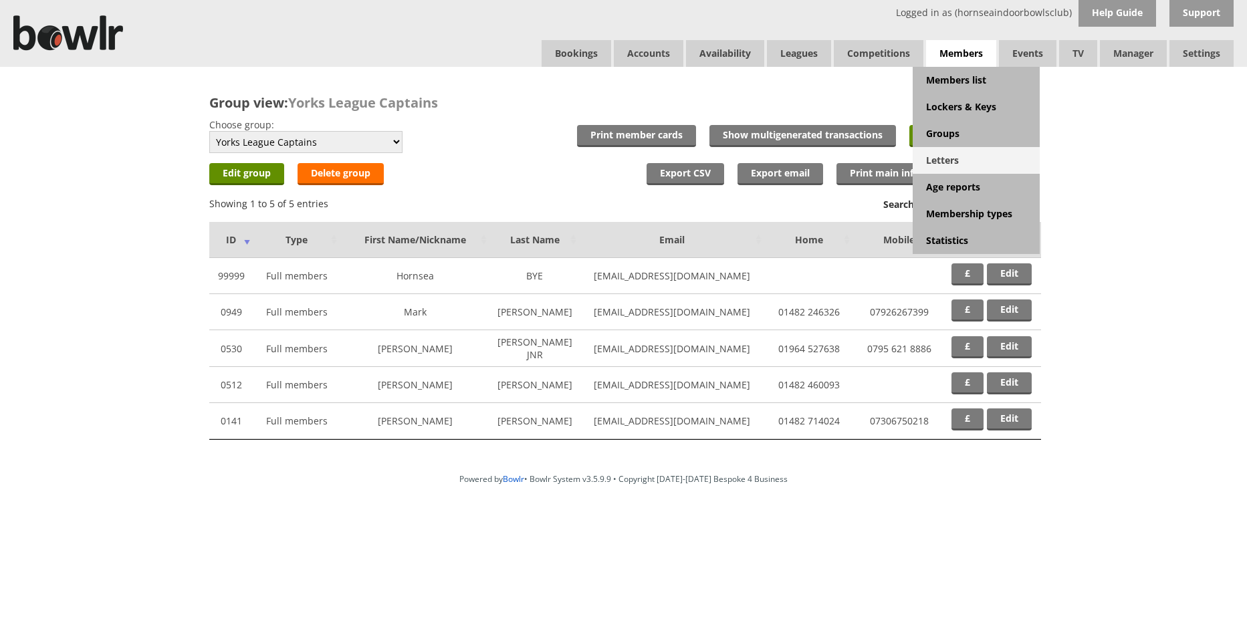
click at [941, 160] on link "Letters" at bounding box center [976, 160] width 127 height 27
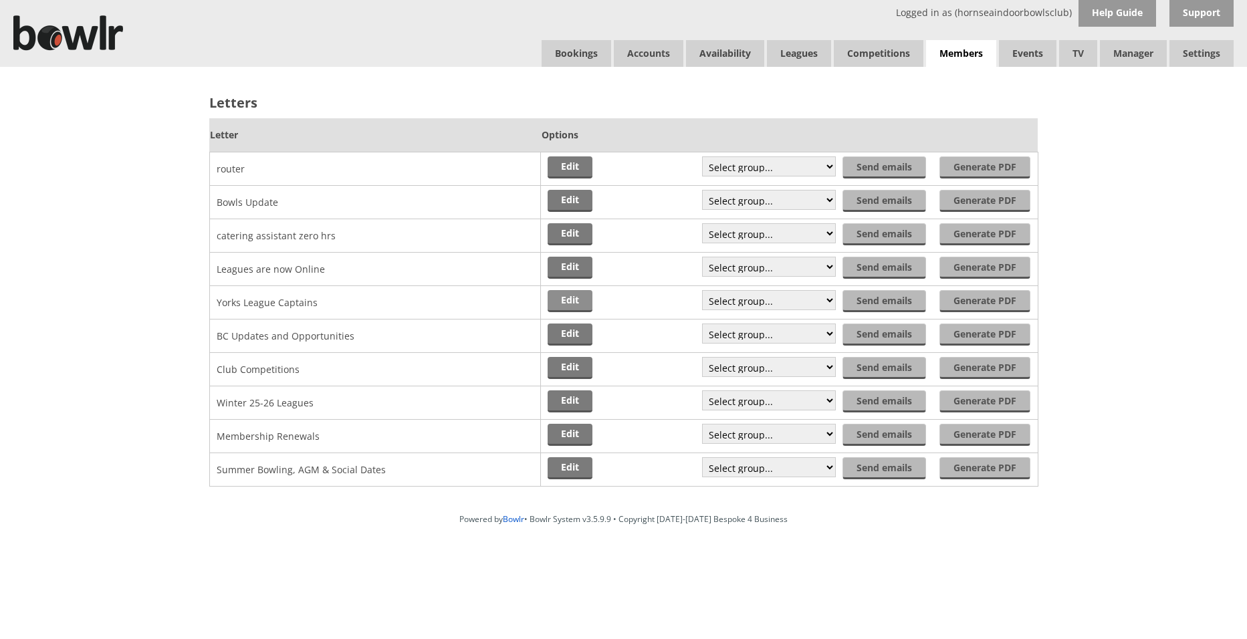
click at [560, 300] on link "Edit" at bounding box center [570, 301] width 45 height 22
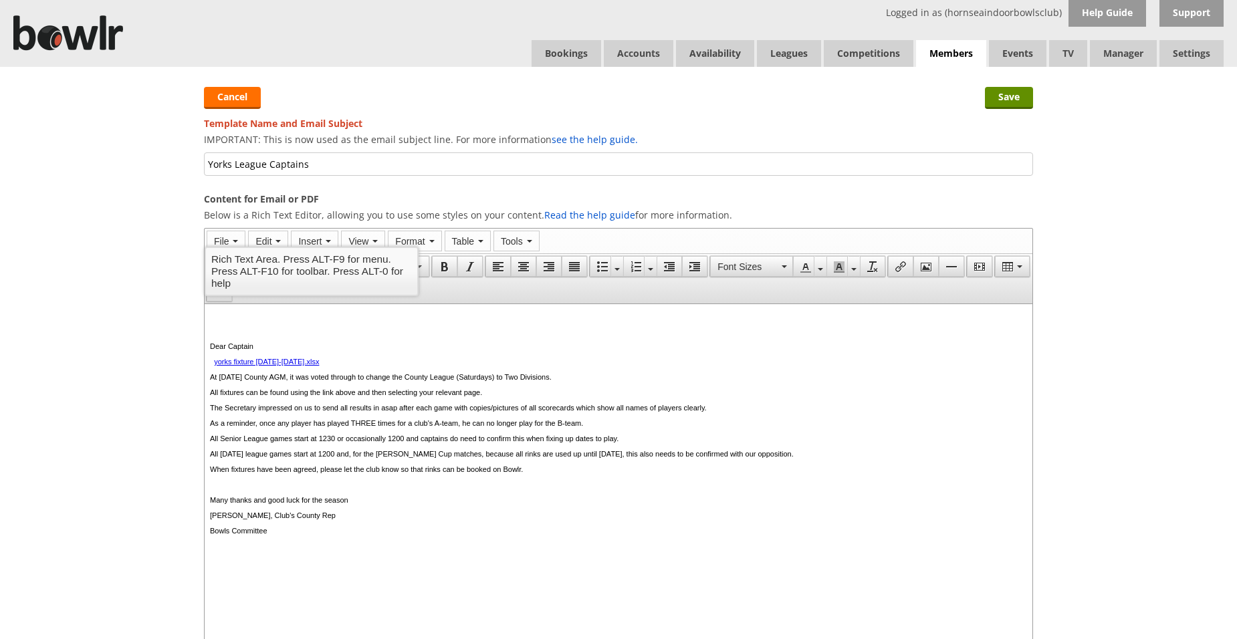
click at [671, 412] on p "The Secretary impressed on us to send all results in asap after each game with …" at bounding box center [618, 408] width 817 height 8
click at [677, 412] on p "The Secretary impressed on us to send all results in asap after each game with …" at bounding box center [618, 408] width 817 height 8
click at [724, 412] on p "The Secretary impressed on us to send all results in asap after each game with …" at bounding box center [618, 408] width 817 height 8
click at [1011, 98] on input "Save" at bounding box center [1009, 98] width 48 height 22
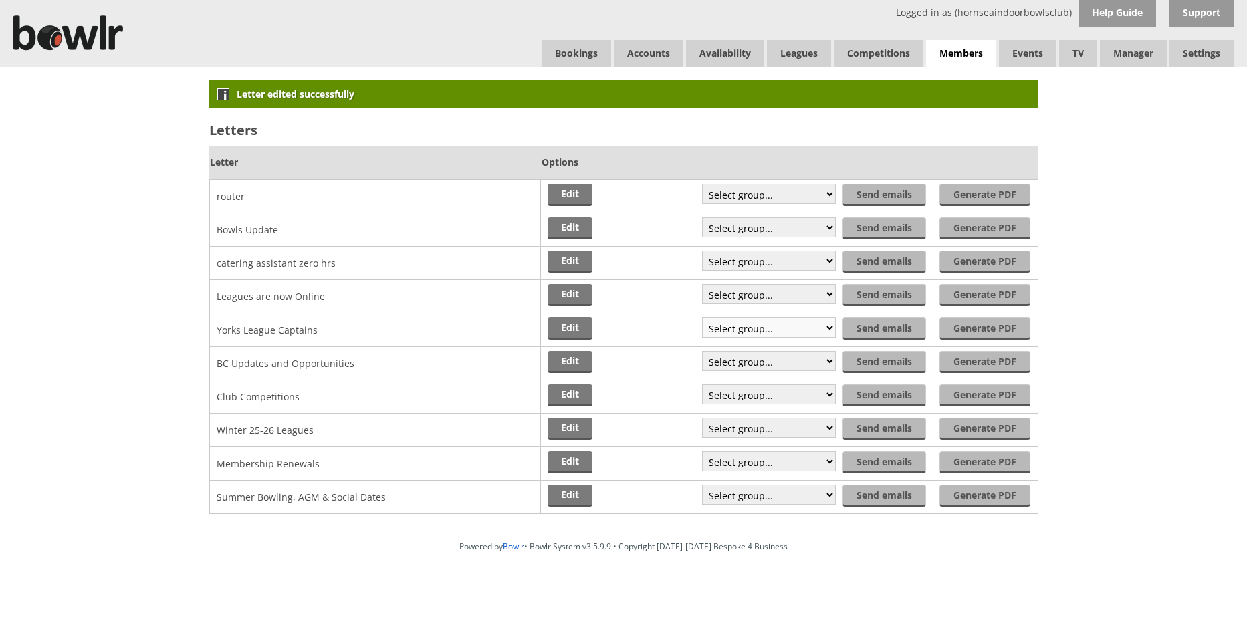
click at [826, 331] on select "Select group... Saved filter - Everyone Saved filter - Pending Saved filter - 6…" at bounding box center [769, 328] width 134 height 20
select select "26"
click at [703, 318] on select "Select group... Saved filter - Everyone Saved filter - Pending Saved filter - 6…" at bounding box center [769, 328] width 134 height 20
click at [871, 328] on input "Send emails" at bounding box center [886, 329] width 82 height 22
